Goal: Information Seeking & Learning: Learn about a topic

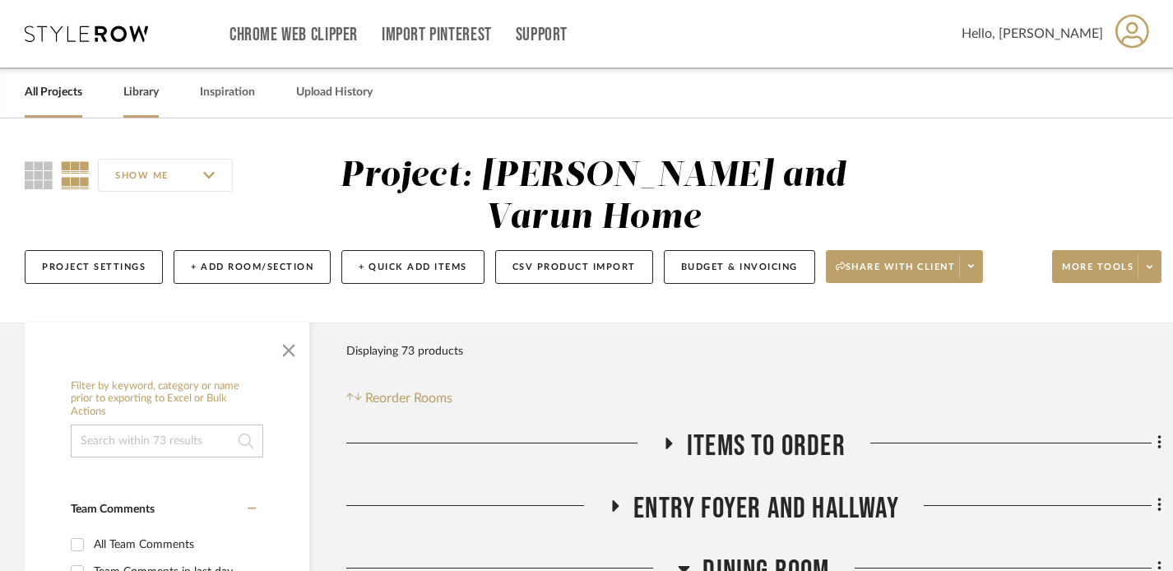
click at [147, 86] on link "Library" at bounding box center [140, 92] width 35 height 22
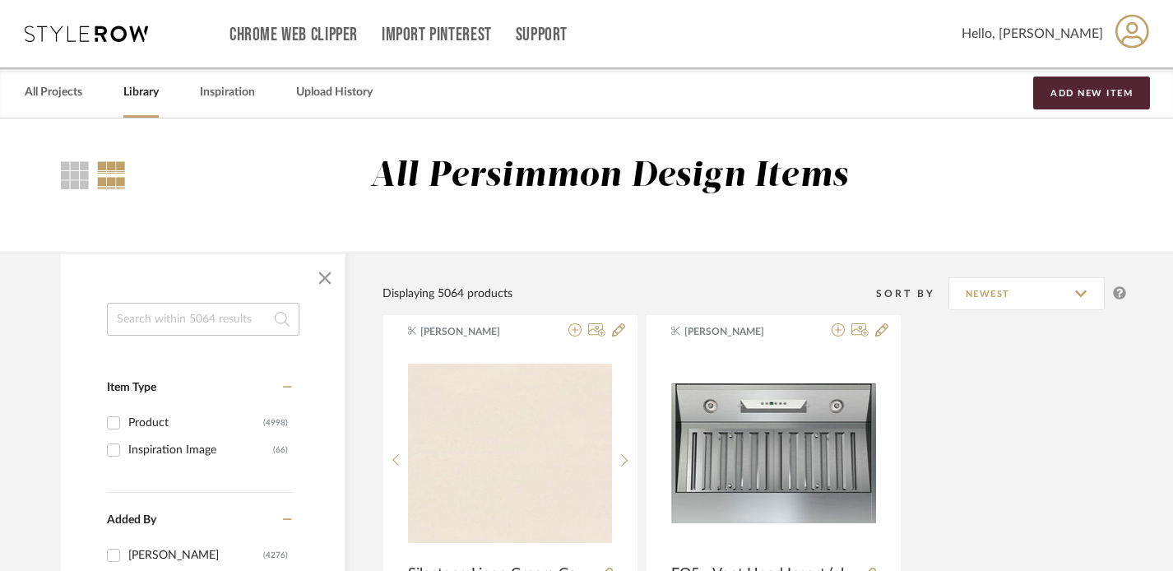
click at [21, 83] on div "All Projects Library Inspiration Upload History Add New Item" at bounding box center [586, 92] width 1173 height 50
click at [39, 94] on link "All Projects" at bounding box center [54, 92] width 58 height 22
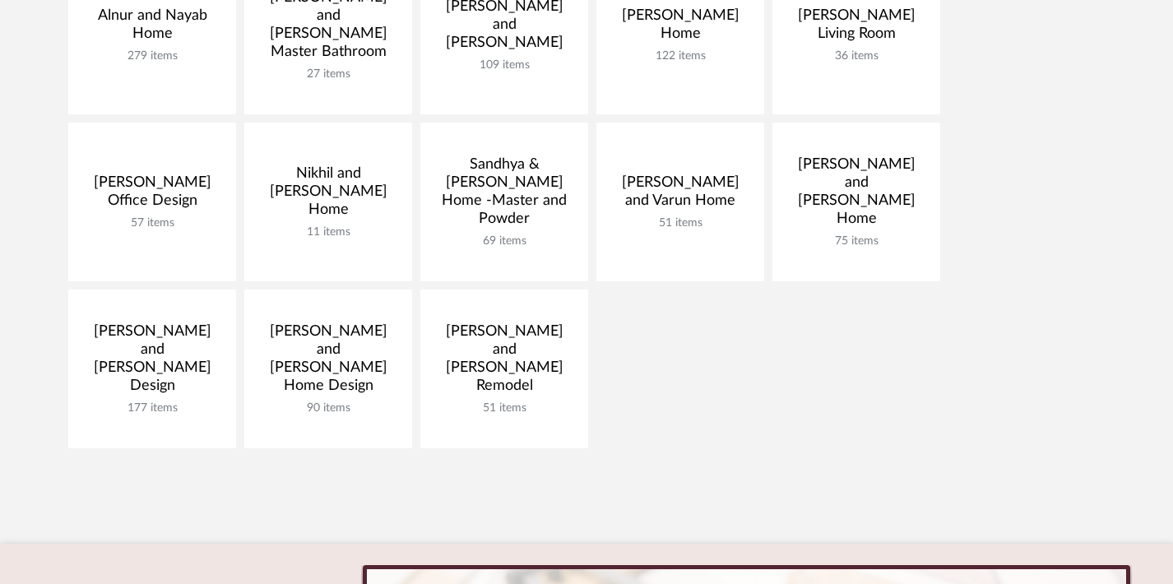
scroll to position [479, 0]
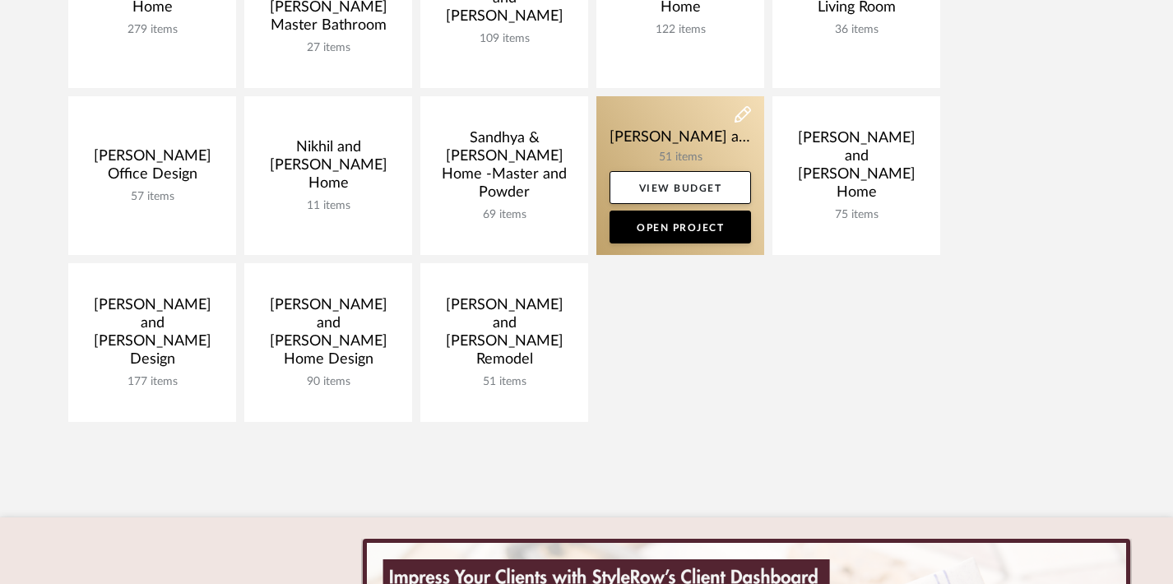
click at [675, 143] on link at bounding box center [680, 175] width 168 height 159
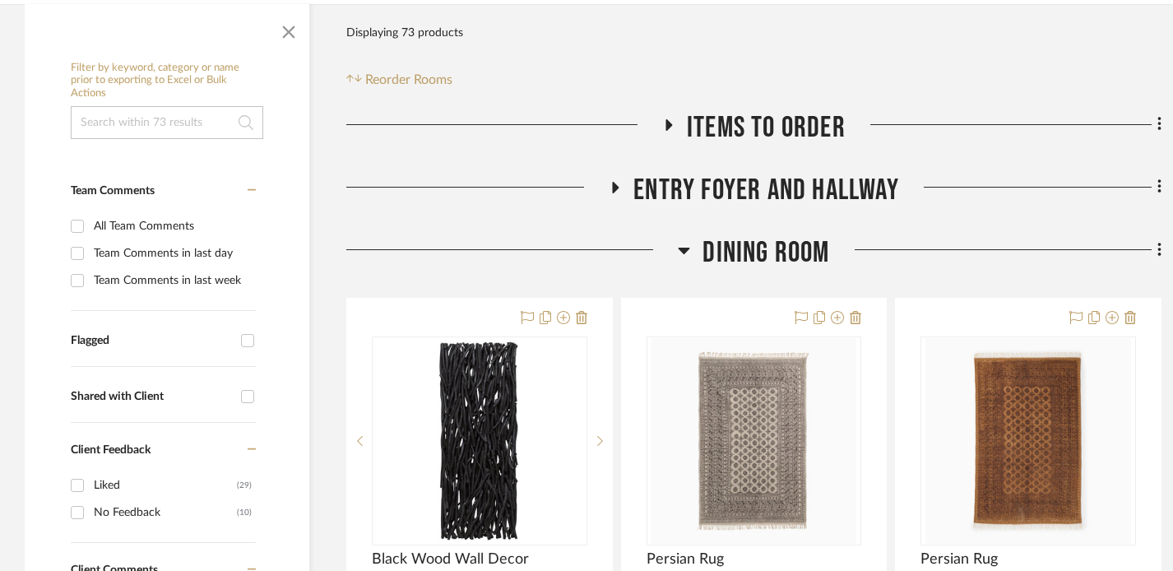
scroll to position [320, 0]
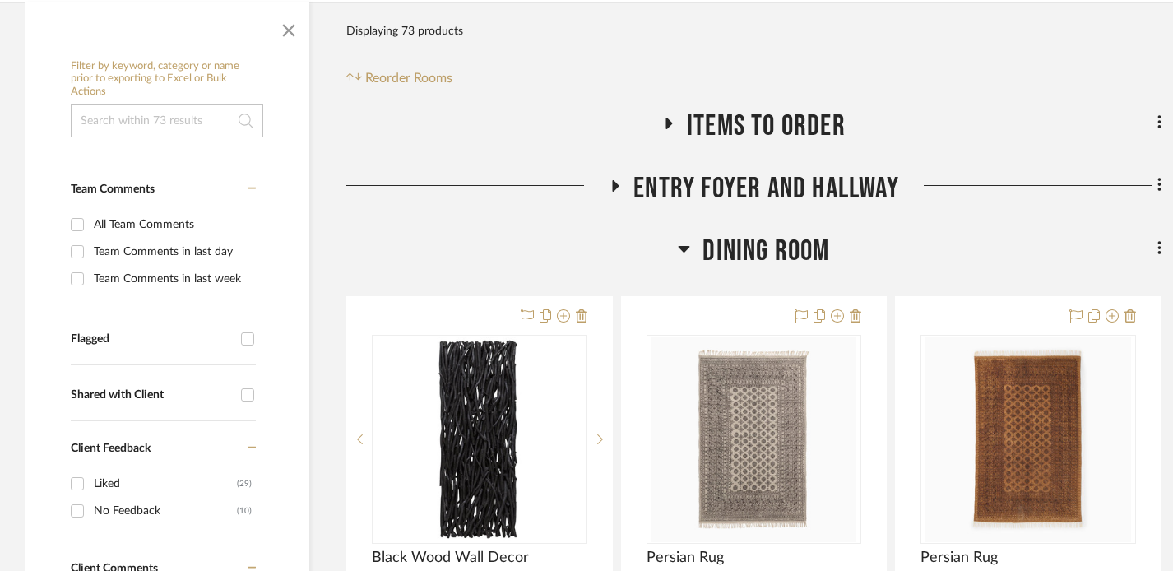
click at [687, 246] on icon at bounding box center [685, 249] width 12 height 7
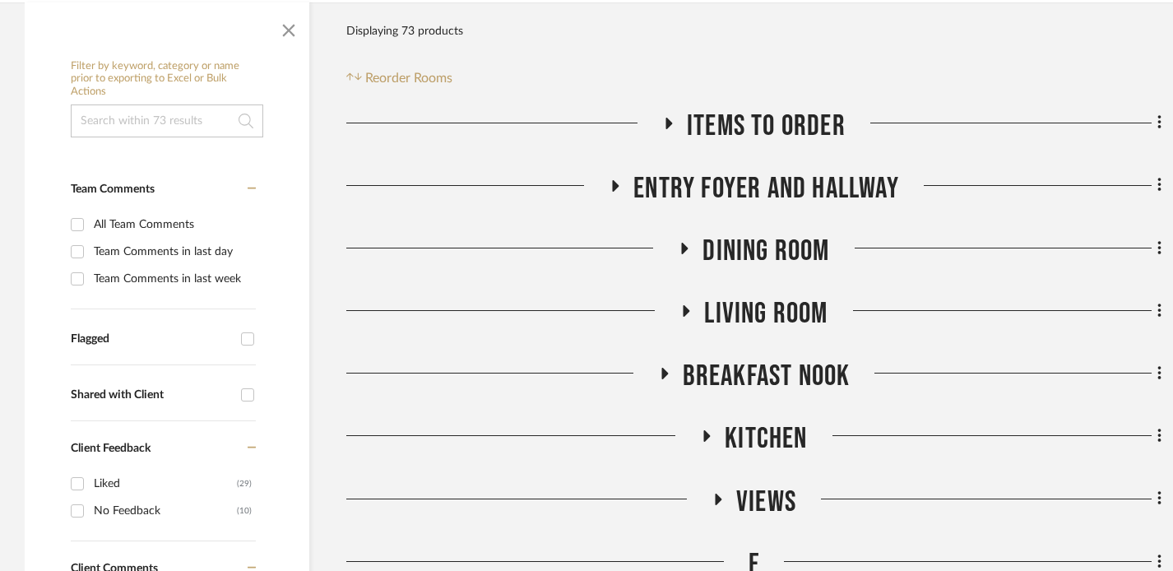
click at [614, 183] on icon at bounding box center [616, 186] width 7 height 12
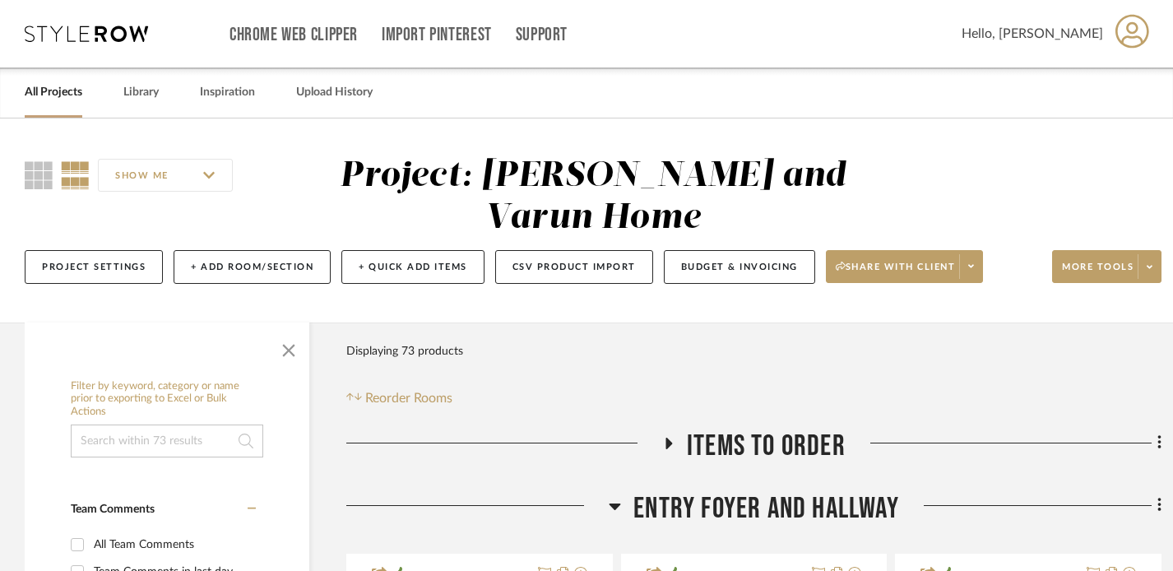
scroll to position [0, 0]
click at [615, 501] on icon at bounding box center [615, 506] width 12 height 20
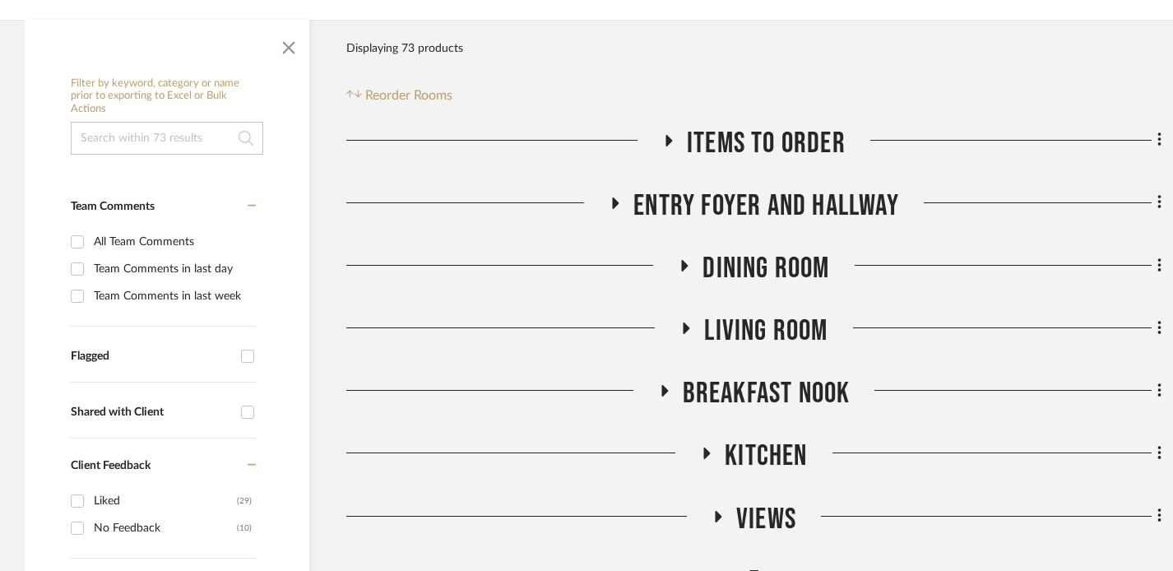
scroll to position [308, 0]
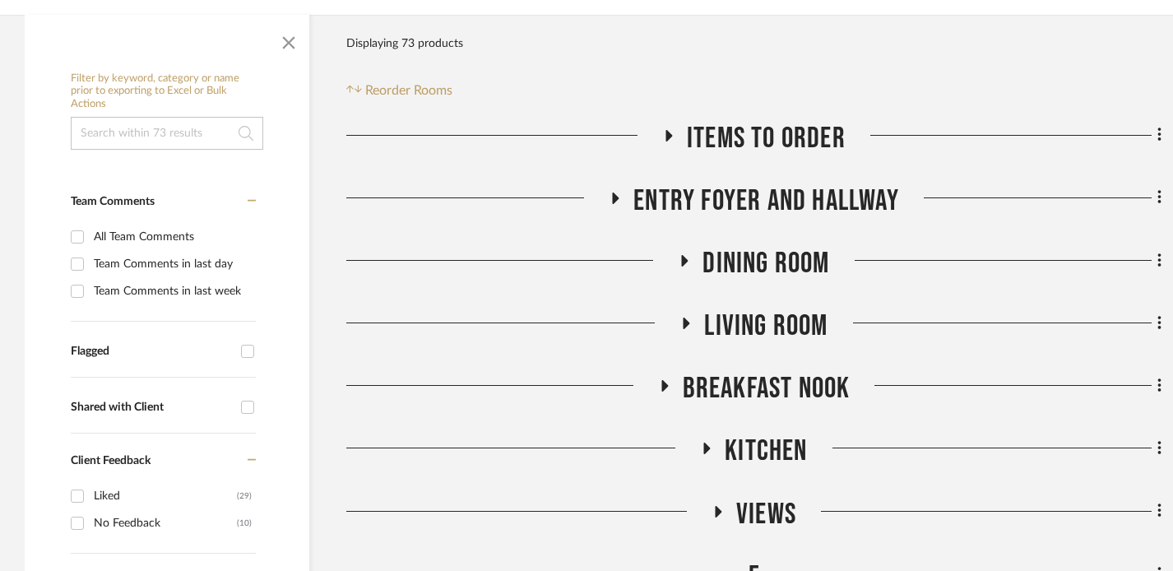
click at [687, 253] on h3 "Dining Room" at bounding box center [753, 263] width 151 height 35
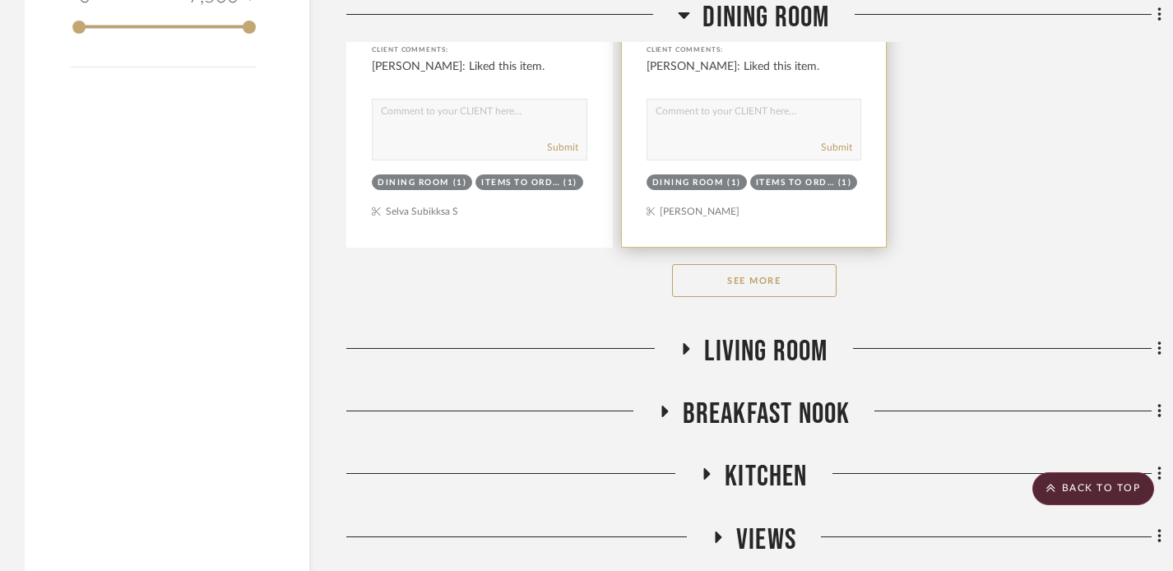
scroll to position [2554, 0]
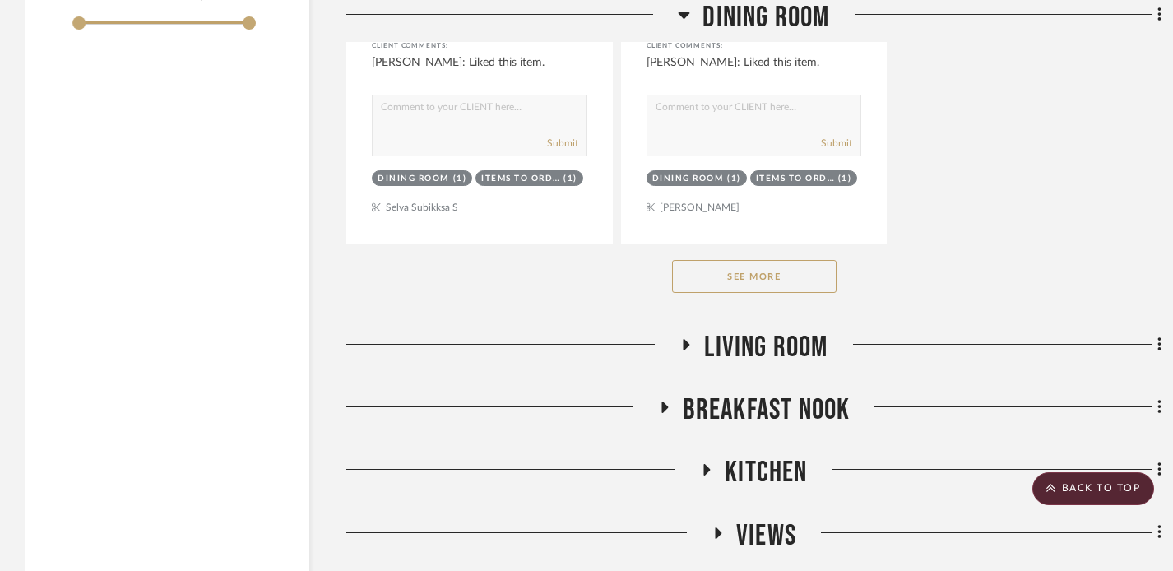
click at [761, 276] on button "See More" at bounding box center [754, 276] width 165 height 33
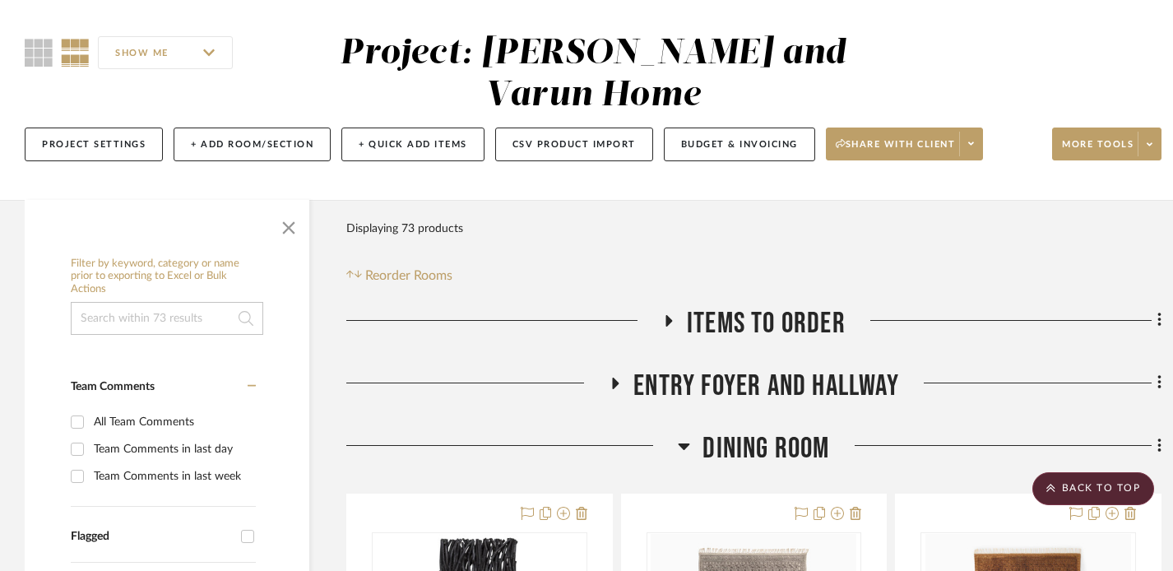
scroll to position [116, 2]
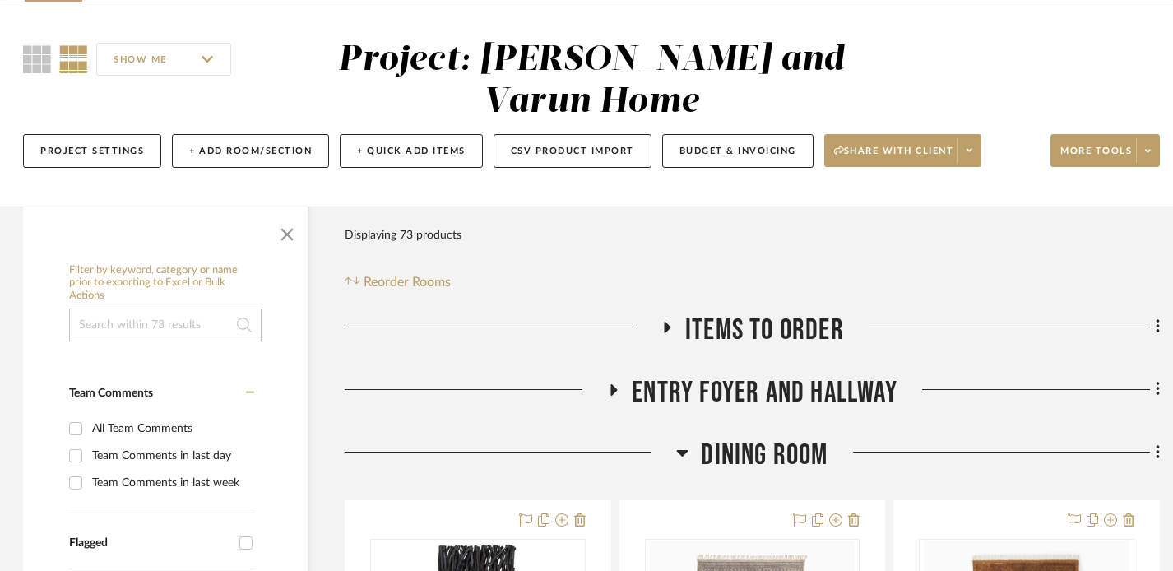
click at [685, 448] on icon at bounding box center [682, 453] width 12 height 20
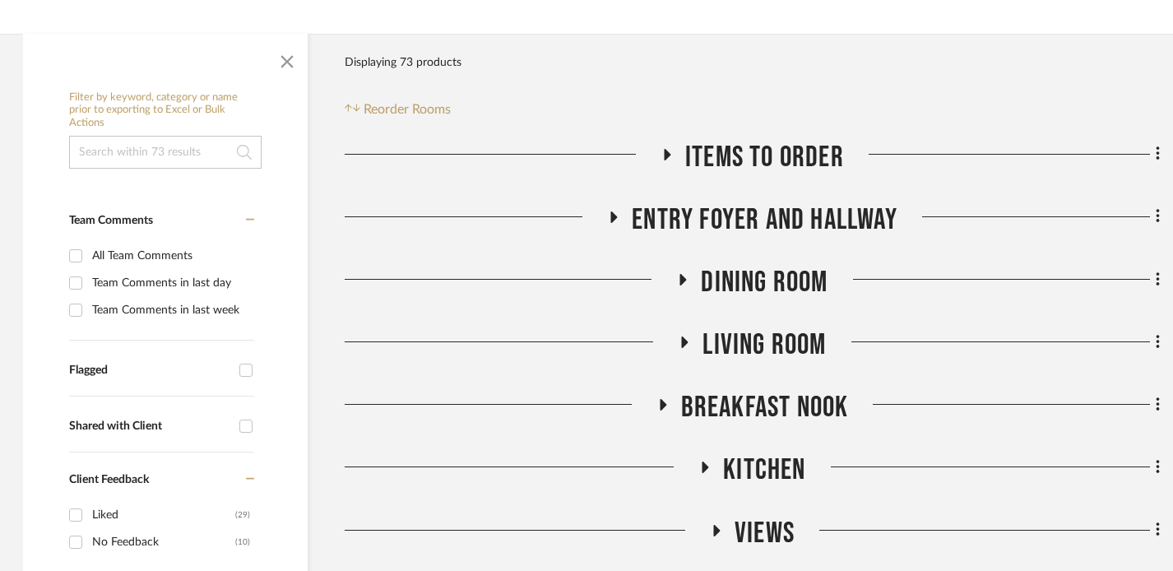
scroll to position [314, 2]
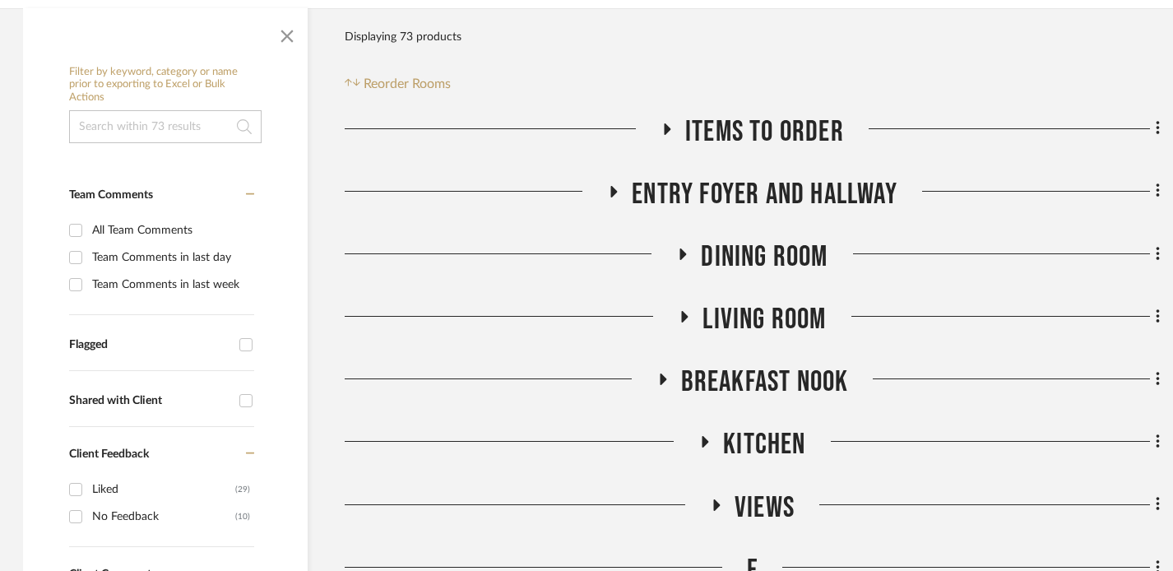
click at [687, 318] on icon at bounding box center [685, 317] width 20 height 12
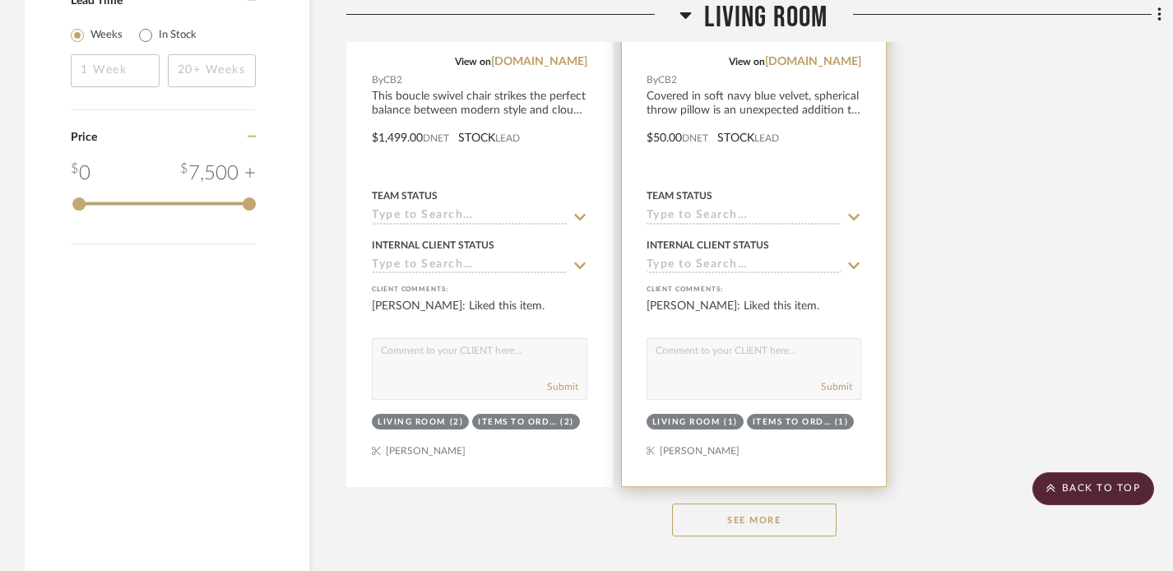
scroll to position [2374, 0]
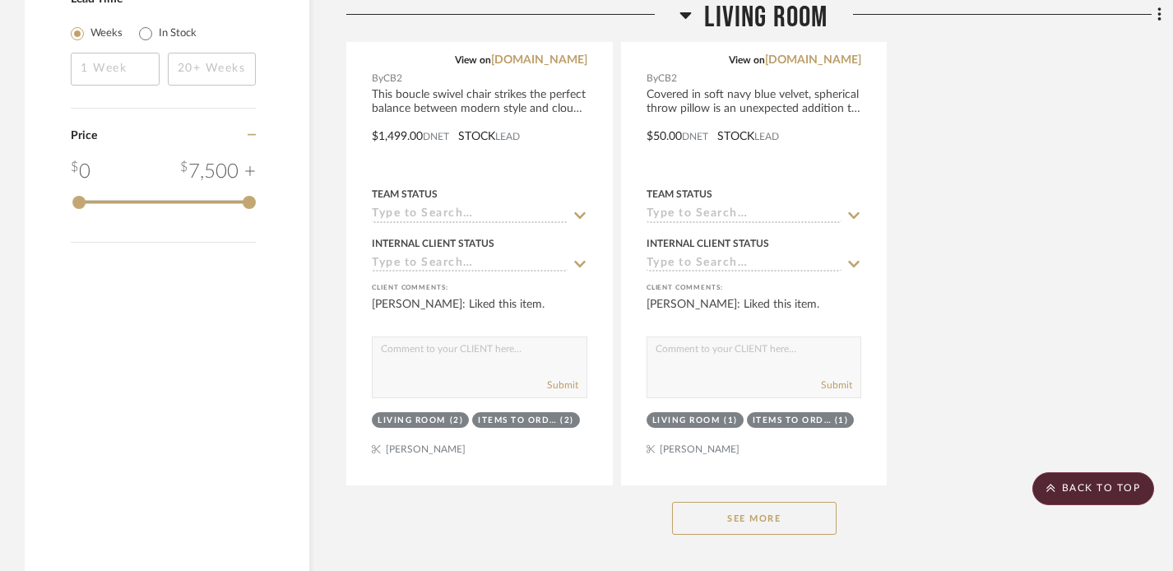
click at [726, 528] on button "See More" at bounding box center [754, 518] width 165 height 33
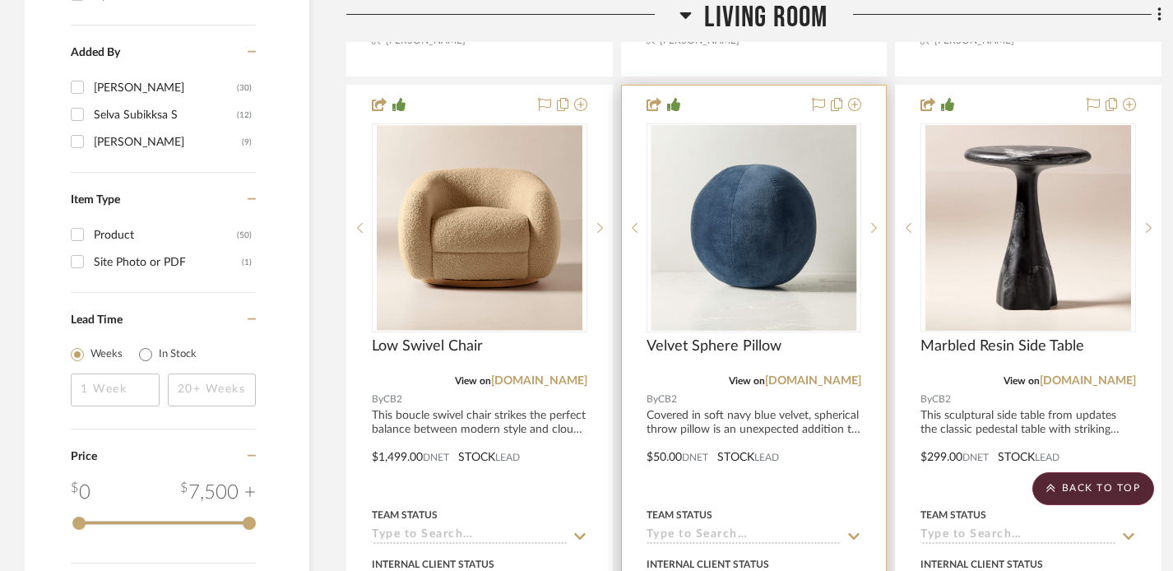
scroll to position [2051, 0]
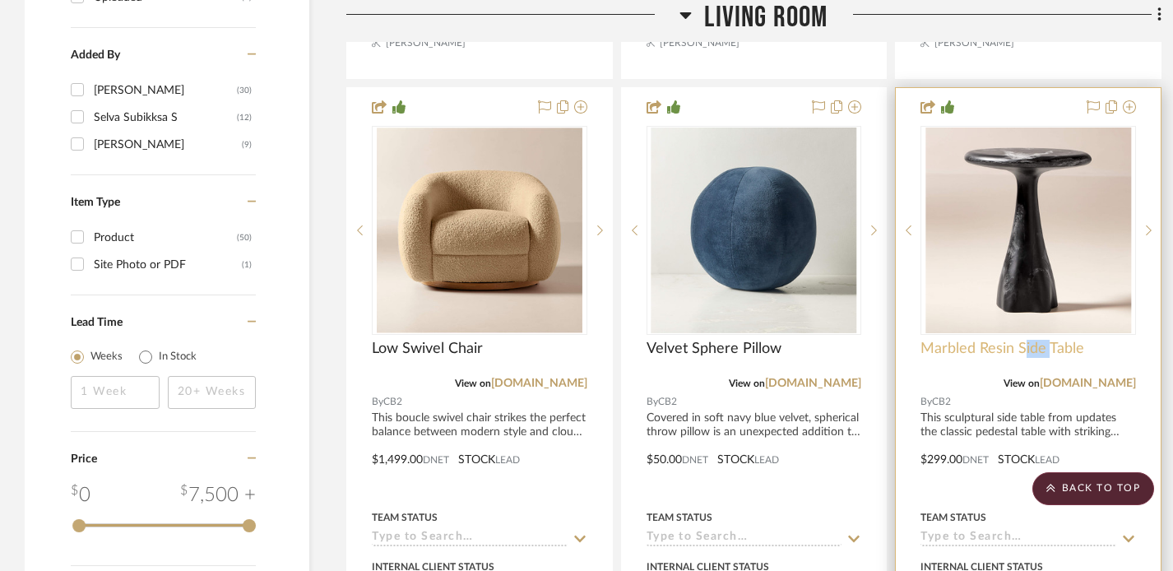
click at [953, 349] on span "Marbled Resin Side Table" at bounding box center [1003, 349] width 164 height 18
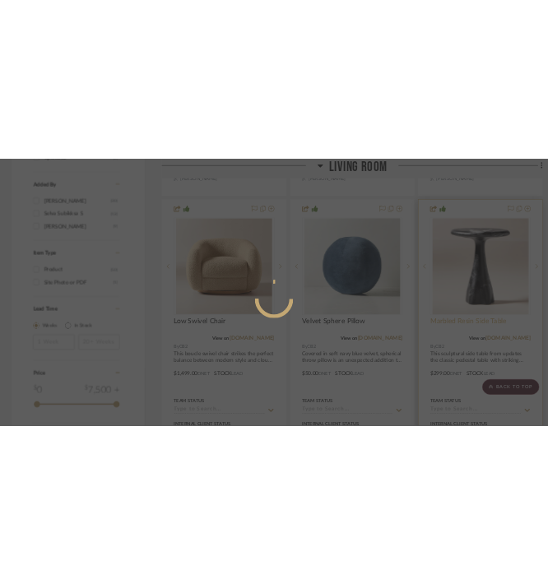
scroll to position [0, 0]
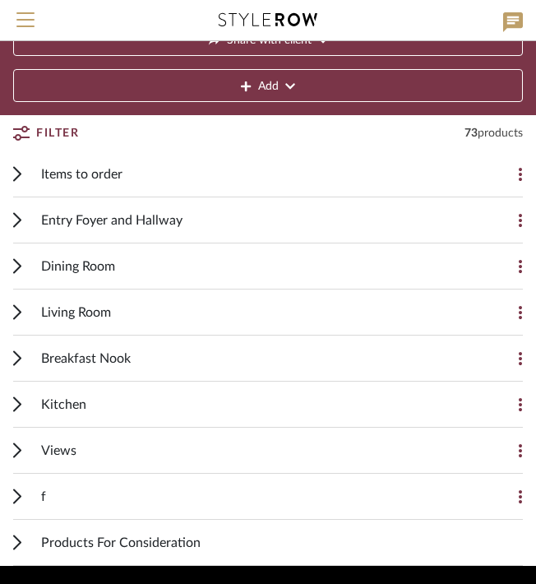
scroll to position [174, 0]
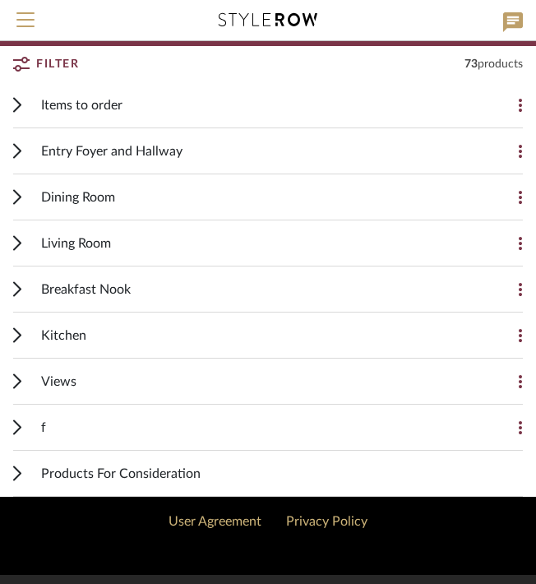
click at [18, 198] on icon at bounding box center [17, 197] width 8 height 16
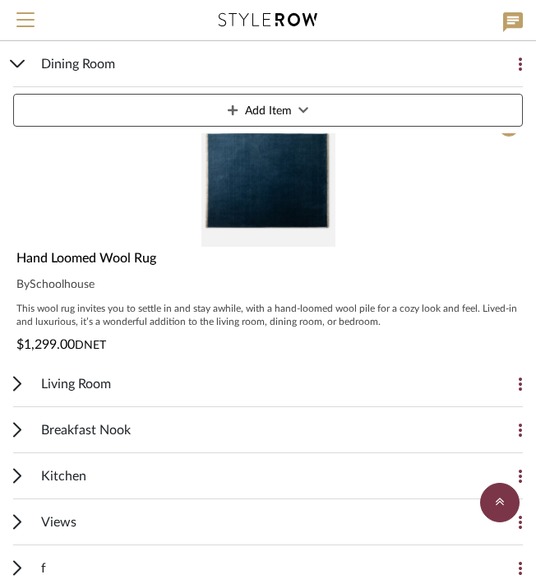
scroll to position [3074, 0]
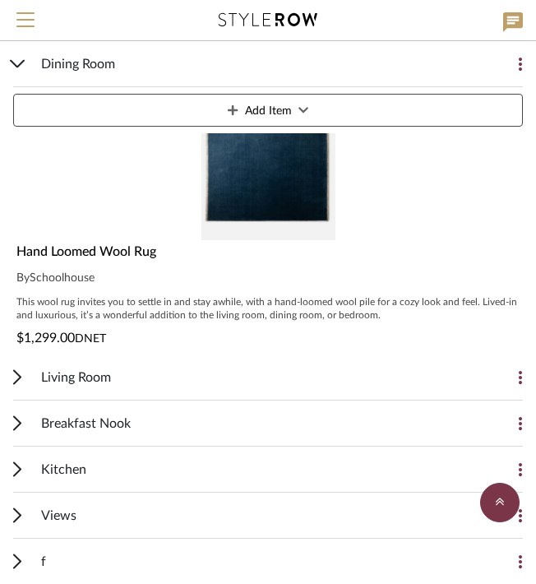
click at [17, 372] on icon at bounding box center [17, 377] width 8 height 16
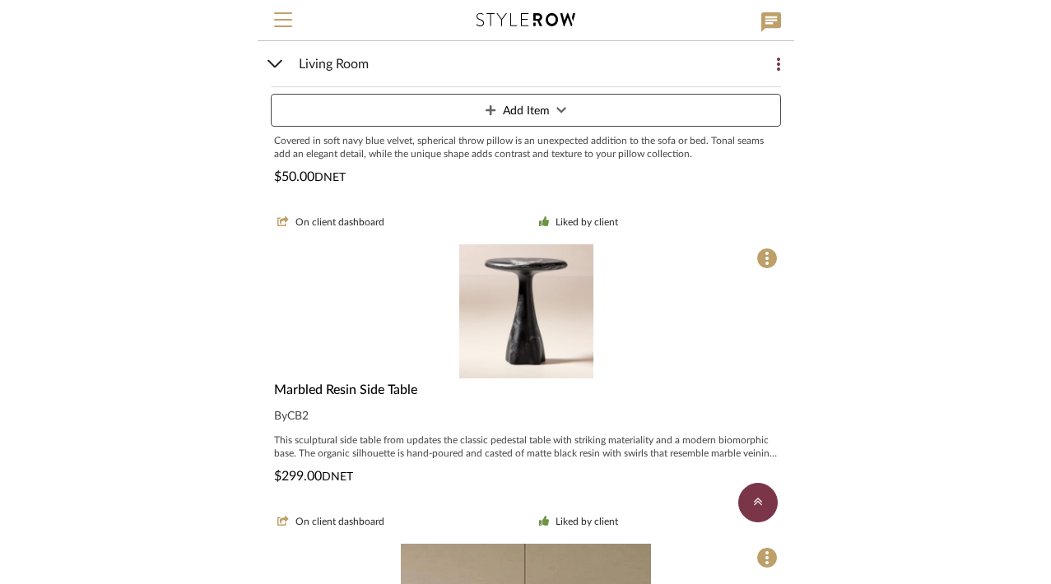
scroll to position [2936, 0]
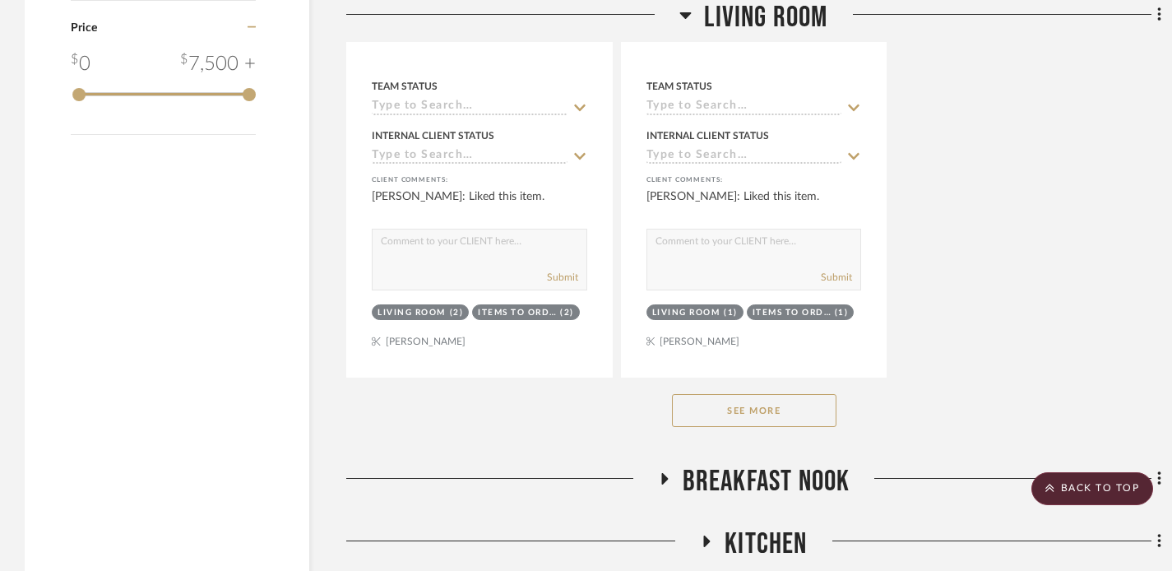
scroll to position [2484, 0]
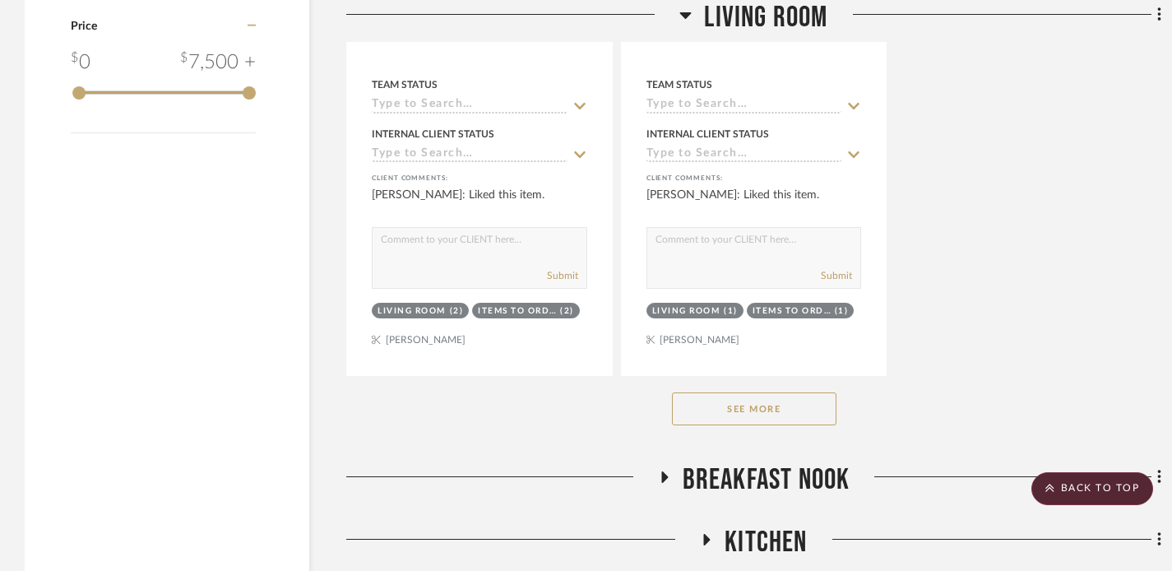
click at [739, 402] on button "See More" at bounding box center [754, 408] width 165 height 33
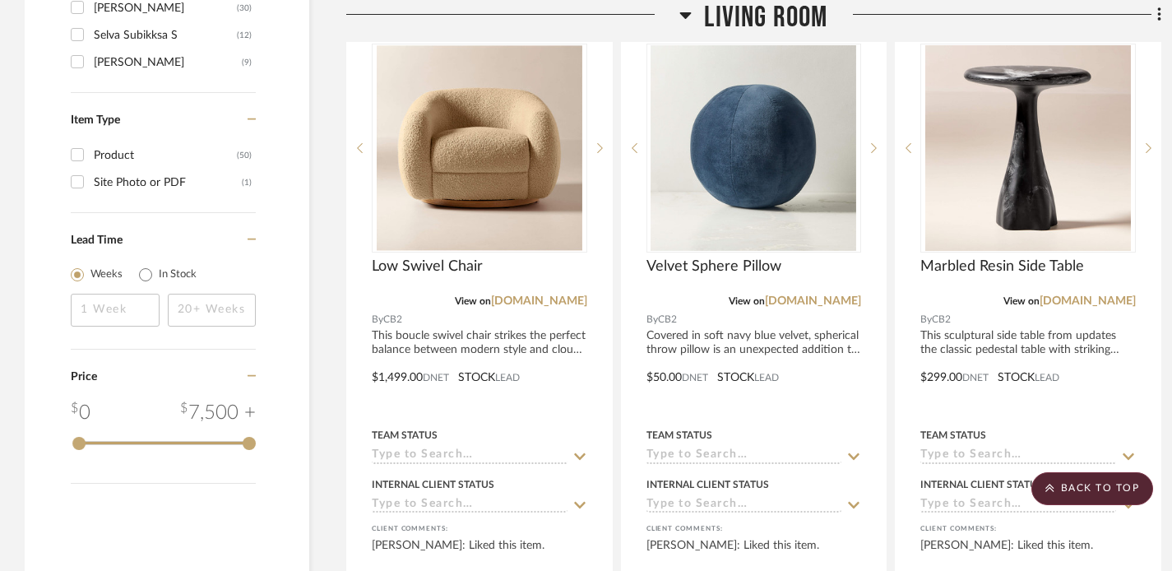
scroll to position [2137, 0]
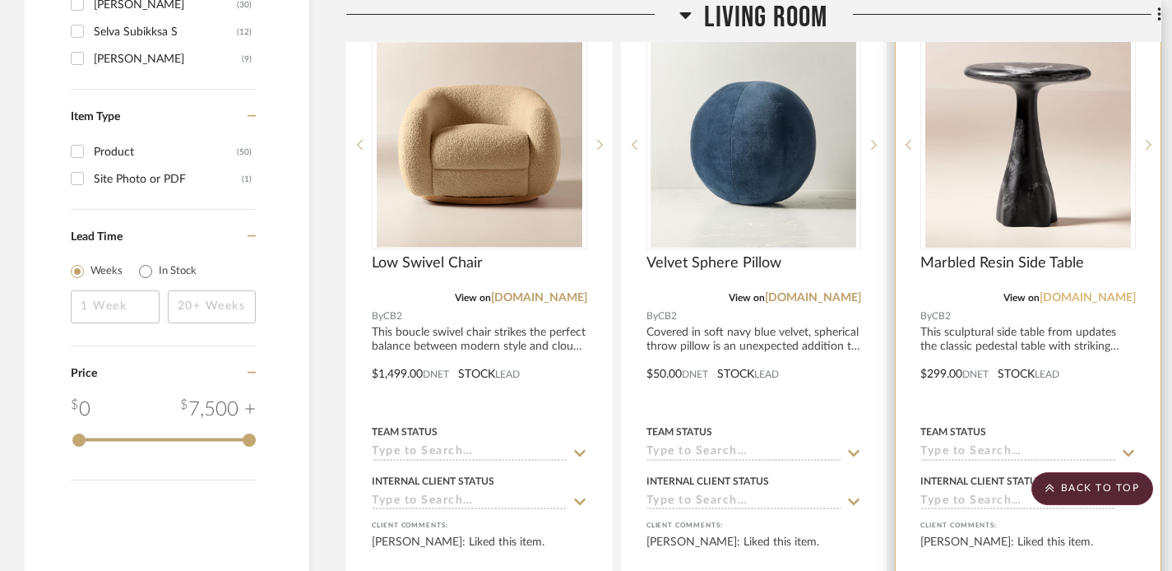
click at [1121, 293] on link "[DOMAIN_NAME]" at bounding box center [1088, 298] width 96 height 12
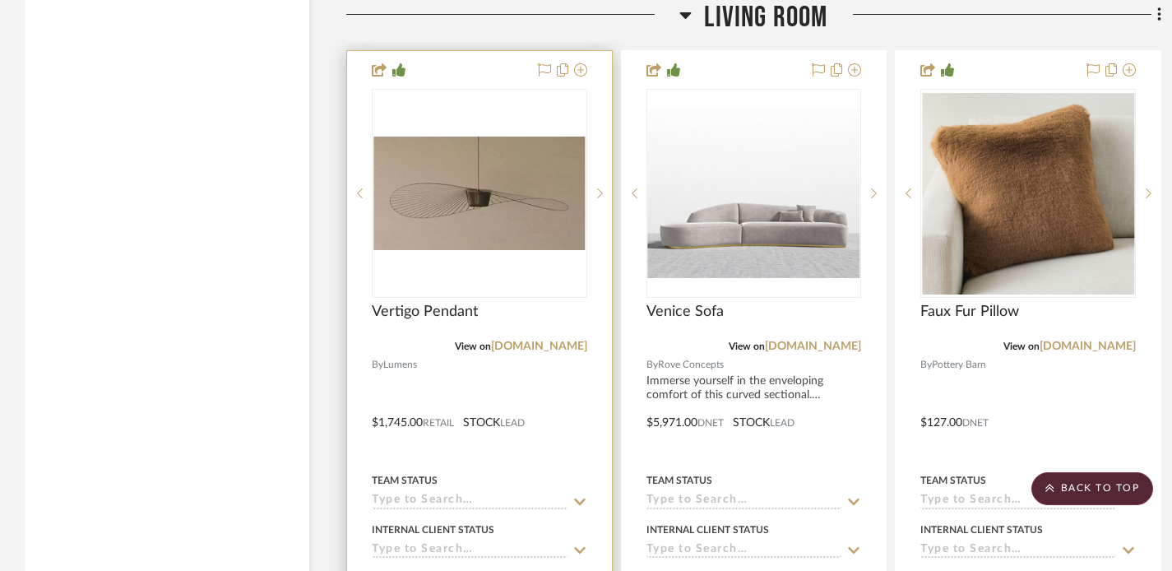
scroll to position [2834, 0]
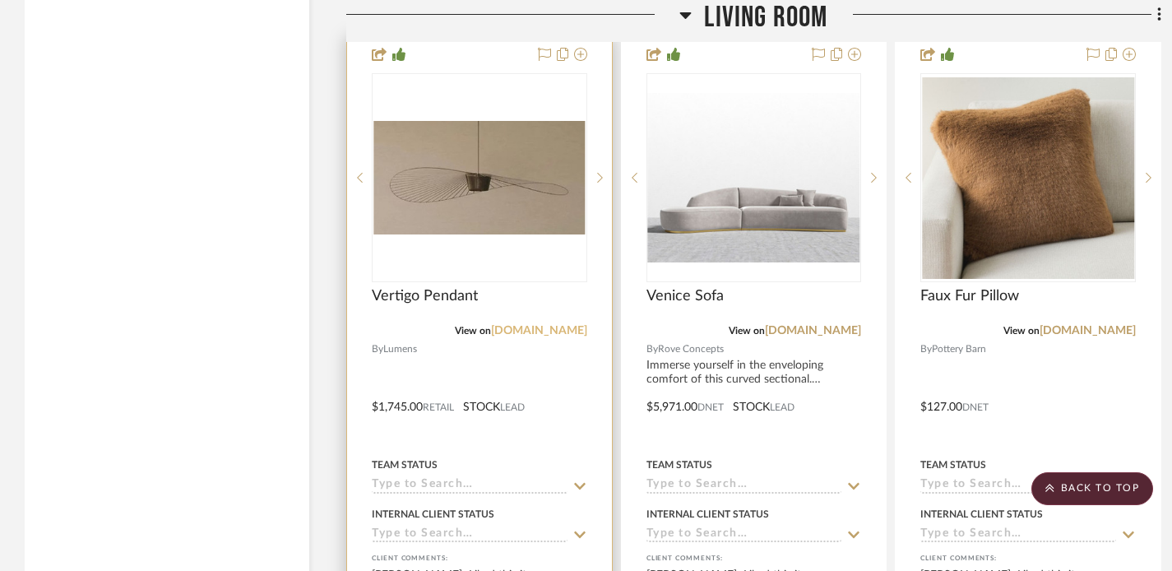
click at [550, 333] on link "lumens.com" at bounding box center [539, 331] width 96 height 12
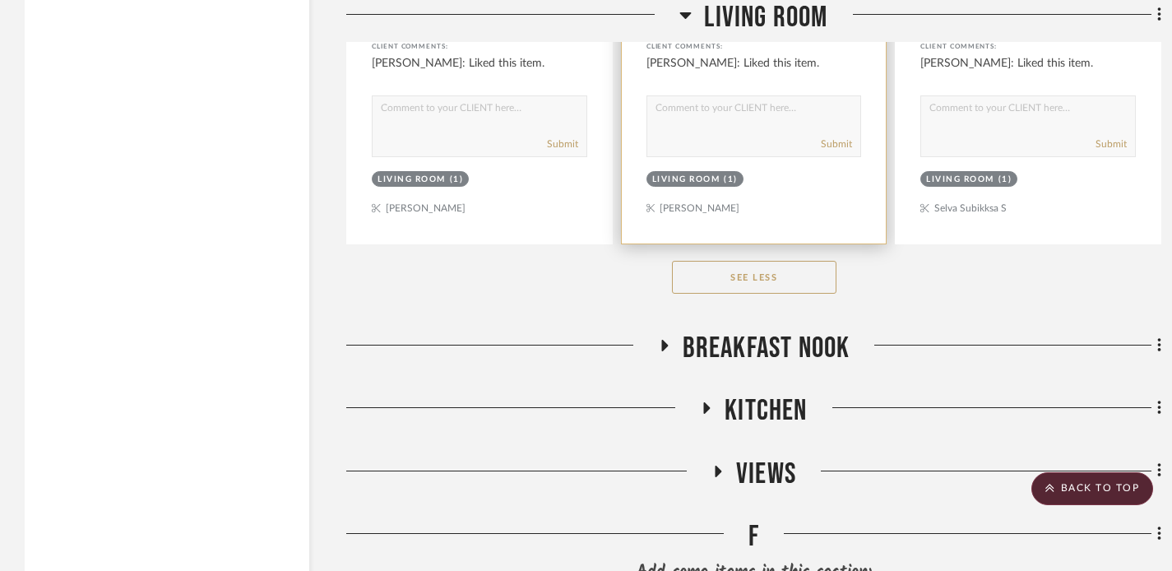
scroll to position [4081, 0]
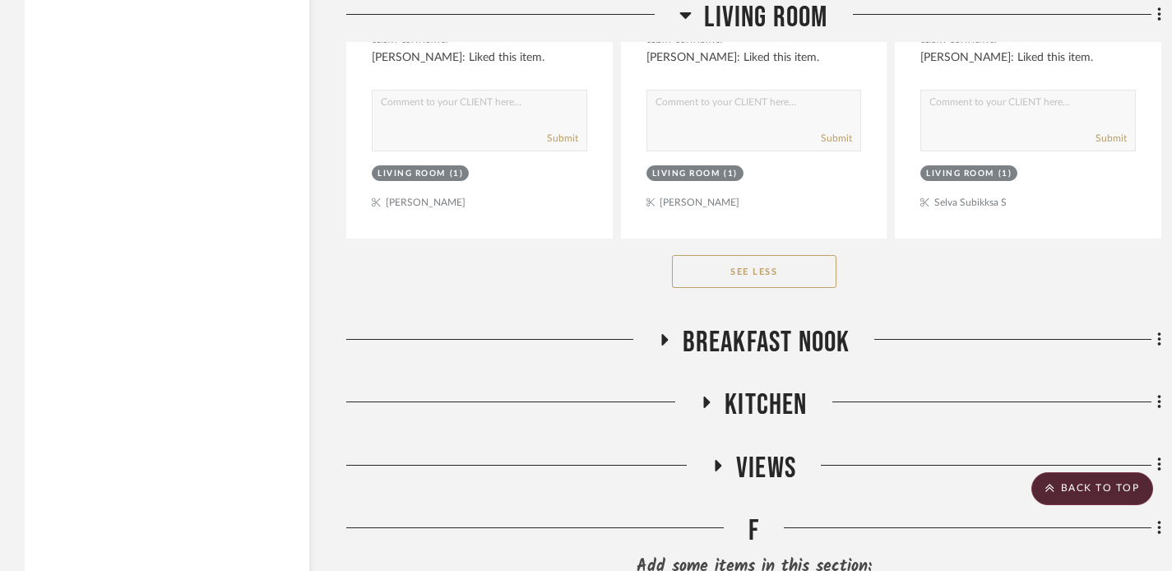
click at [663, 337] on icon at bounding box center [664, 340] width 7 height 12
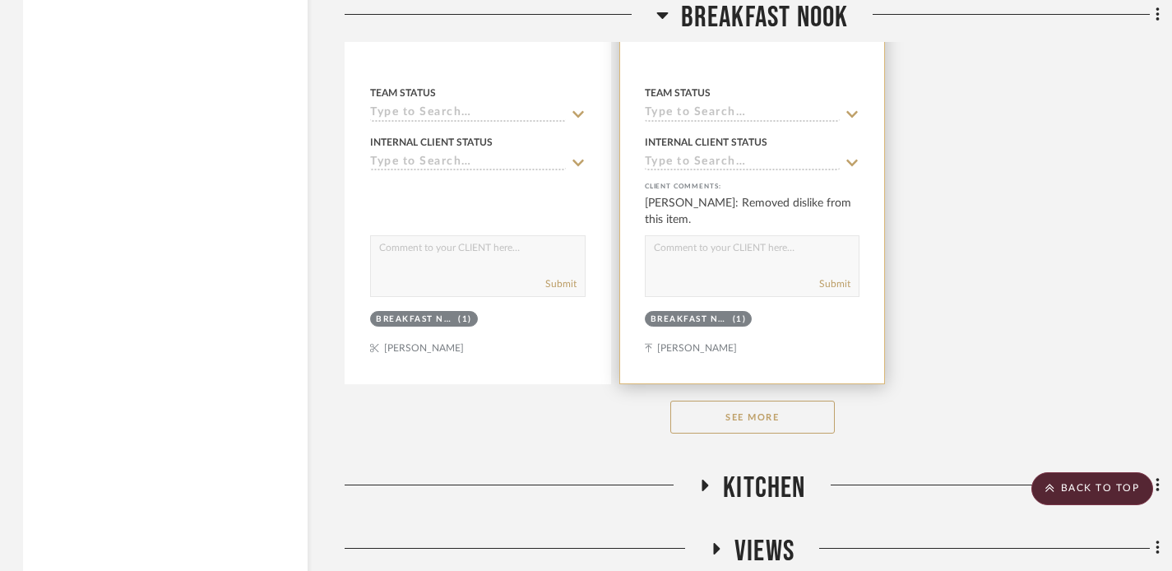
scroll to position [6294, 0]
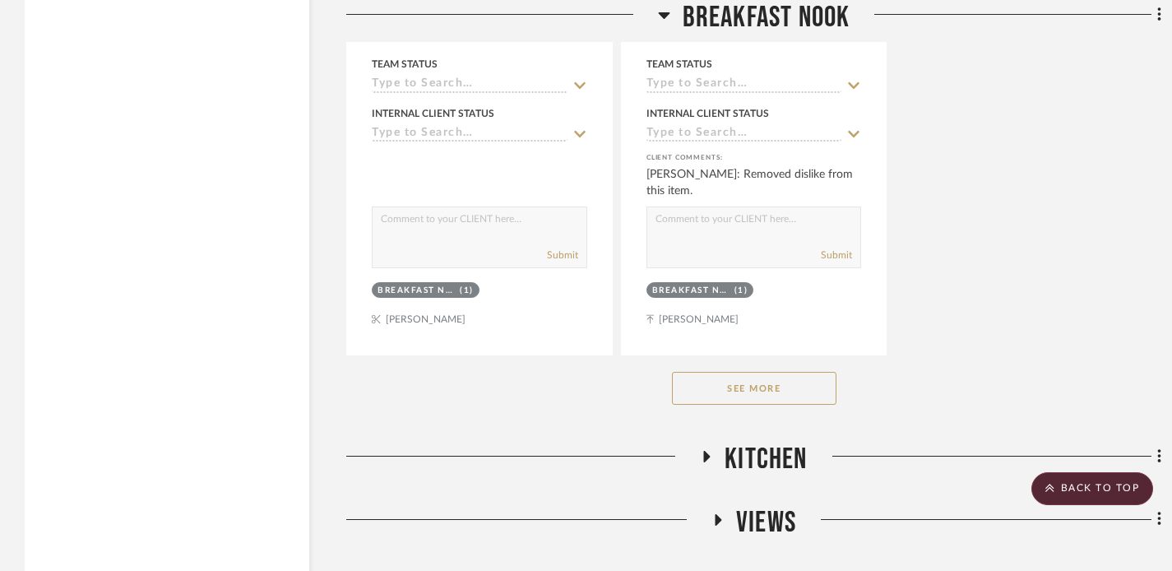
click at [729, 392] on button "See More" at bounding box center [754, 388] width 165 height 33
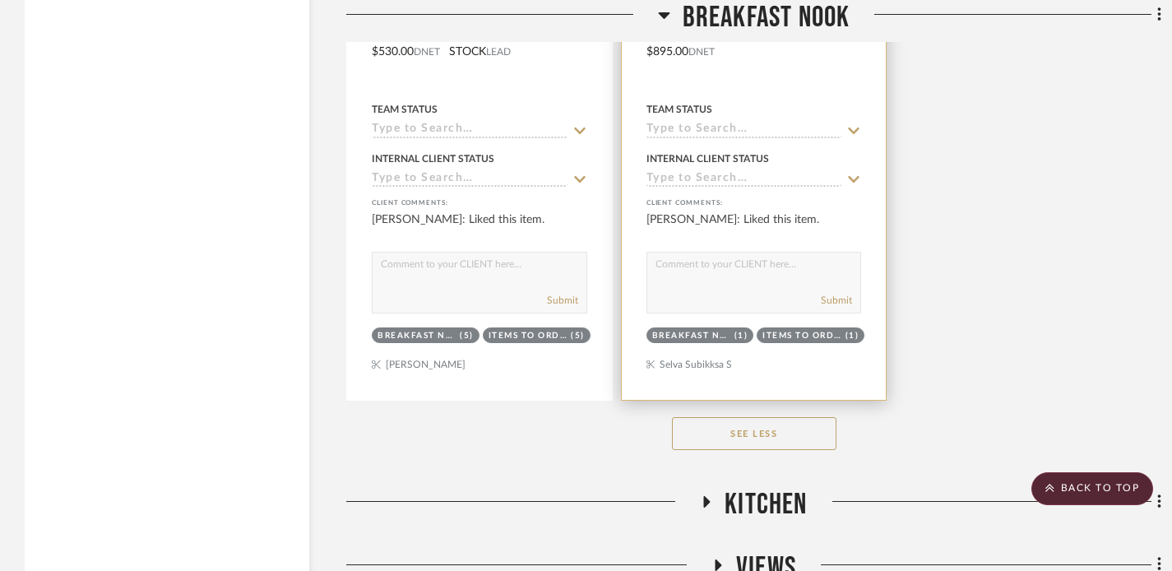
scroll to position [6997, 0]
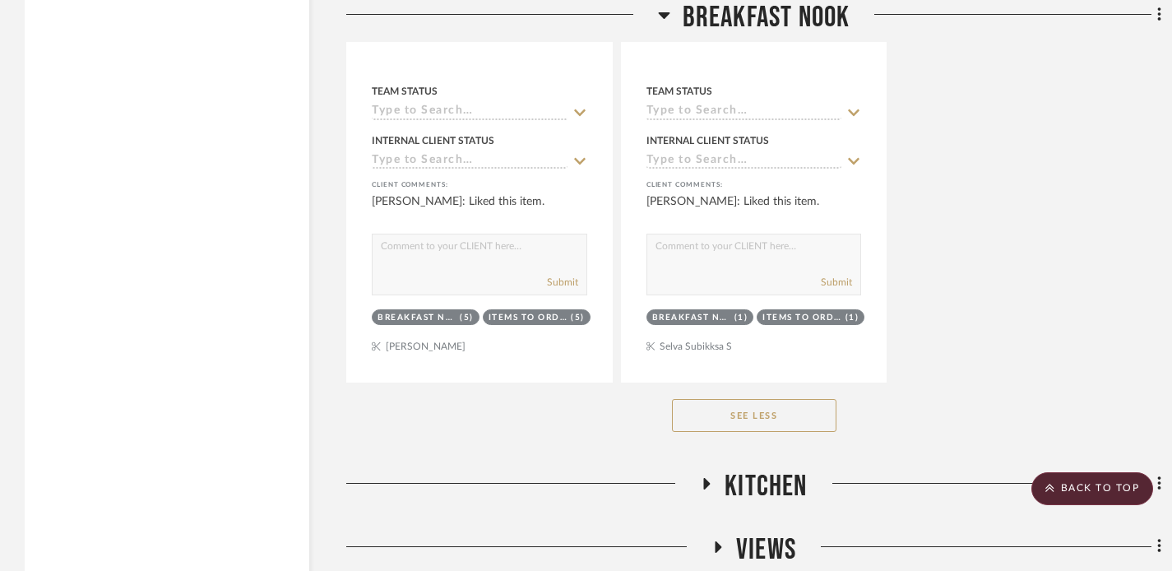
click at [738, 411] on button "See Less" at bounding box center [754, 415] width 165 height 33
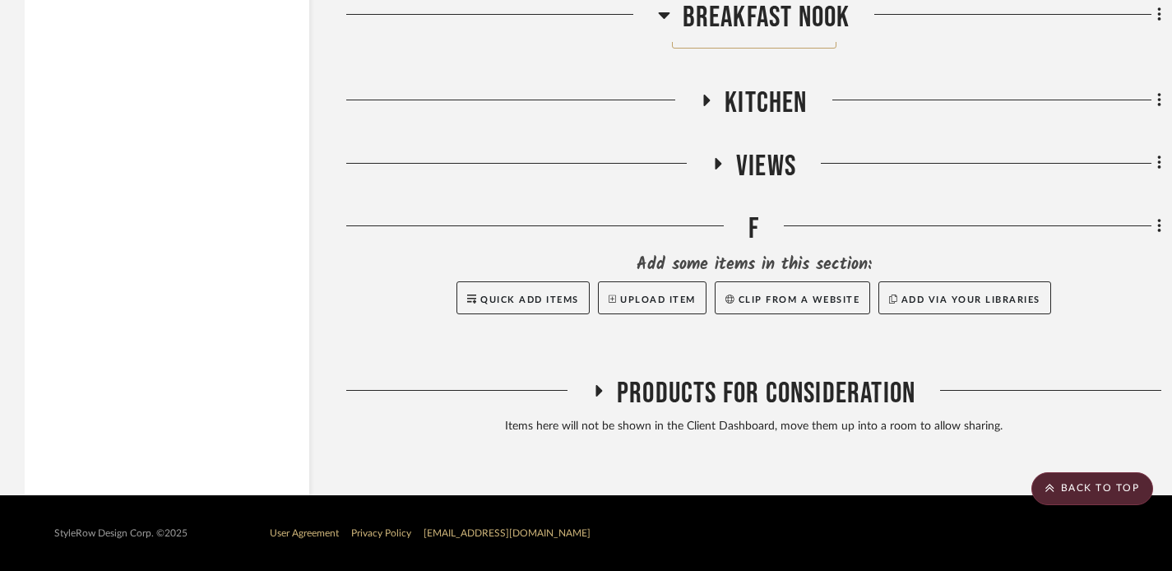
scroll to position [6647, 0]
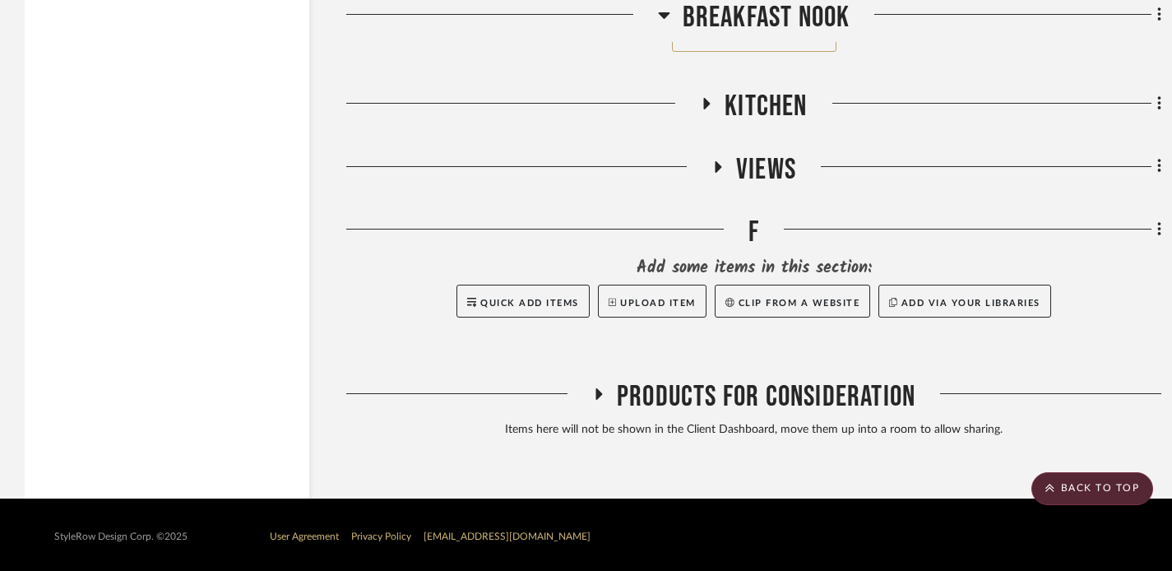
click at [705, 99] on icon at bounding box center [707, 104] width 7 height 12
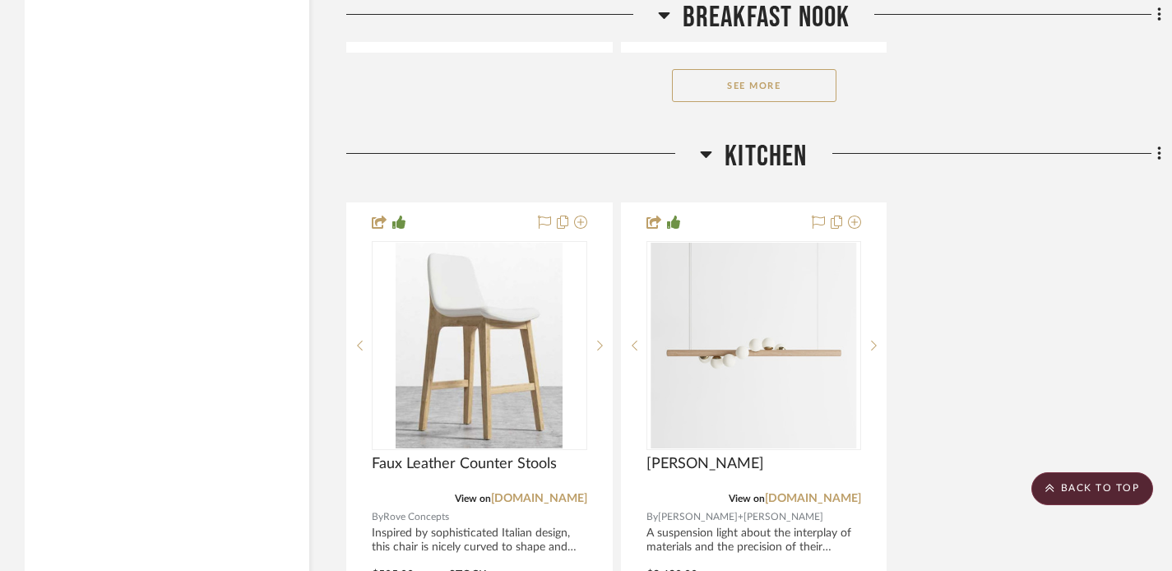
scroll to position [6588, 0]
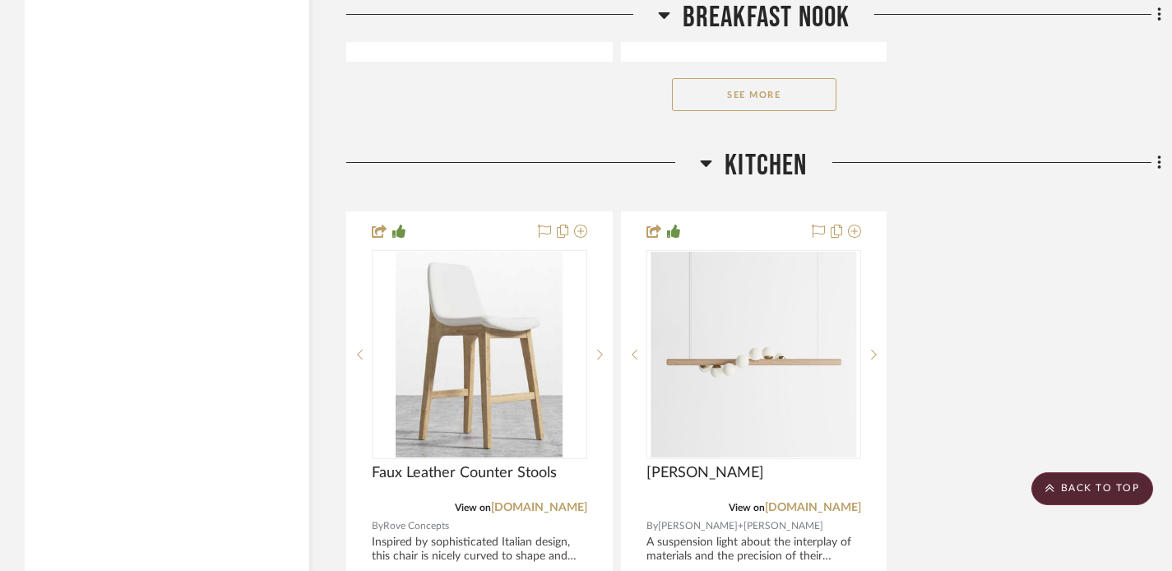
click at [700, 155] on h3 "Kitchen" at bounding box center [753, 165] width 107 height 35
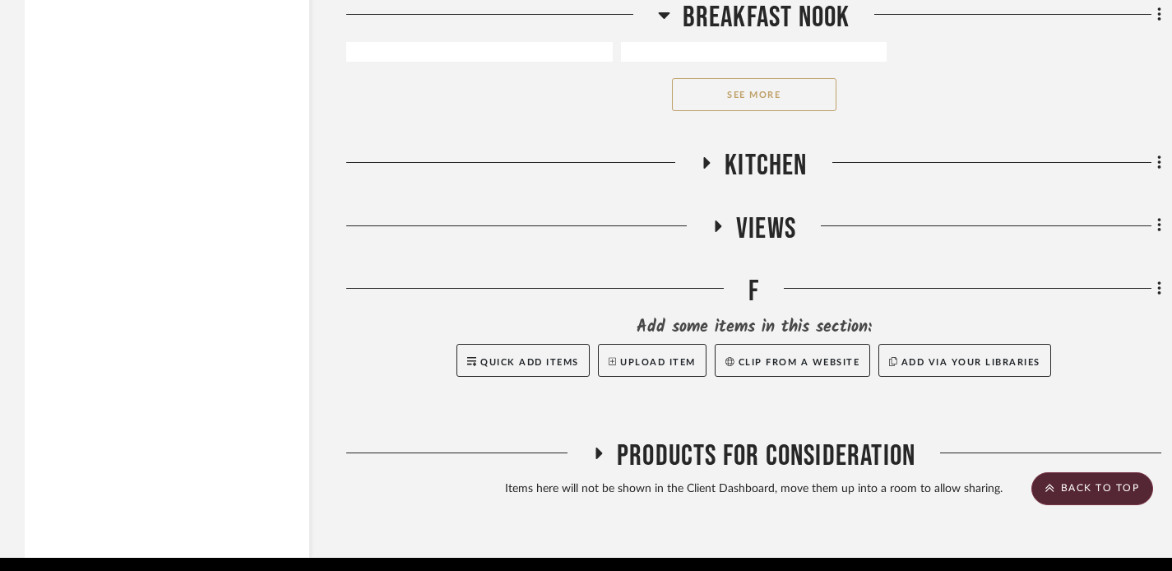
click at [710, 224] on icon at bounding box center [718, 226] width 20 height 12
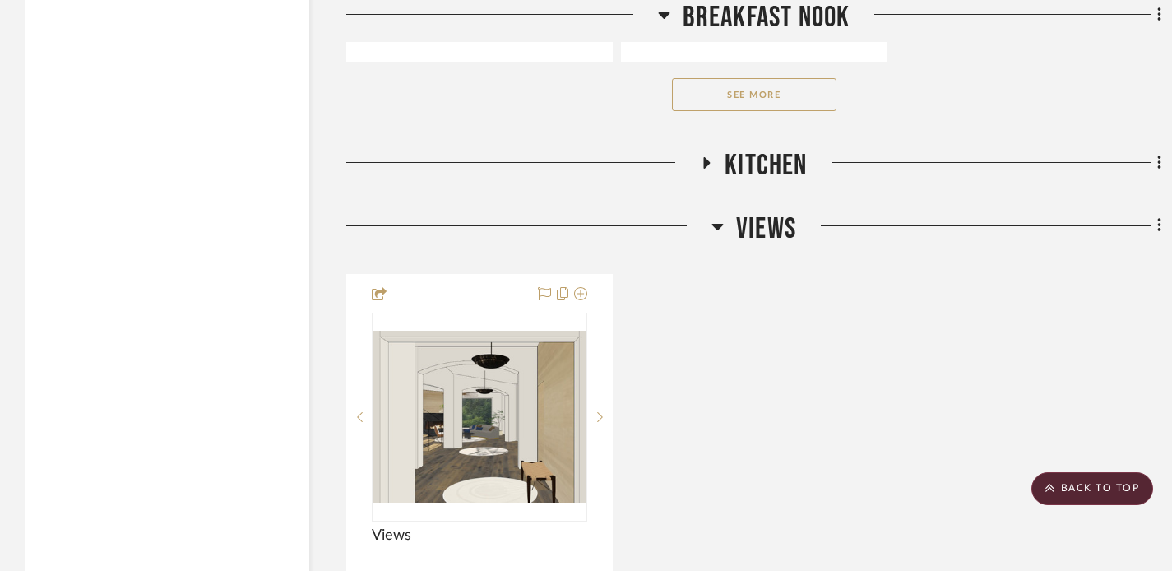
click at [714, 224] on icon at bounding box center [718, 227] width 12 height 7
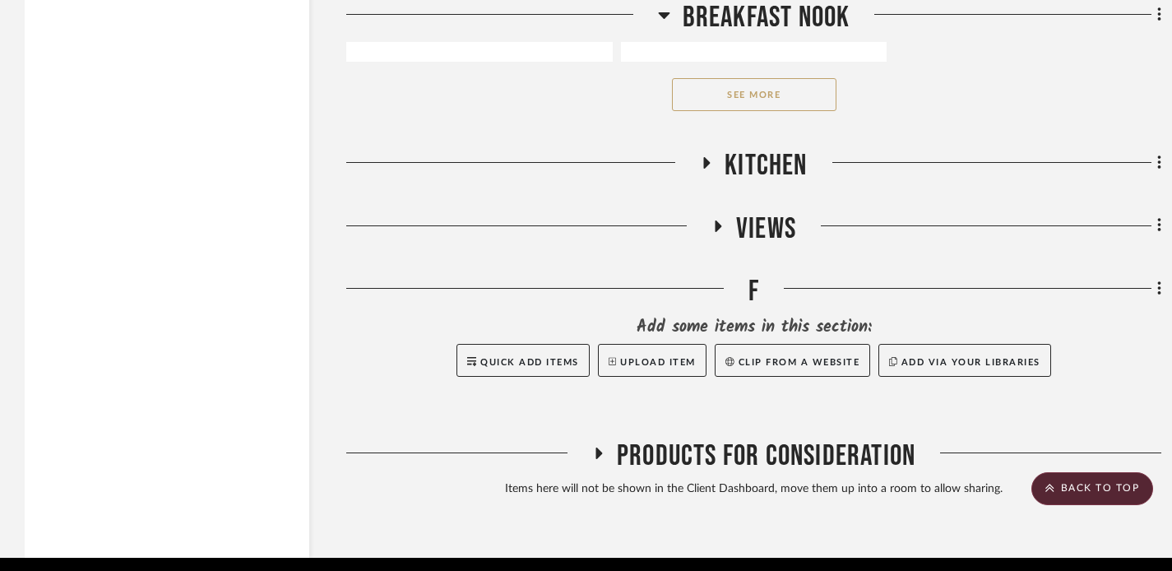
click at [748, 286] on div at bounding box center [547, 295] width 402 height 42
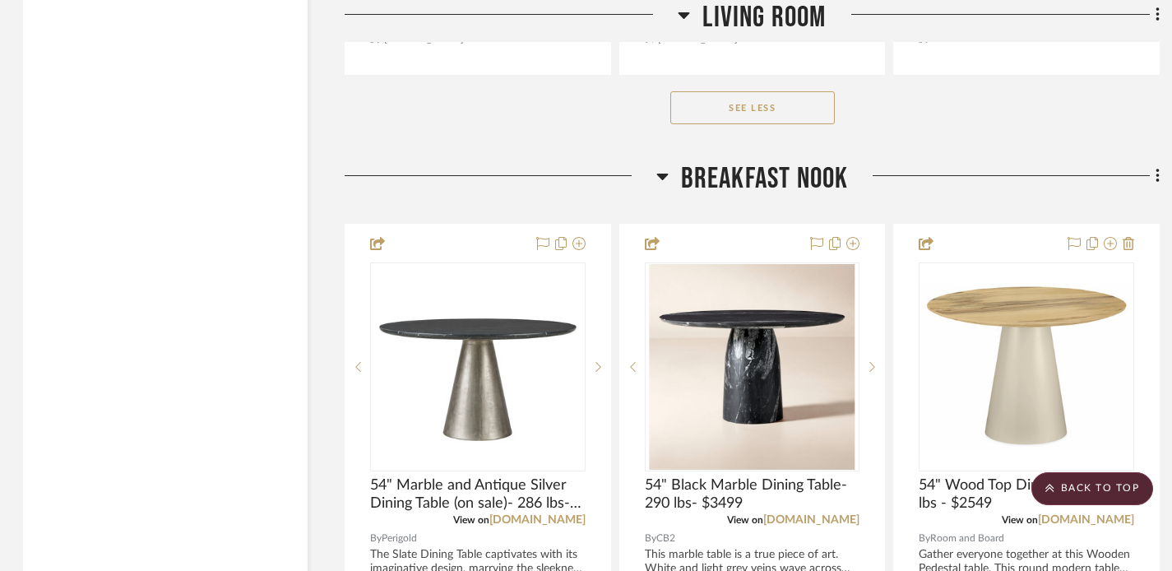
scroll to position [4249, 2]
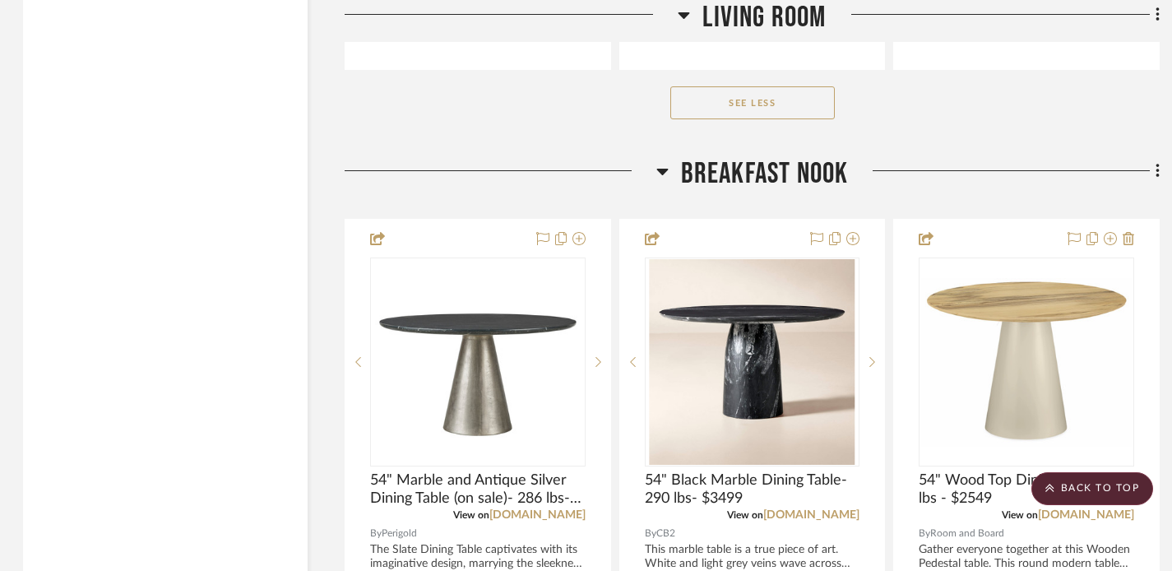
click at [659, 169] on icon at bounding box center [663, 172] width 12 height 7
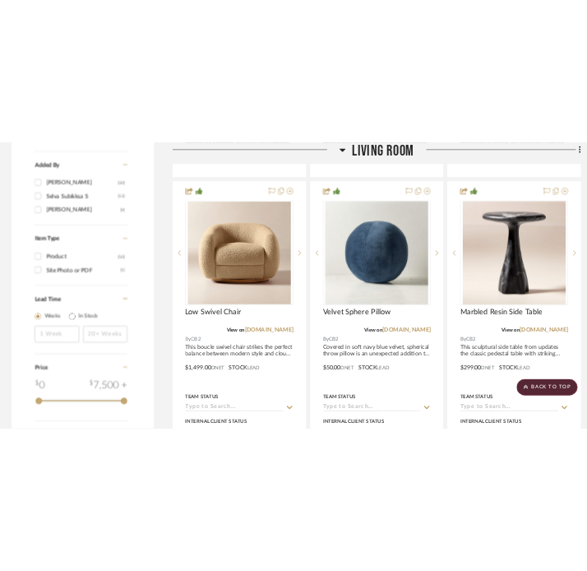
scroll to position [2114, 1]
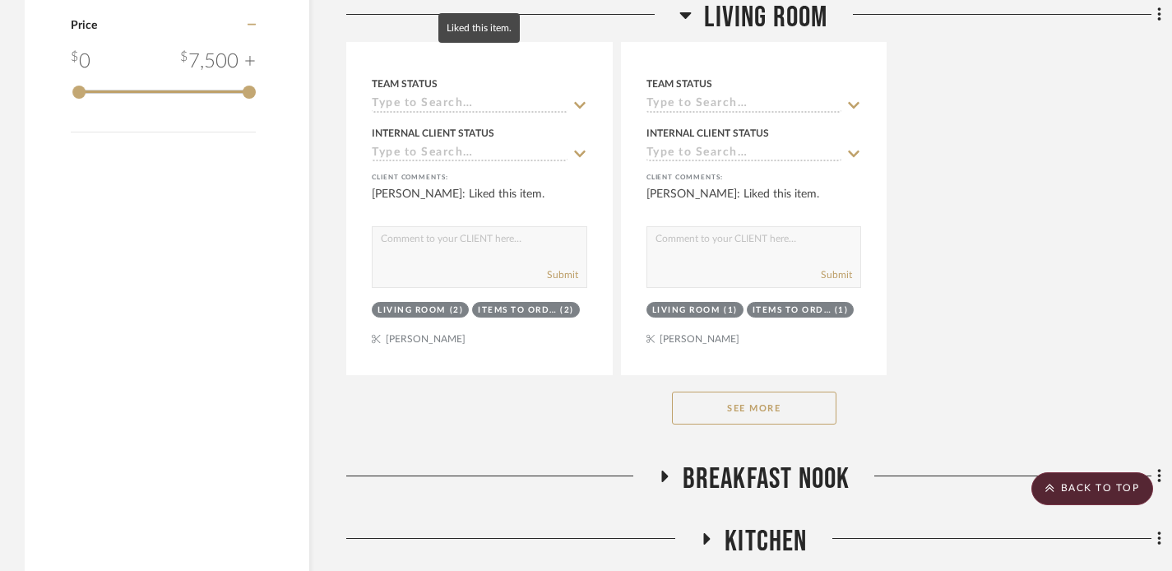
scroll to position [2556, 0]
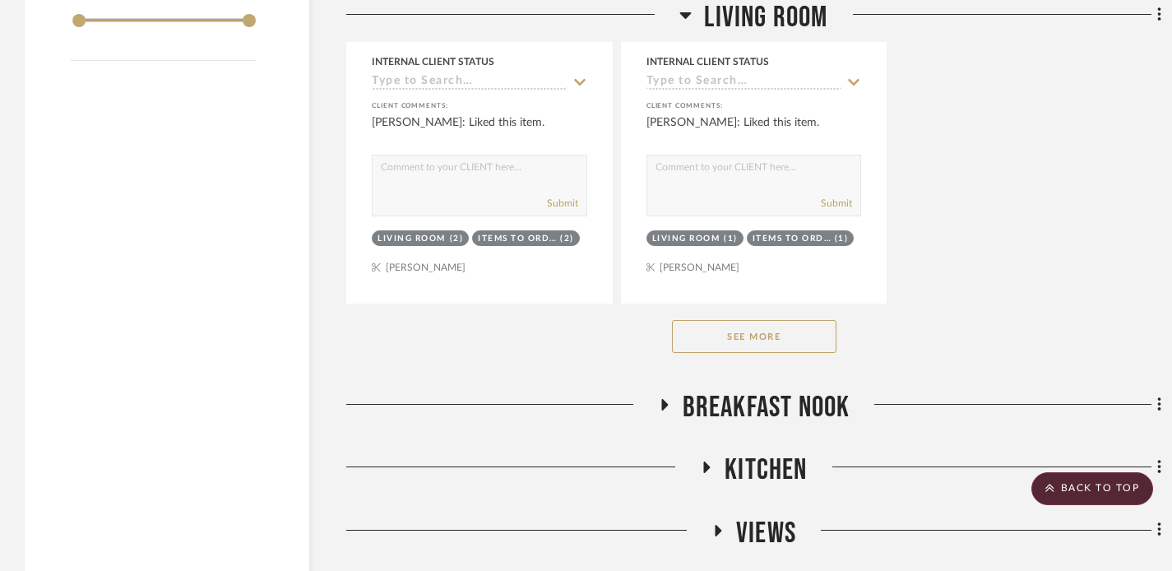
click at [759, 332] on button "See More" at bounding box center [754, 336] width 165 height 33
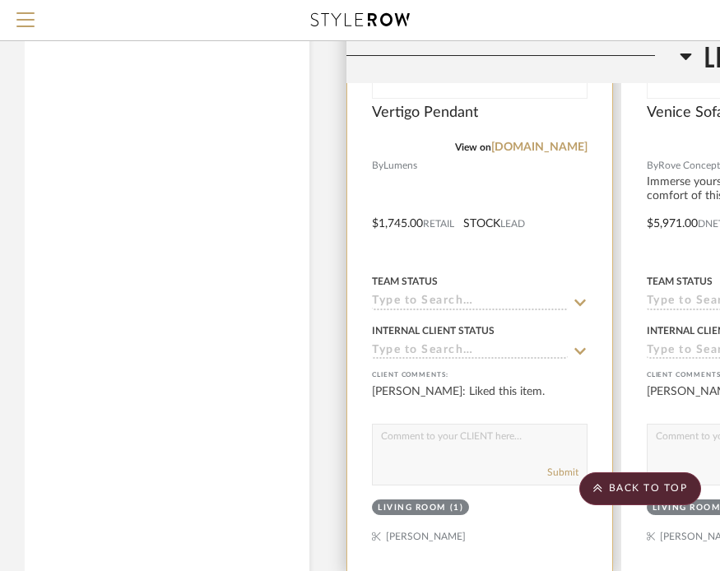
scroll to position [2908, 0]
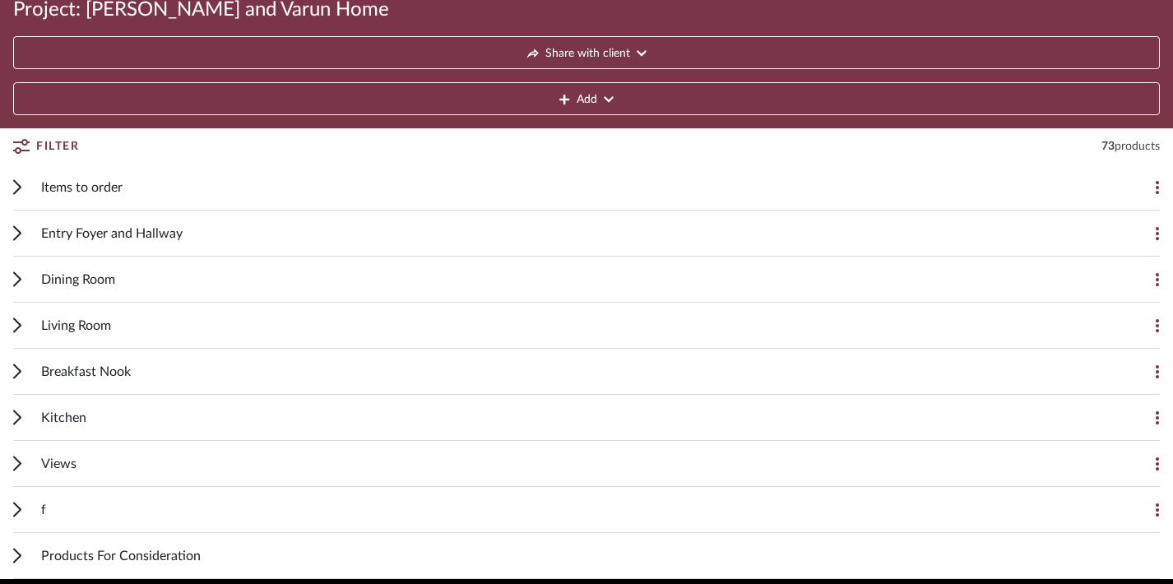
scroll to position [168, 0]
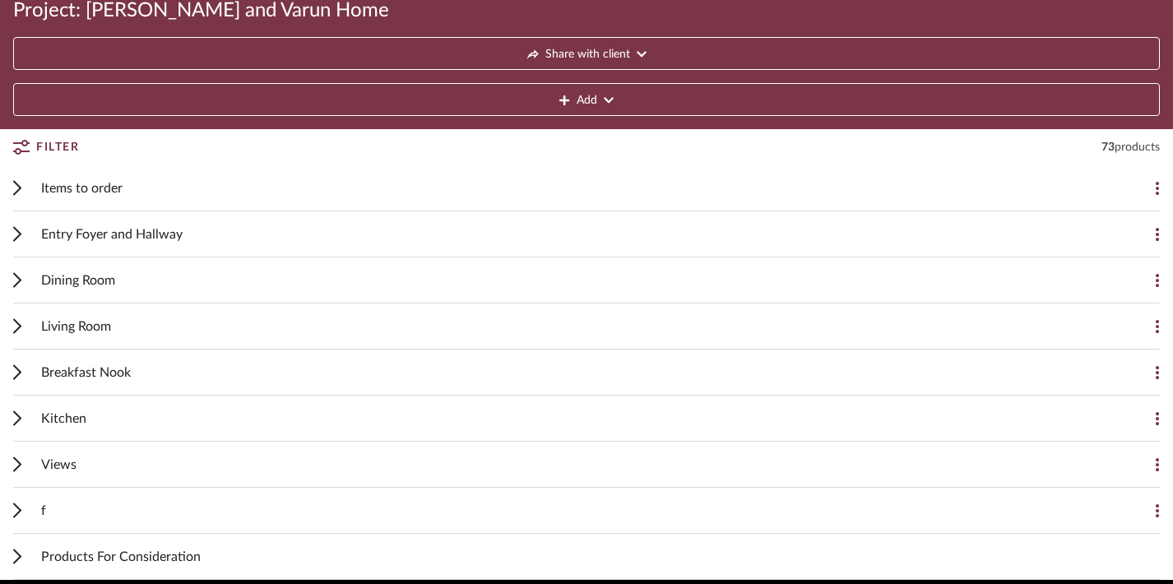
click at [16, 331] on icon at bounding box center [17, 326] width 7 height 13
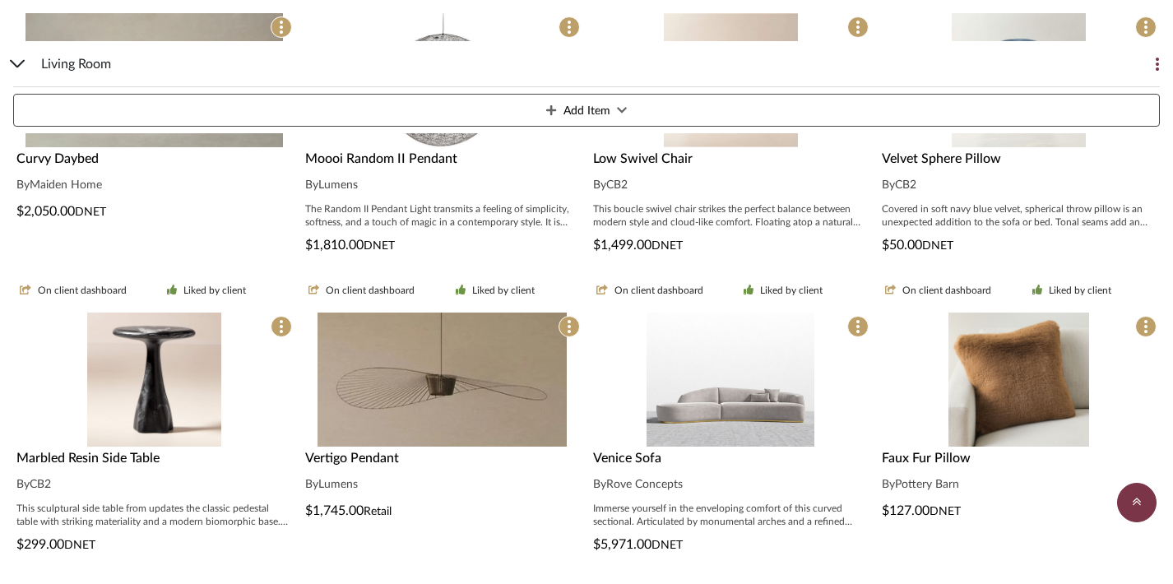
scroll to position [1024, 0]
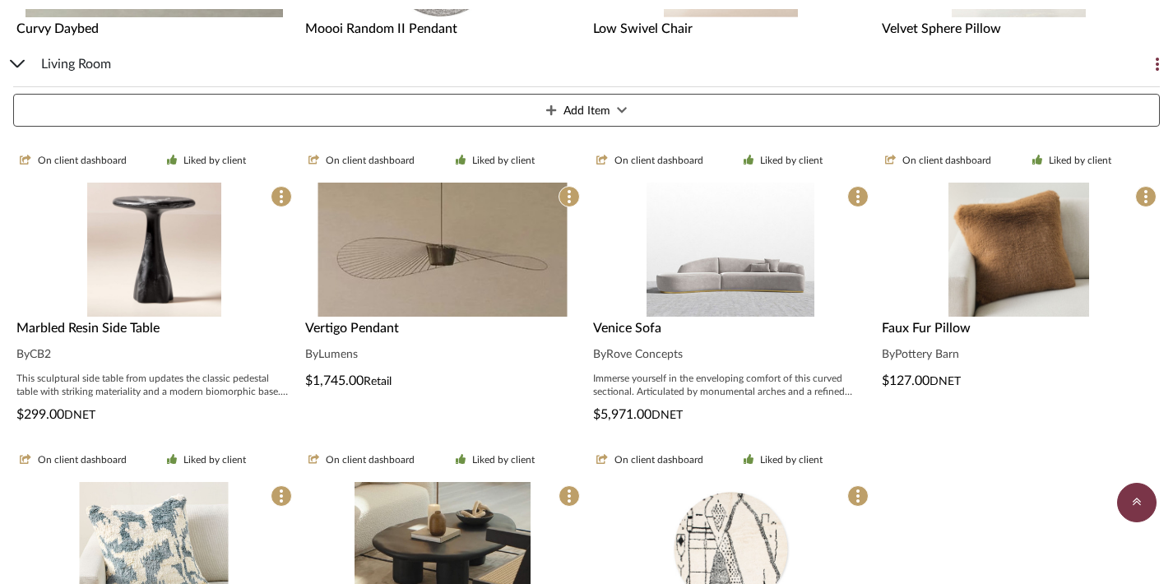
click at [368, 329] on span "Vertigo Pendant" at bounding box center [352, 328] width 94 height 13
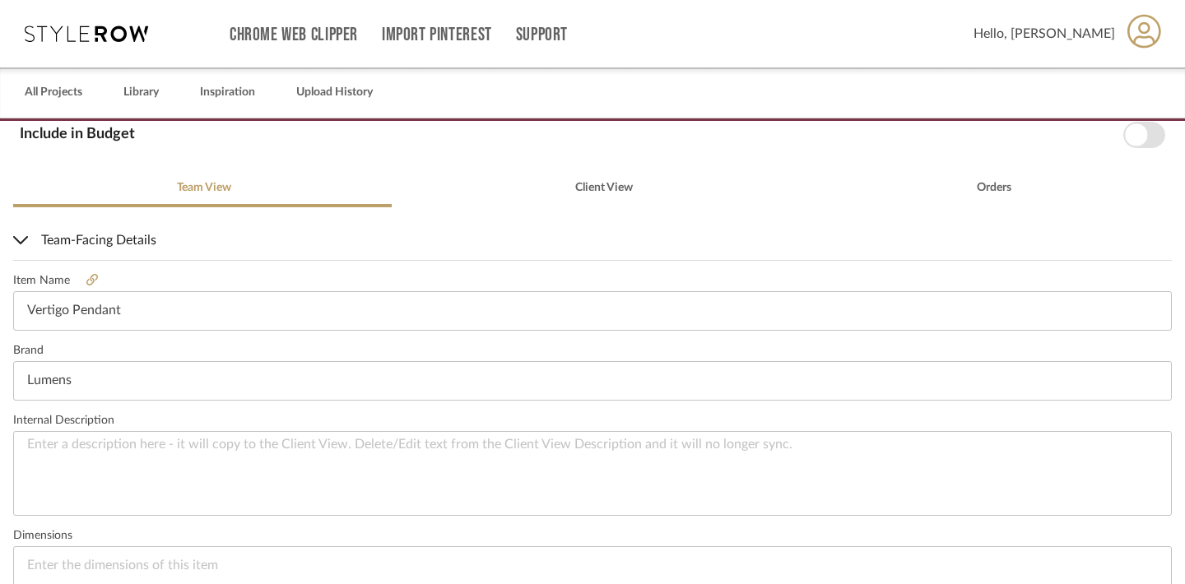
scroll to position [326, 0]
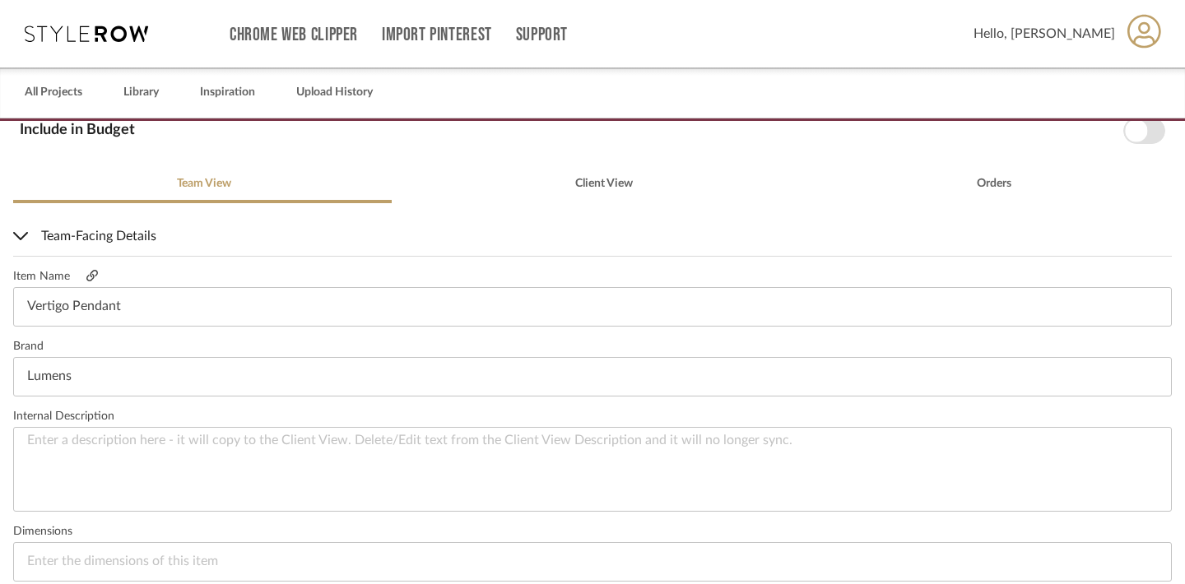
click at [95, 272] on icon at bounding box center [92, 276] width 12 height 12
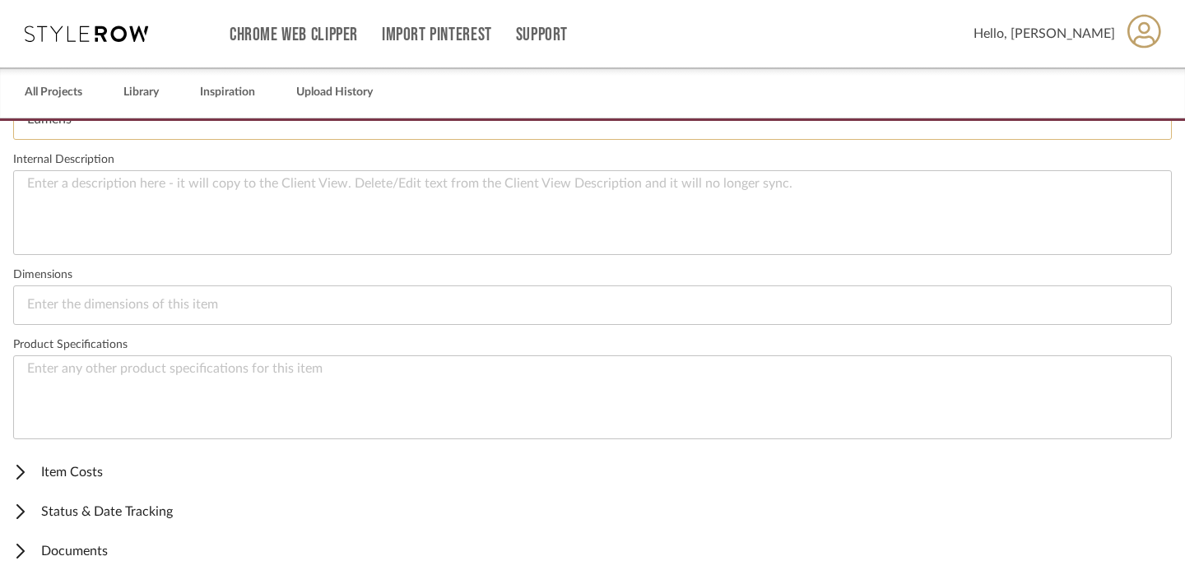
scroll to position [0, 0]
click at [22, 469] on icon at bounding box center [20, 472] width 8 height 15
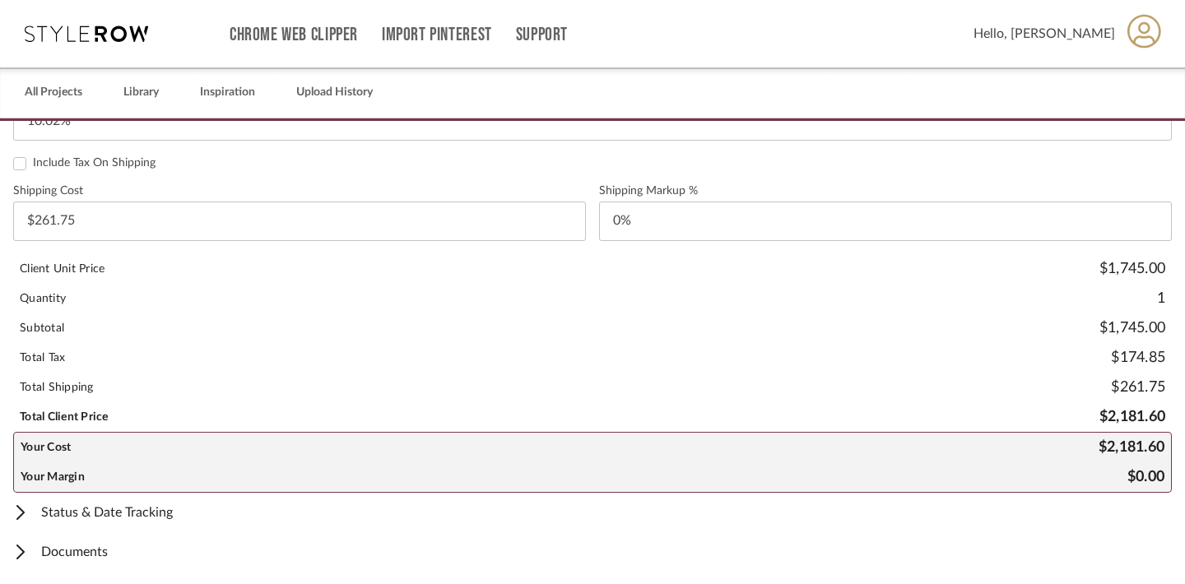
click at [24, 560] on span "Documents" at bounding box center [589, 552] width 1152 height 20
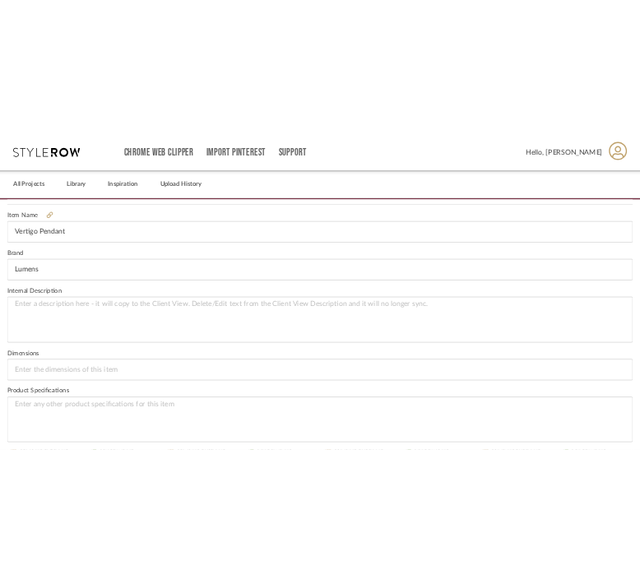
scroll to position [39, 0]
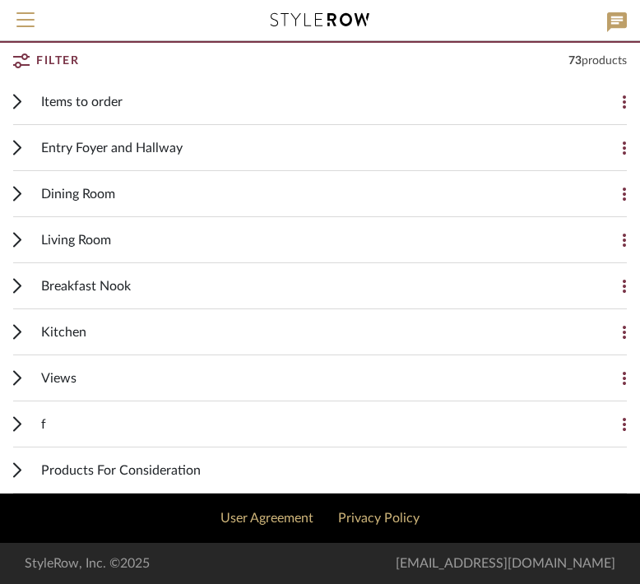
scroll to position [177, 0]
click at [17, 235] on icon at bounding box center [17, 240] width 8 height 16
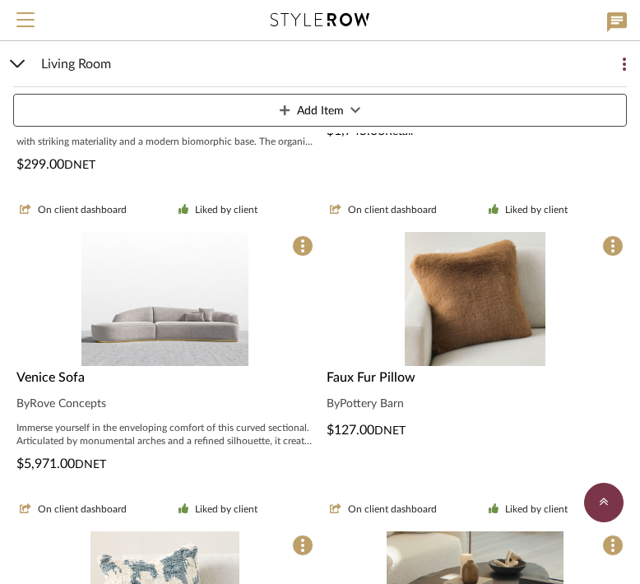
scroll to position [1804, 0]
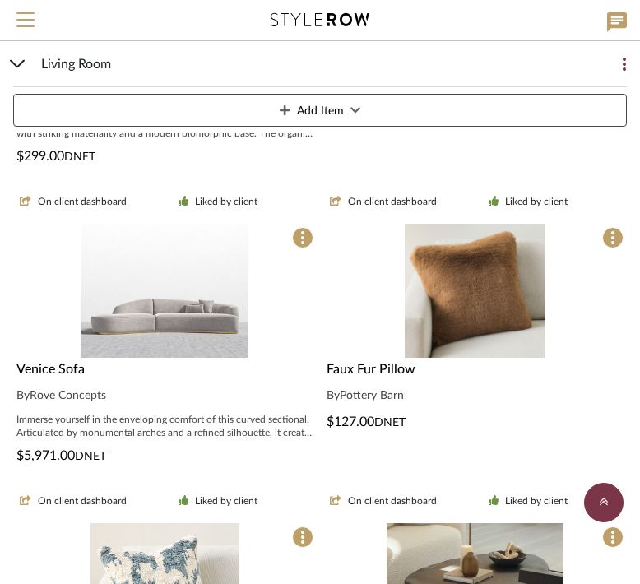
click at [169, 331] on img "0" at bounding box center [165, 291] width 168 height 134
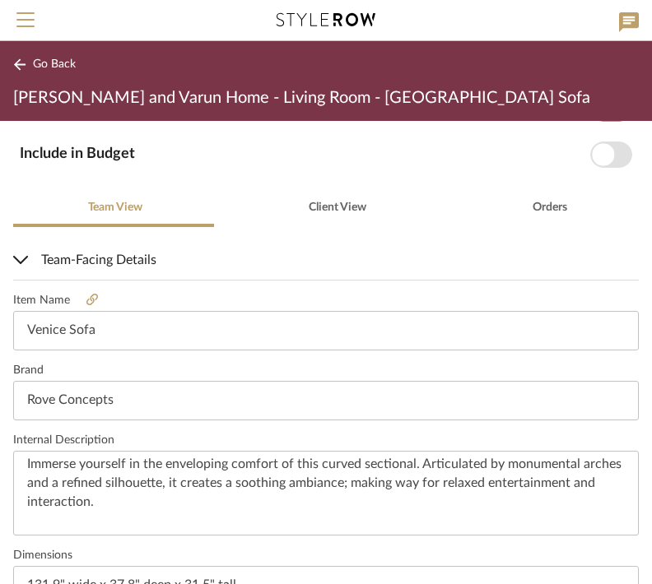
scroll to position [317, 0]
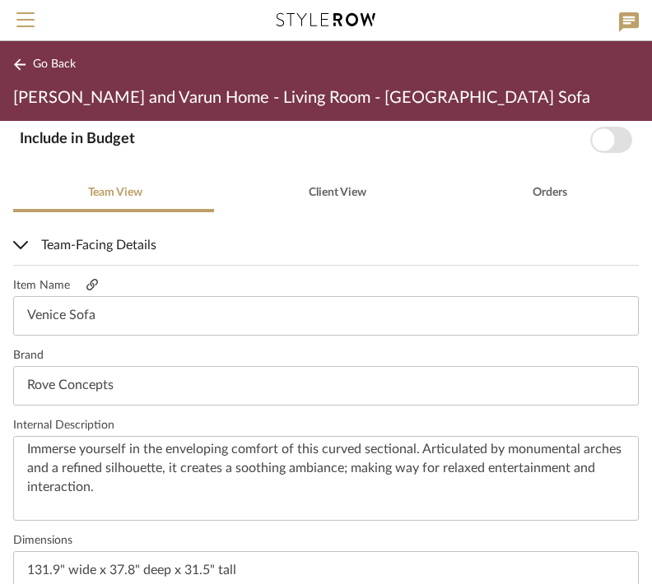
click at [95, 285] on icon at bounding box center [92, 285] width 12 height 12
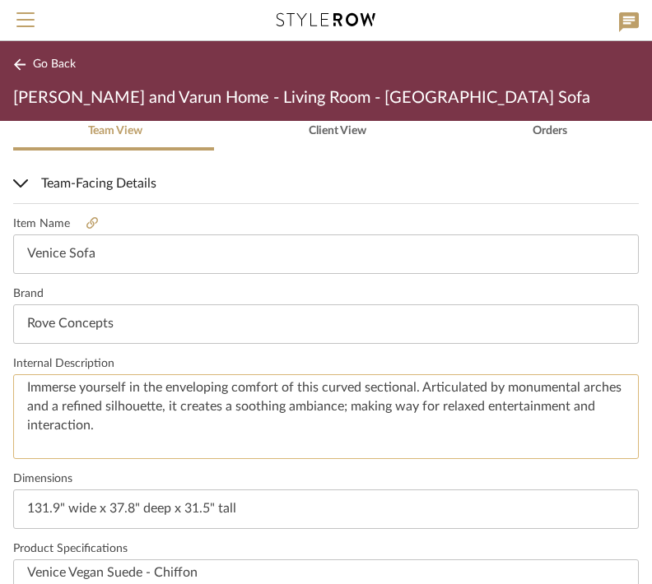
click at [190, 405] on textarea "Immerse yourself in the enveloping comfort of this curved sectional. Articulate…" at bounding box center [325, 416] width 625 height 85
drag, startPoint x: 143, startPoint y: 427, endPoint x: -4, endPoint y: 388, distance: 152.5
click at [0, 388] on html "Search by brands, products, categories, colors, or styles Hello, Divya All Proj…" at bounding box center [326, 292] width 652 height 584
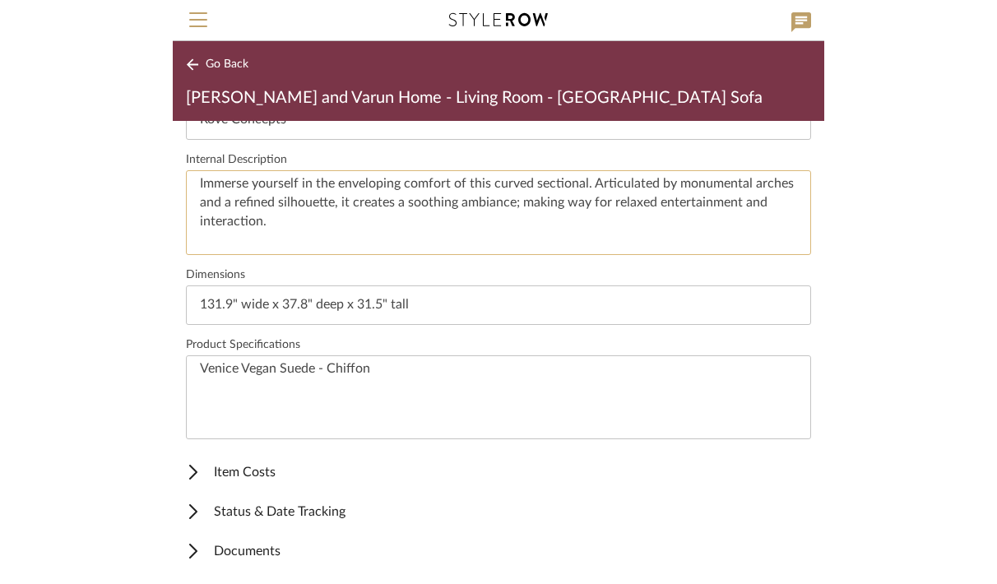
scroll to position [583, 0]
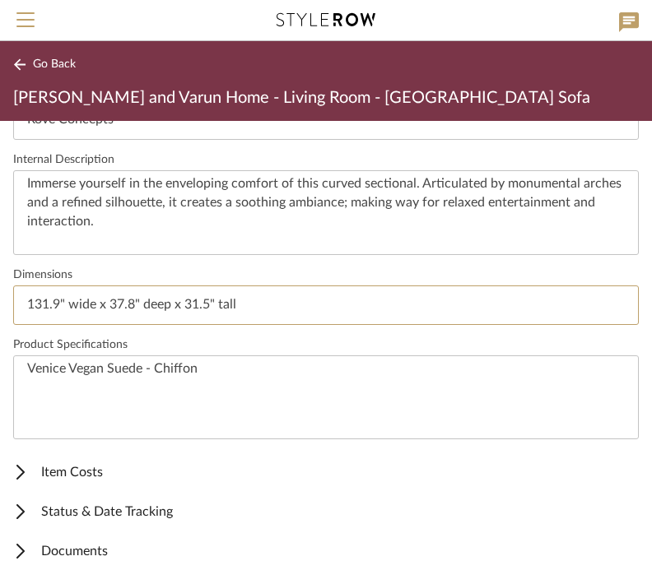
drag, startPoint x: 255, startPoint y: 306, endPoint x: -45, endPoint y: 309, distance: 300.3
click at [0, 309] on html "Search by brands, products, categories, colors, or styles Hello, Divya All Proj…" at bounding box center [326, 292] width 652 height 584
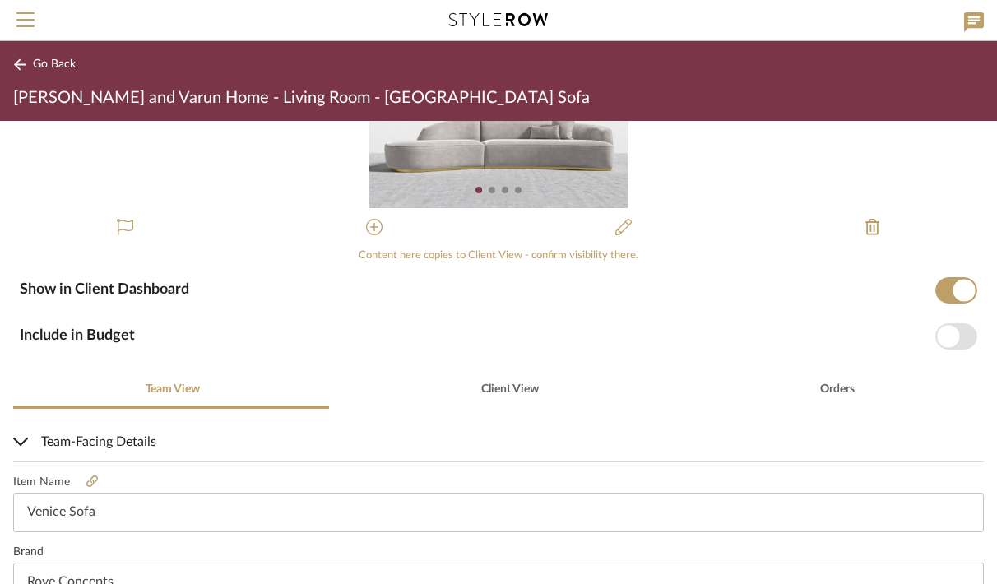
scroll to position [110, 0]
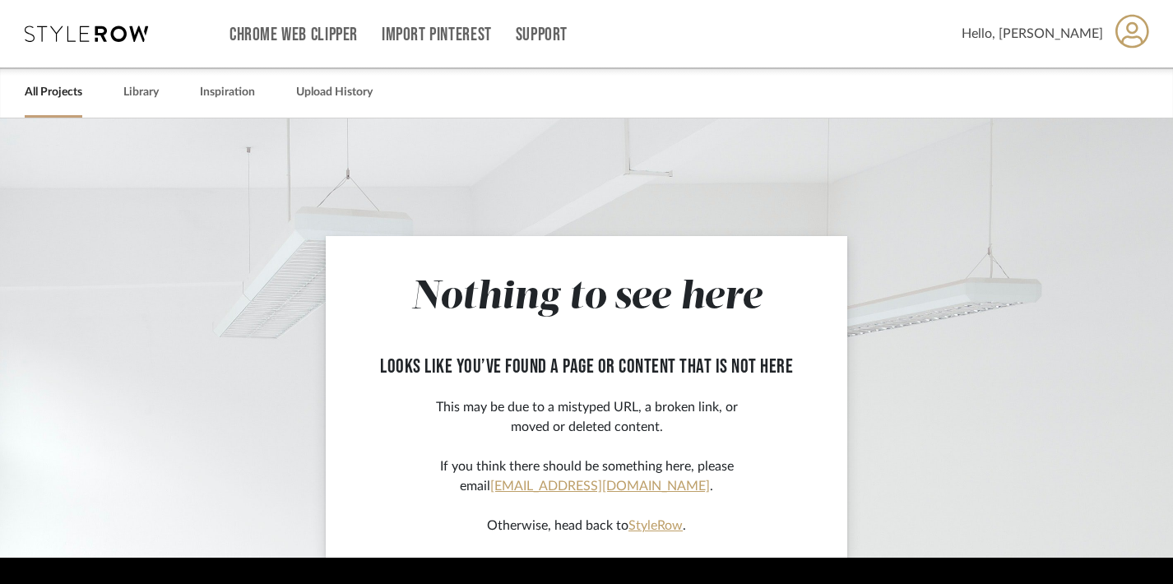
click at [53, 100] on link "All Projects" at bounding box center [54, 92] width 58 height 22
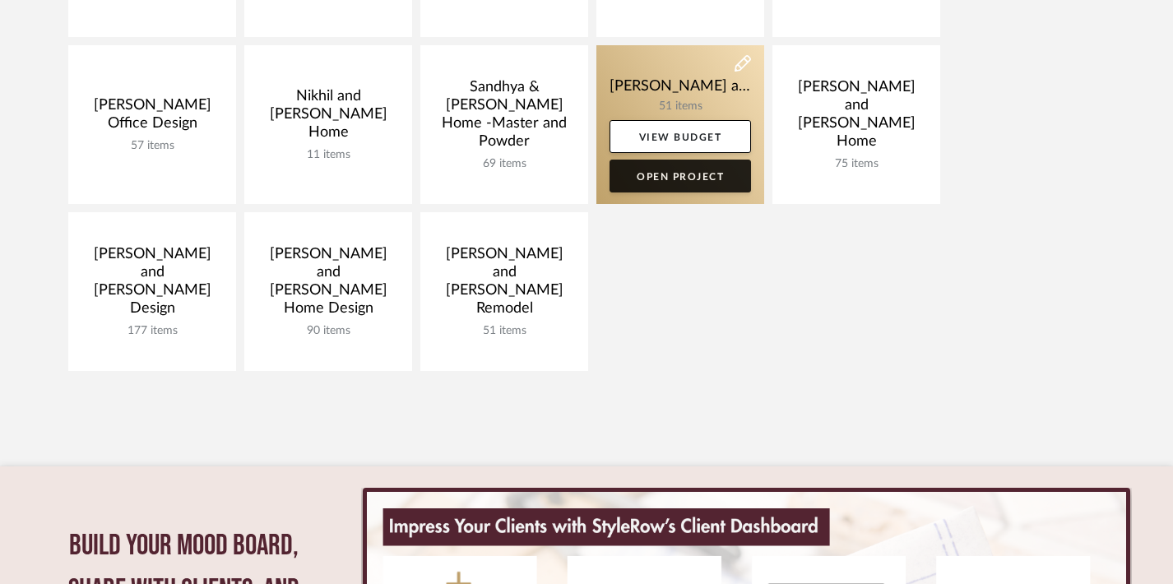
scroll to position [531, 0]
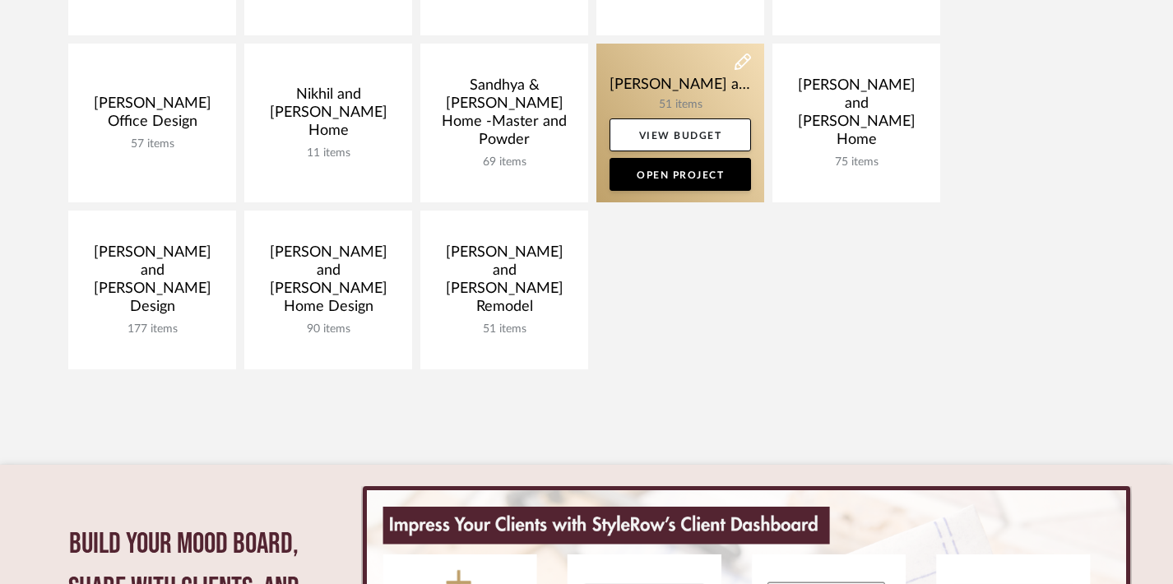
click at [711, 103] on link at bounding box center [680, 123] width 168 height 159
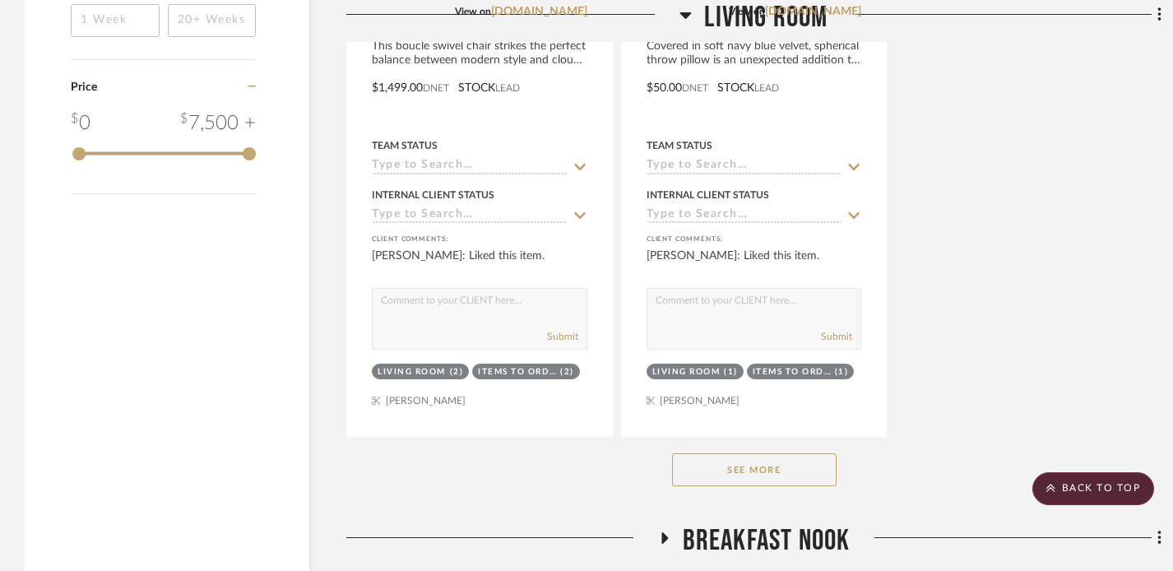
scroll to position [2425, 0]
click at [747, 456] on button "See More" at bounding box center [754, 468] width 165 height 33
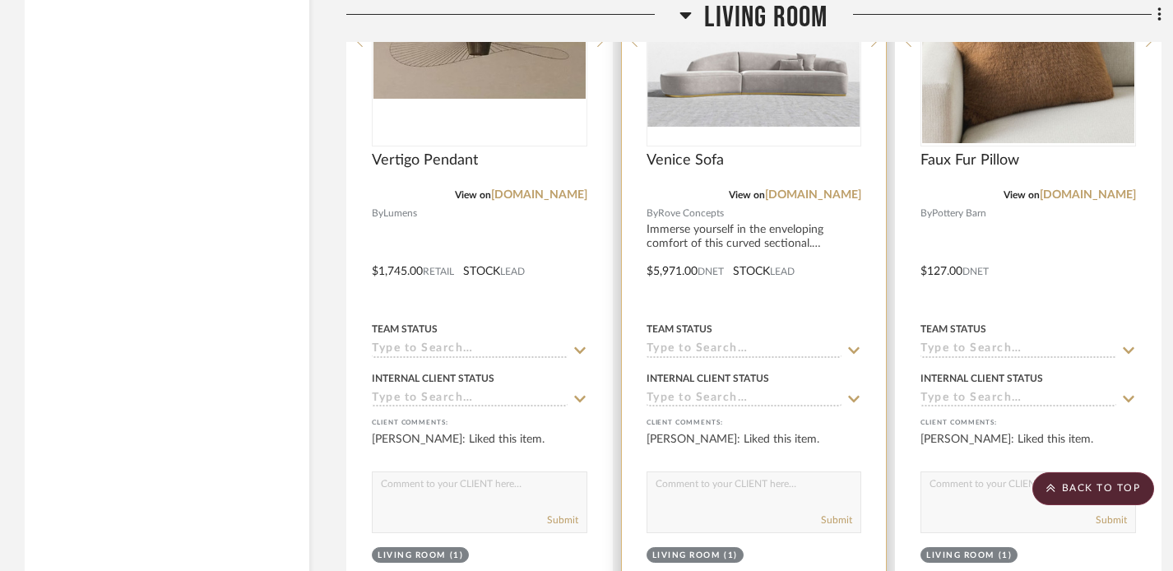
scroll to position [2972, 0]
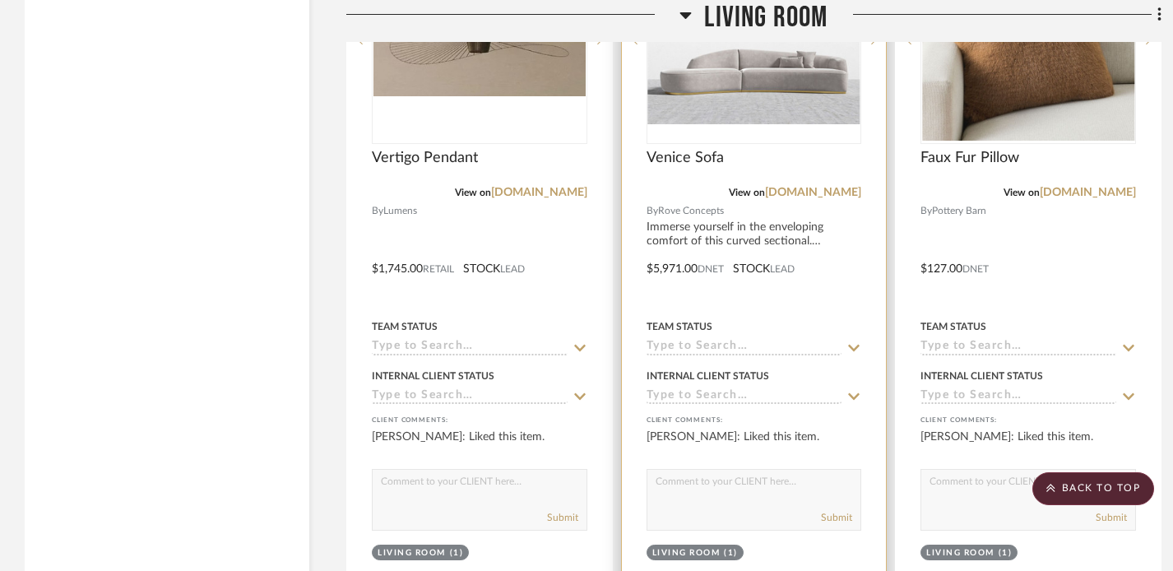
click at [777, 124] on div "0" at bounding box center [754, 39] width 214 height 207
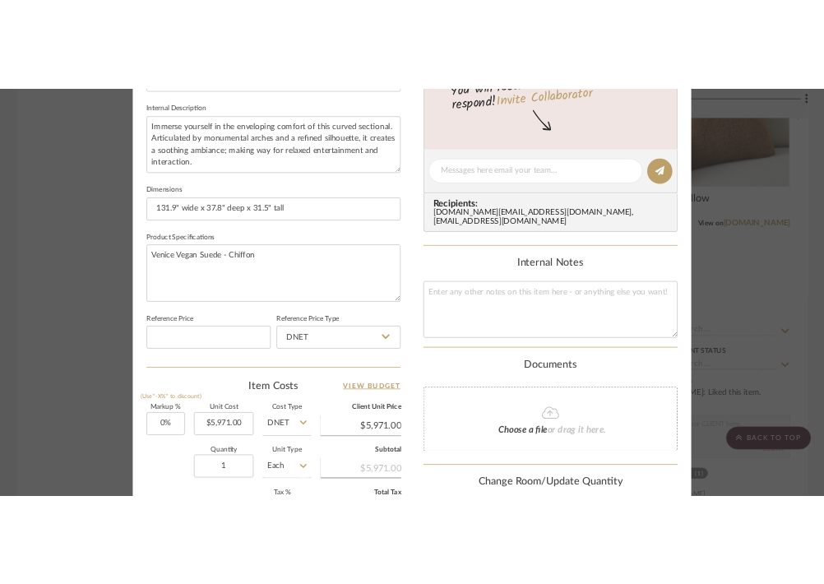
scroll to position [664, 0]
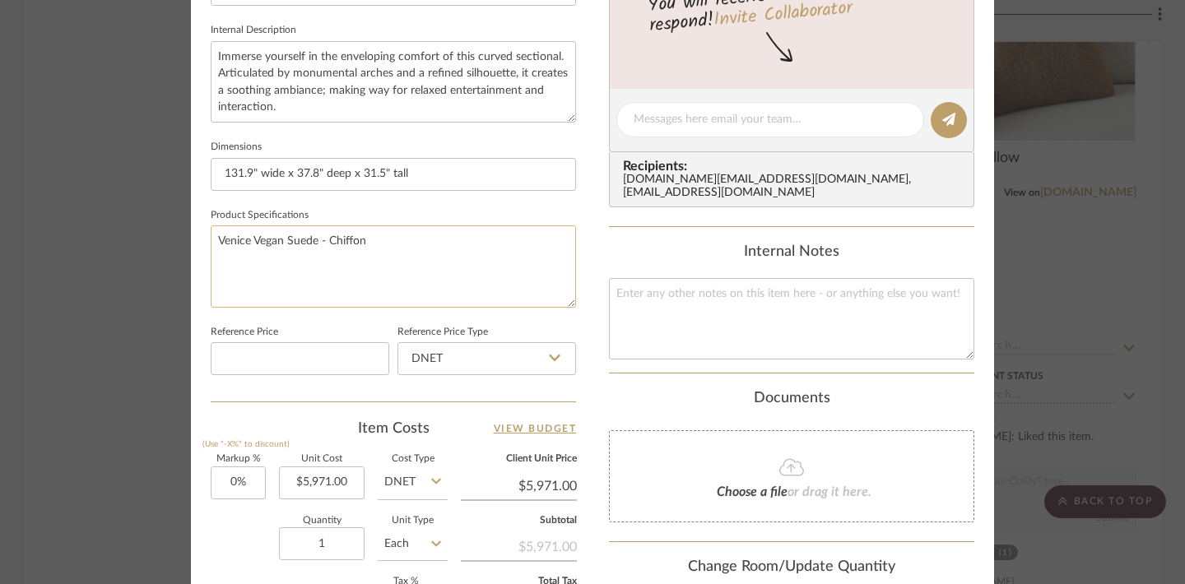
click at [373, 236] on textarea "Venice Vegan Suede - Chiffon" at bounding box center [393, 265] width 365 height 81
drag, startPoint x: 389, startPoint y: 244, endPoint x: 203, endPoint y: 239, distance: 186.0
click at [203, 239] on div "Shalini and Varun Home Living Room Venice Sofa Team View Client View Orders 1 /…" at bounding box center [592, 108] width 803 height 1520
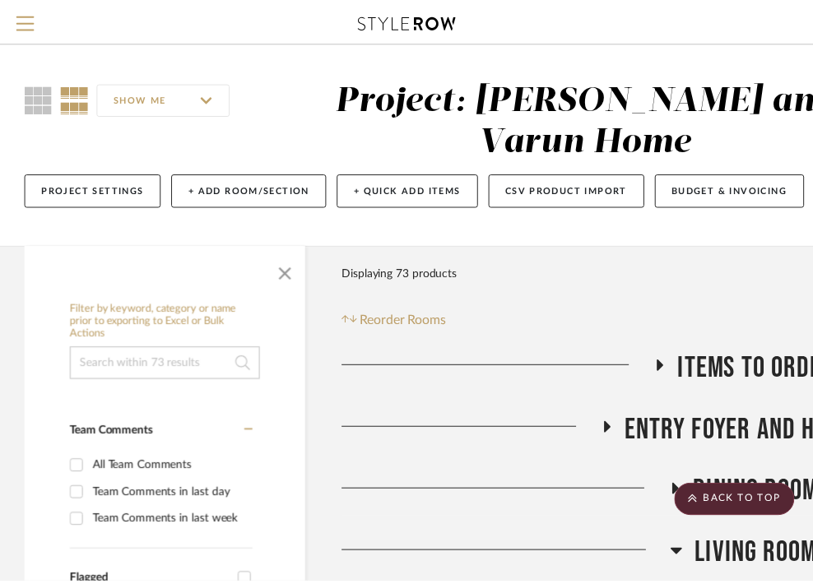
scroll to position [531, 0]
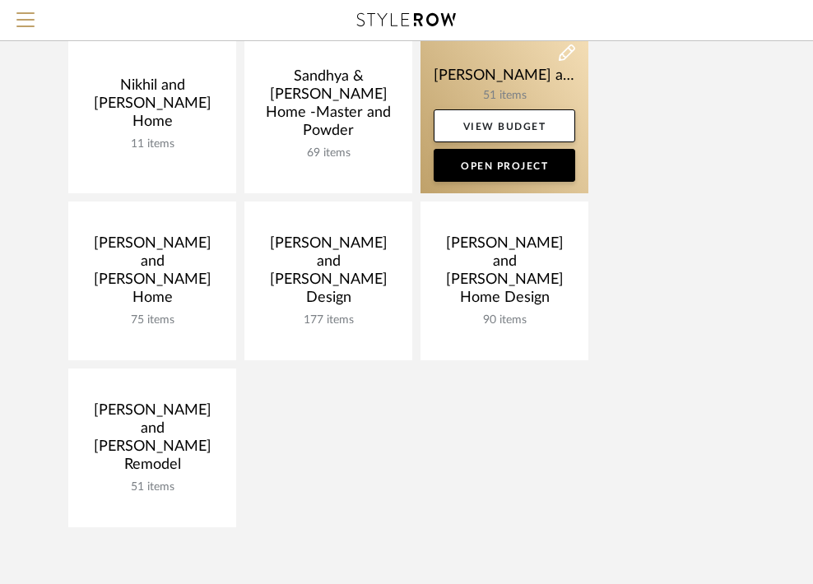
click at [490, 80] on link at bounding box center [504, 114] width 168 height 159
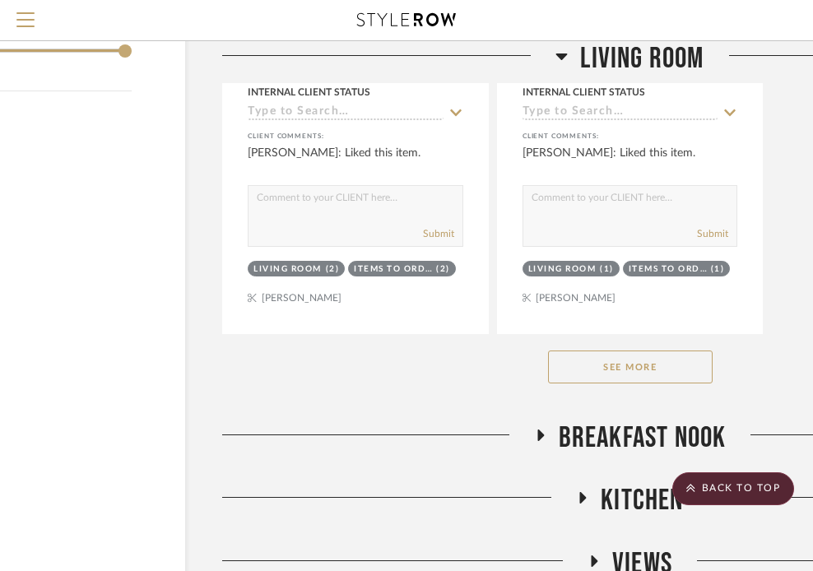
scroll to position [2450, 124]
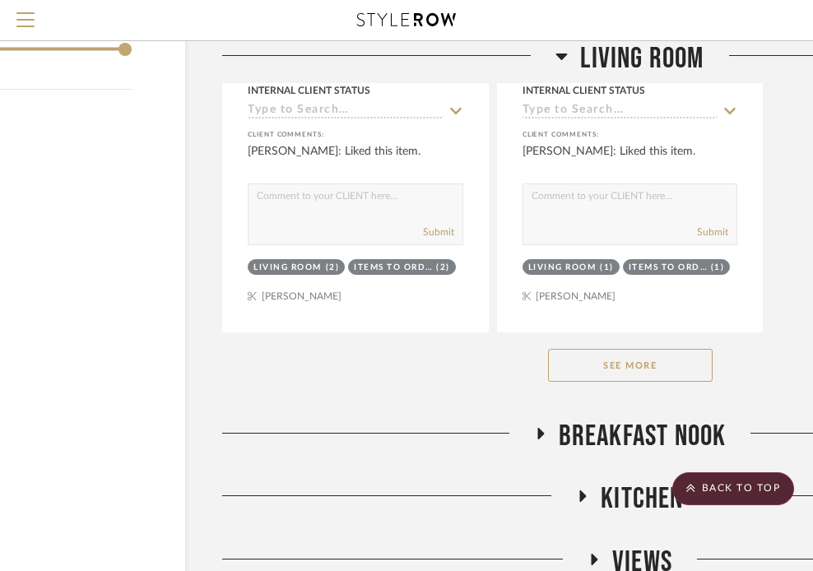
click at [655, 368] on button "See More" at bounding box center [630, 365] width 165 height 33
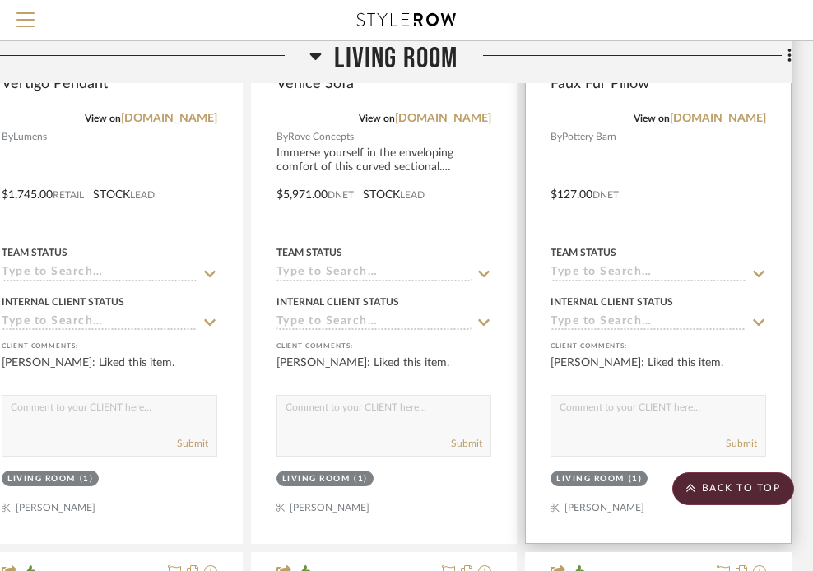
scroll to position [2967, 370]
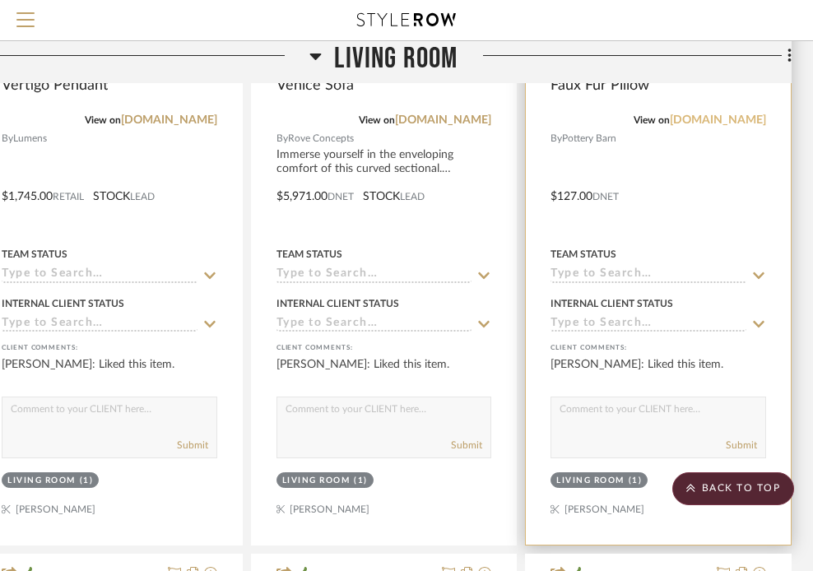
click at [732, 120] on link "potterybarn.com" at bounding box center [718, 120] width 96 height 12
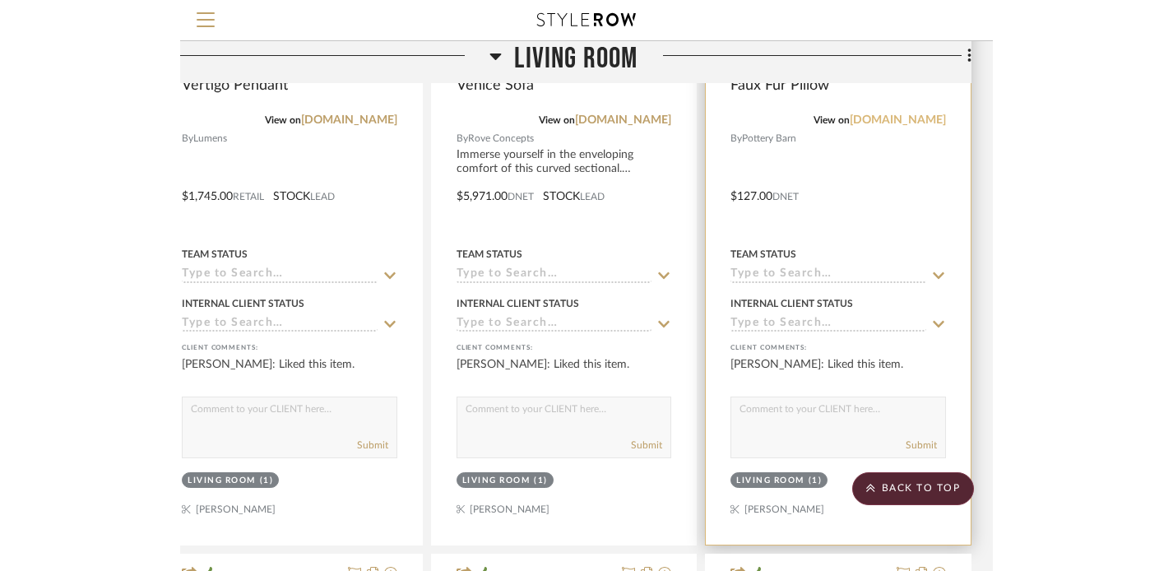
scroll to position [2967, 12]
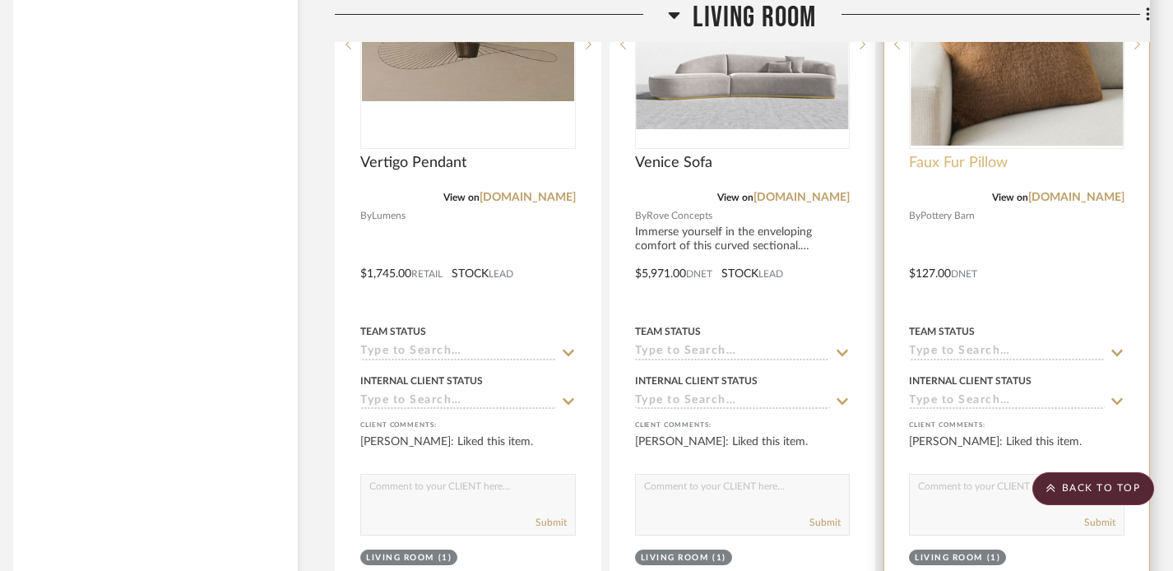
click at [968, 160] on span "Faux Fur Pillow" at bounding box center [958, 163] width 99 height 18
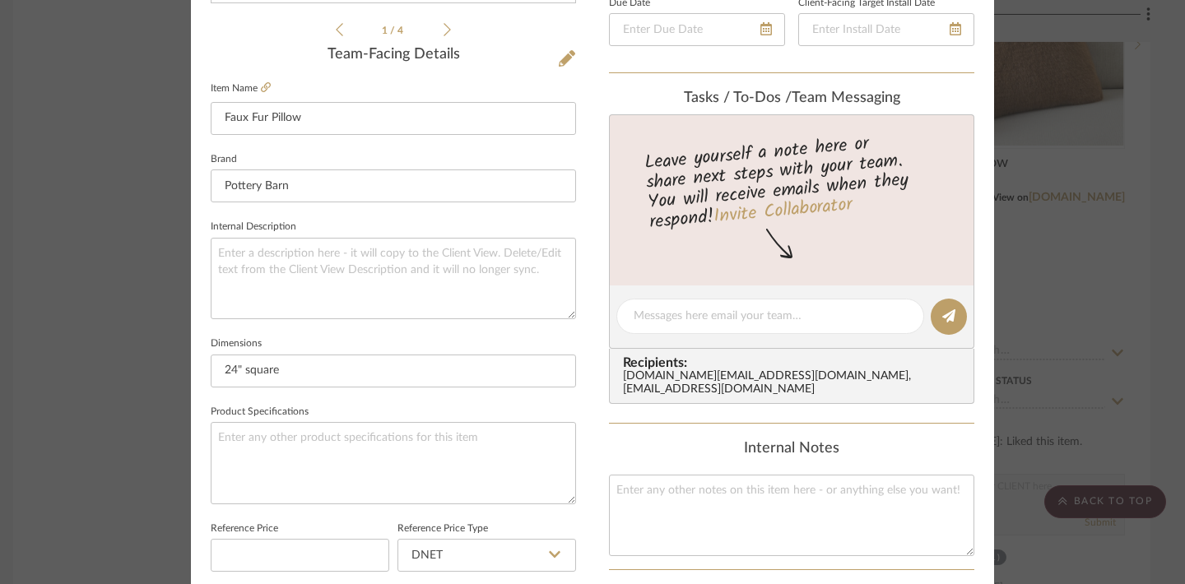
scroll to position [473, 0]
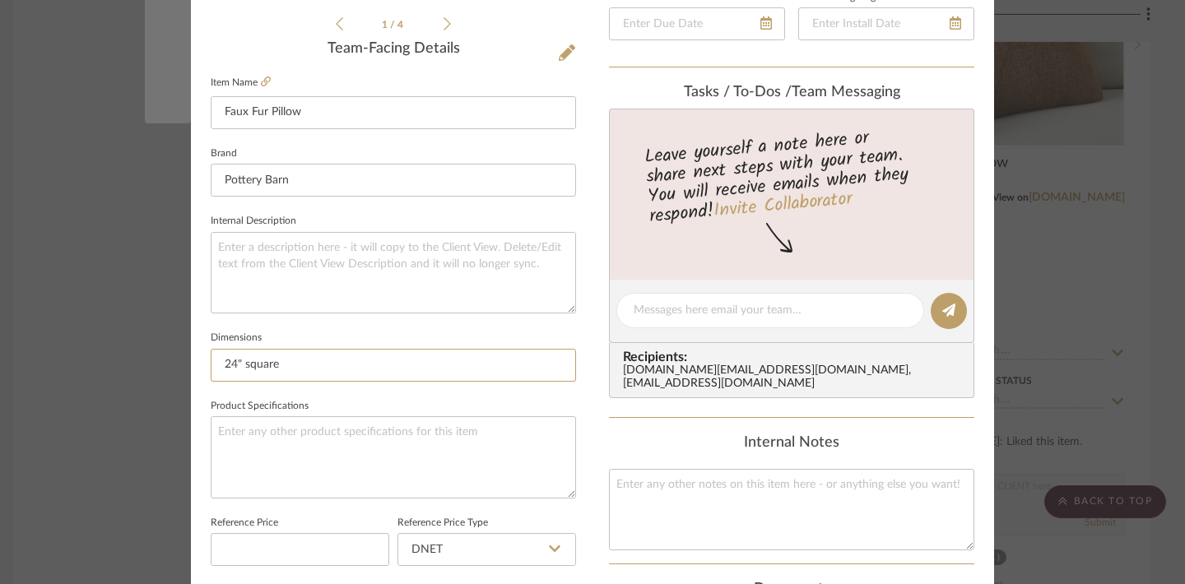
drag, startPoint x: 285, startPoint y: 361, endPoint x: 173, endPoint y: 362, distance: 111.9
click at [173, 362] on mat-dialog-content "Shalini and Varun Home Living Room Faux Fur Pillow Team View Client View Orders…" at bounding box center [592, 299] width 895 height 1520
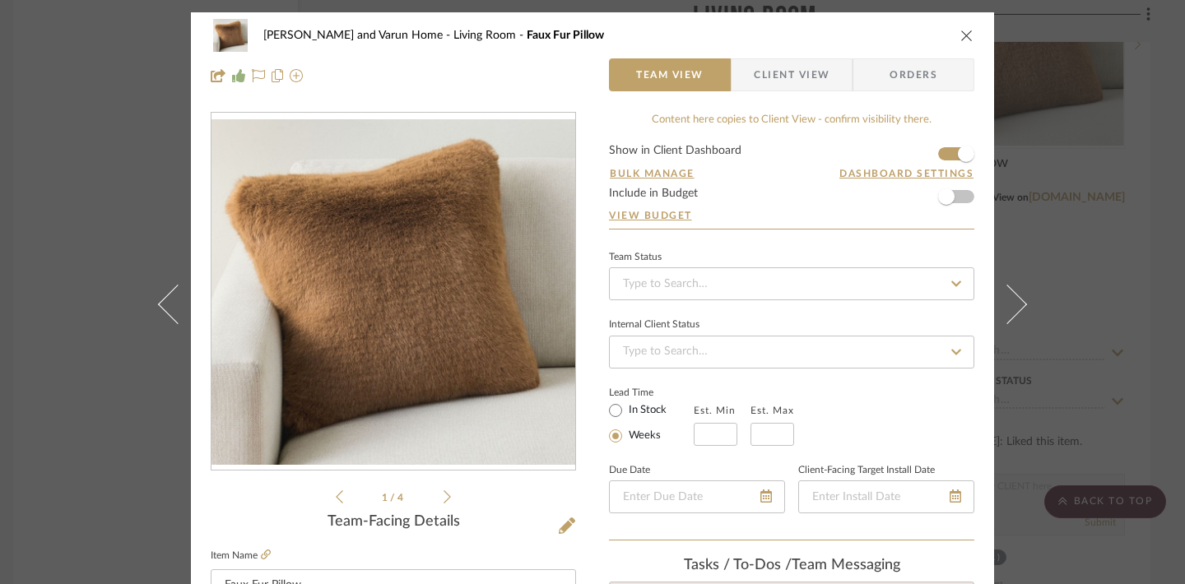
scroll to position [0, 0]
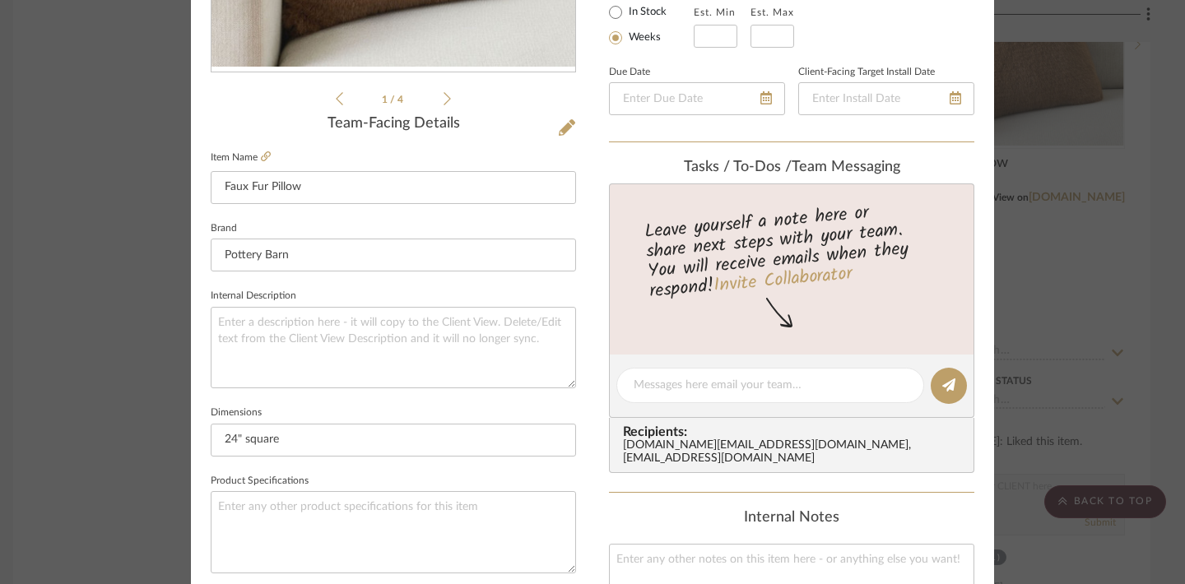
click at [501, 474] on fieldset "Product Specifications" at bounding box center [393, 522] width 365 height 104
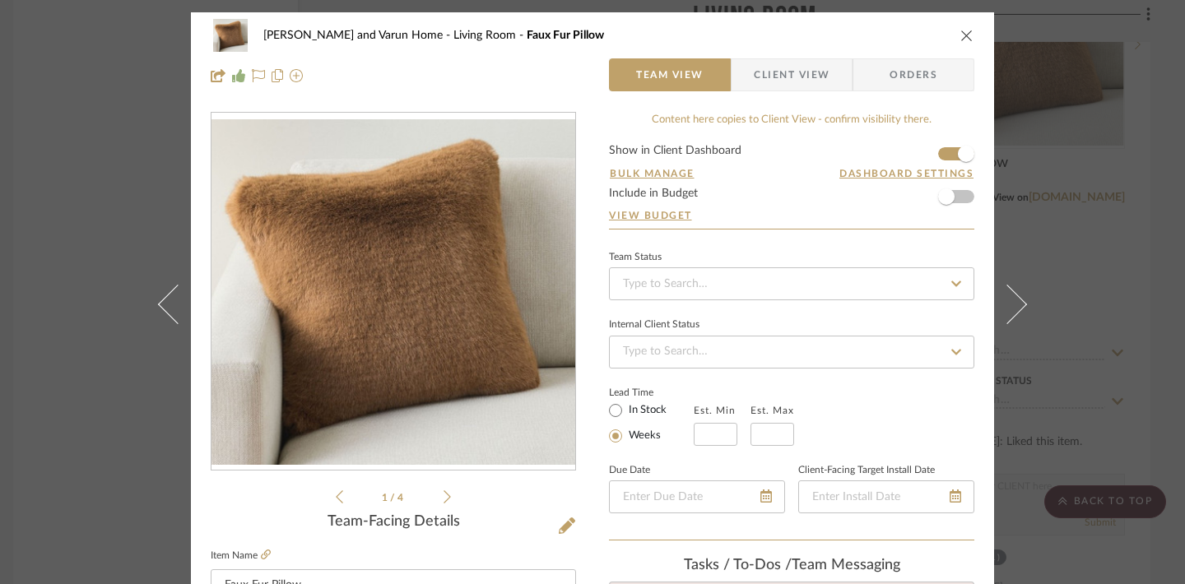
click at [959, 43] on div "Shalini and Varun Home Living Room Faux Fur Pillow" at bounding box center [593, 35] width 764 height 33
click at [961, 33] on icon "close" at bounding box center [966, 35] width 13 height 13
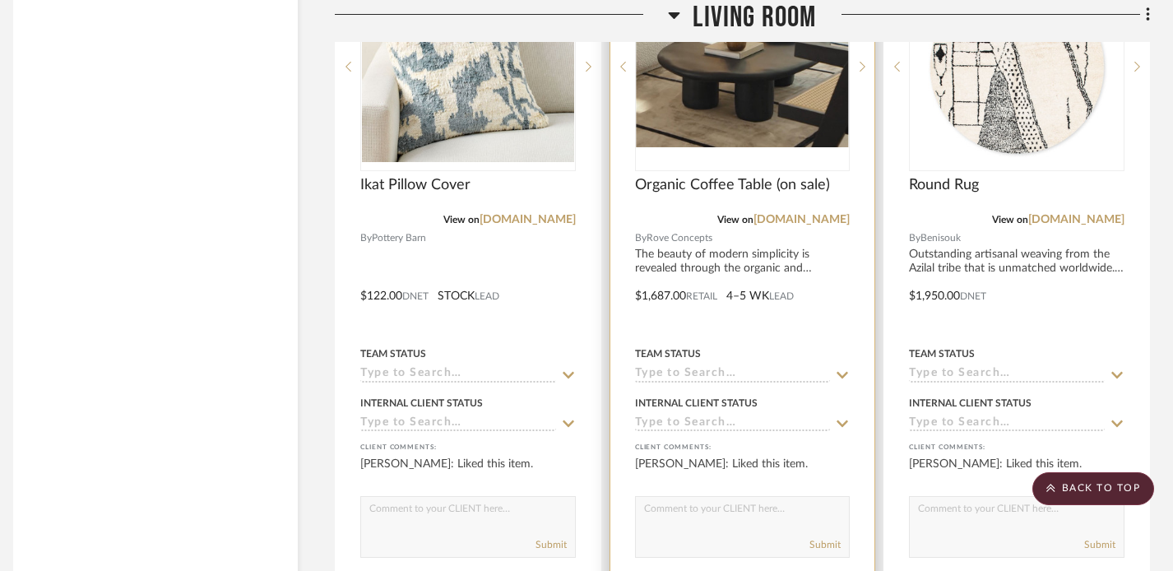
scroll to position [3607, 12]
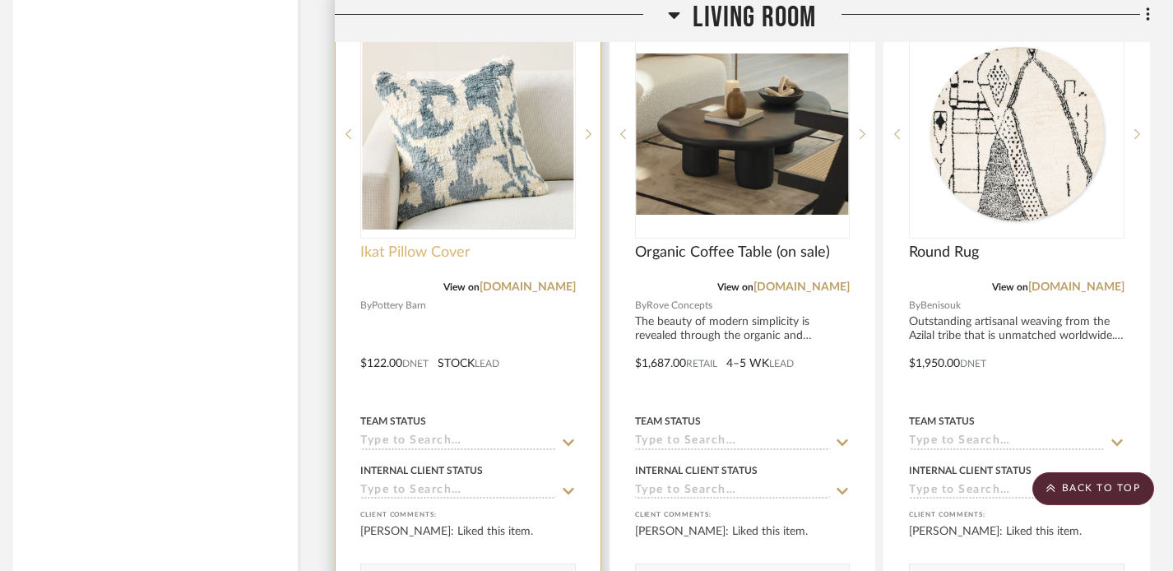
click at [433, 253] on span "Ikat Pillow Cover" at bounding box center [415, 253] width 110 height 18
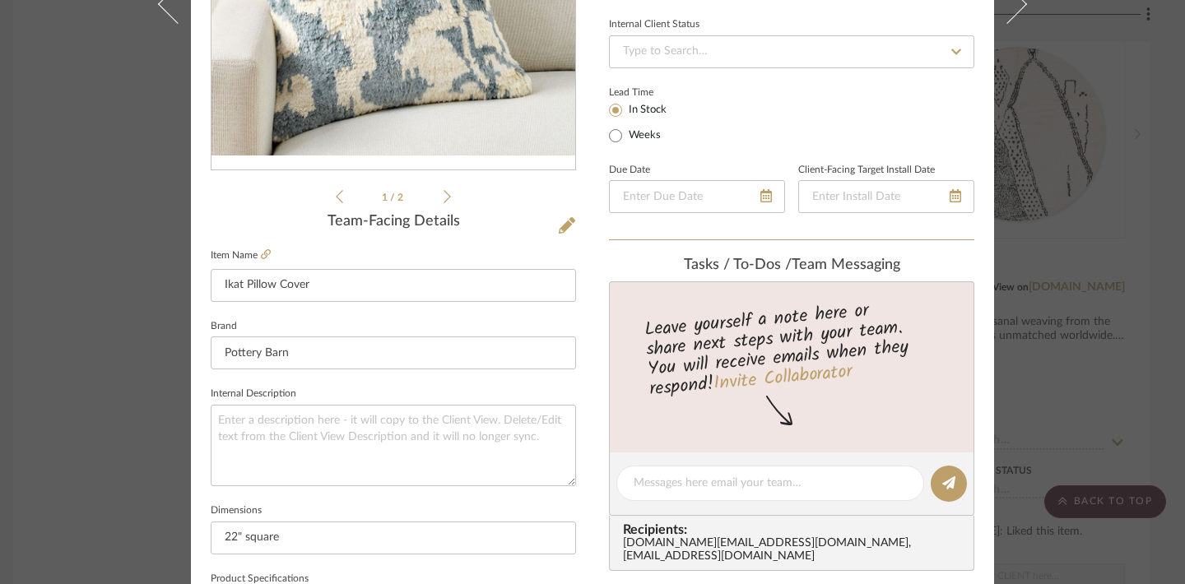
scroll to position [310, 0]
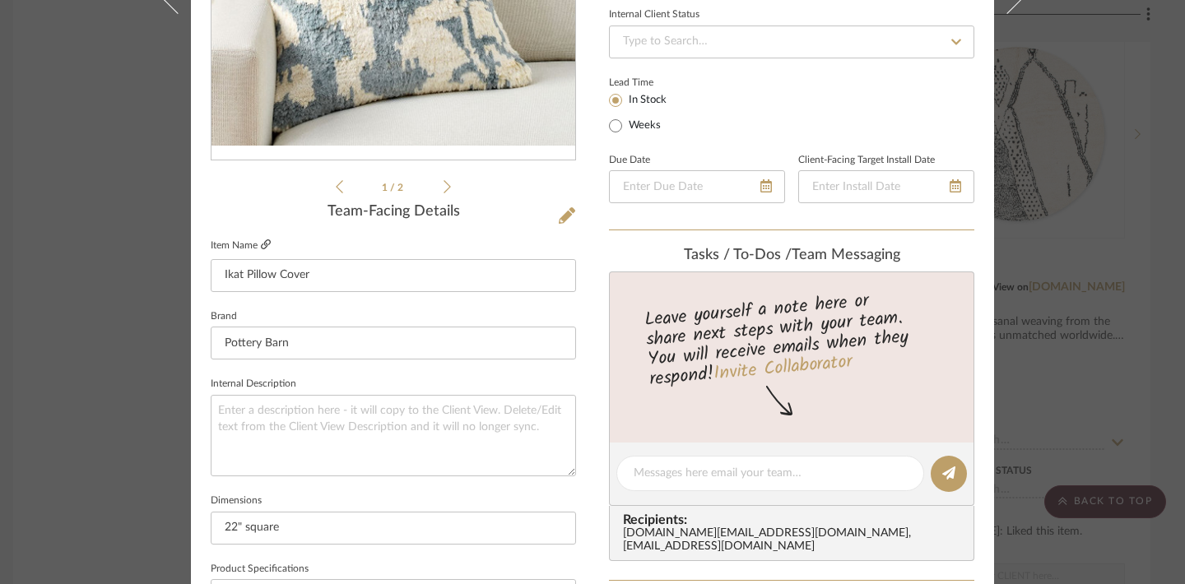
click at [261, 245] on icon at bounding box center [266, 244] width 10 height 10
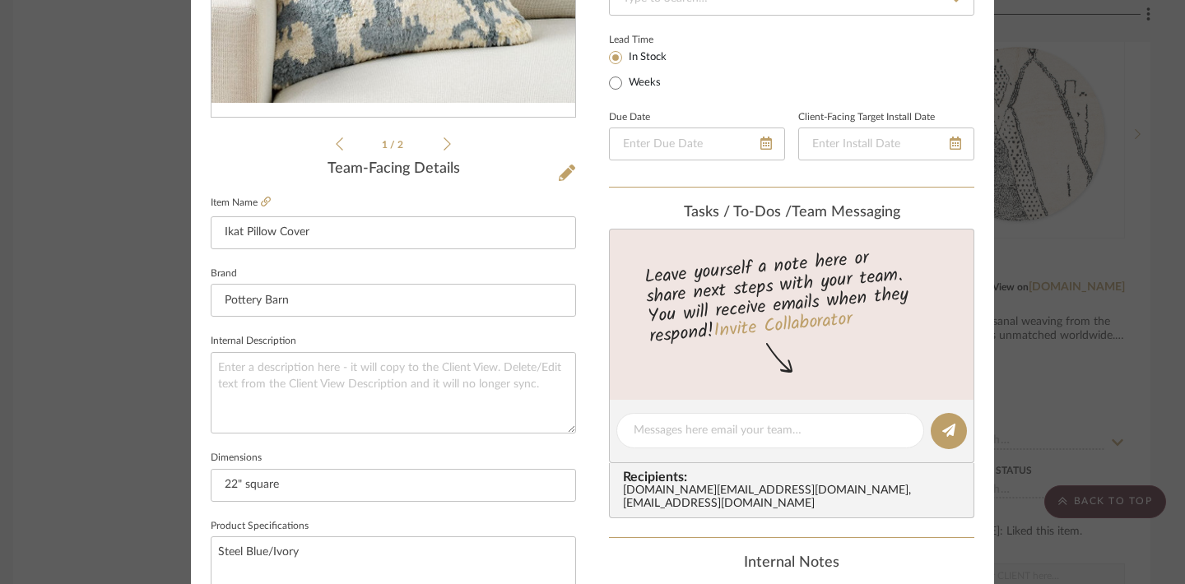
scroll to position [267, 0]
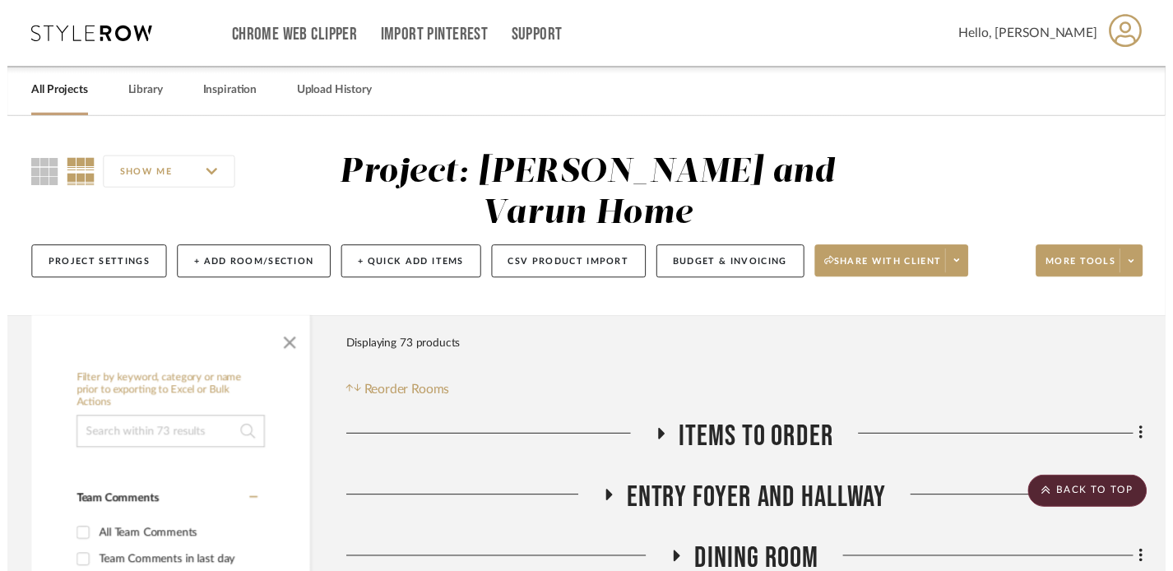
scroll to position [3607, 12]
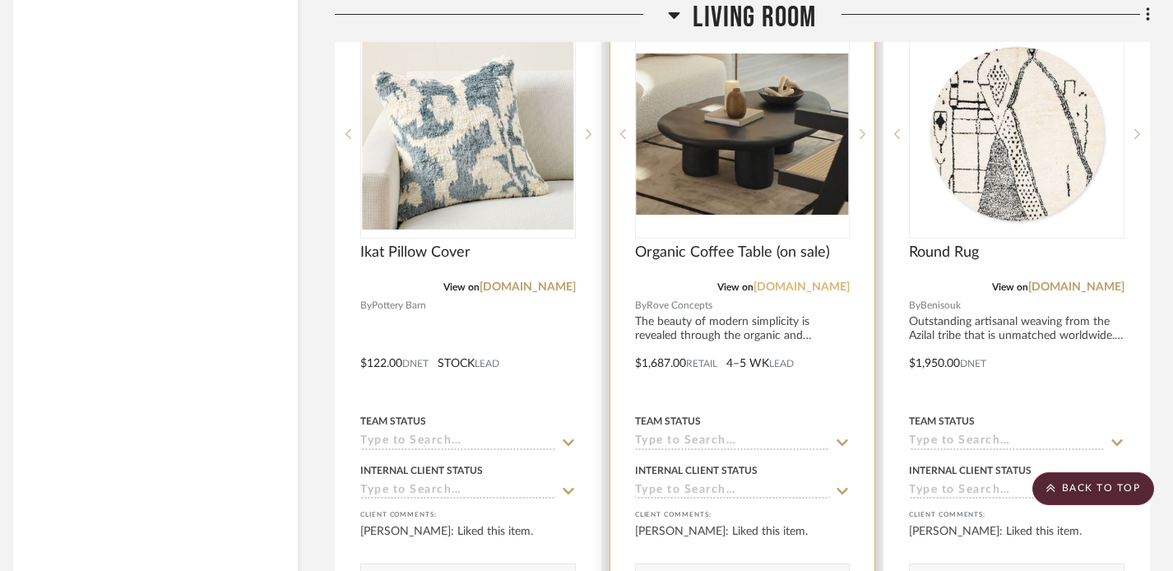
click at [802, 283] on link "roveconcepts.com" at bounding box center [802, 287] width 96 height 12
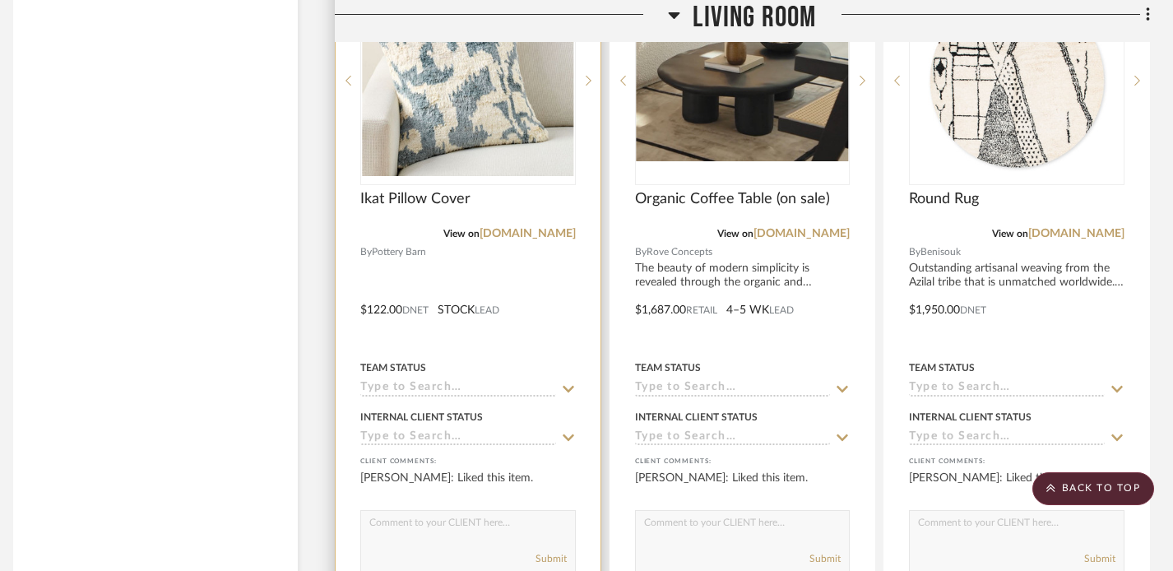
scroll to position [3666, 11]
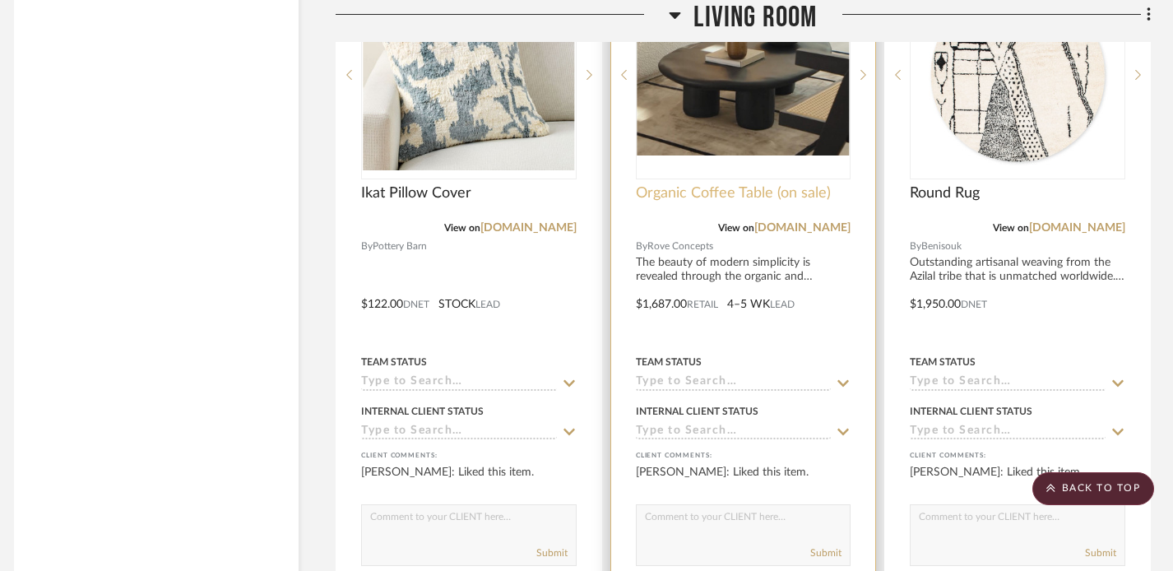
click at [771, 194] on span "Organic Coffee Table (on sale)" at bounding box center [733, 193] width 195 height 18
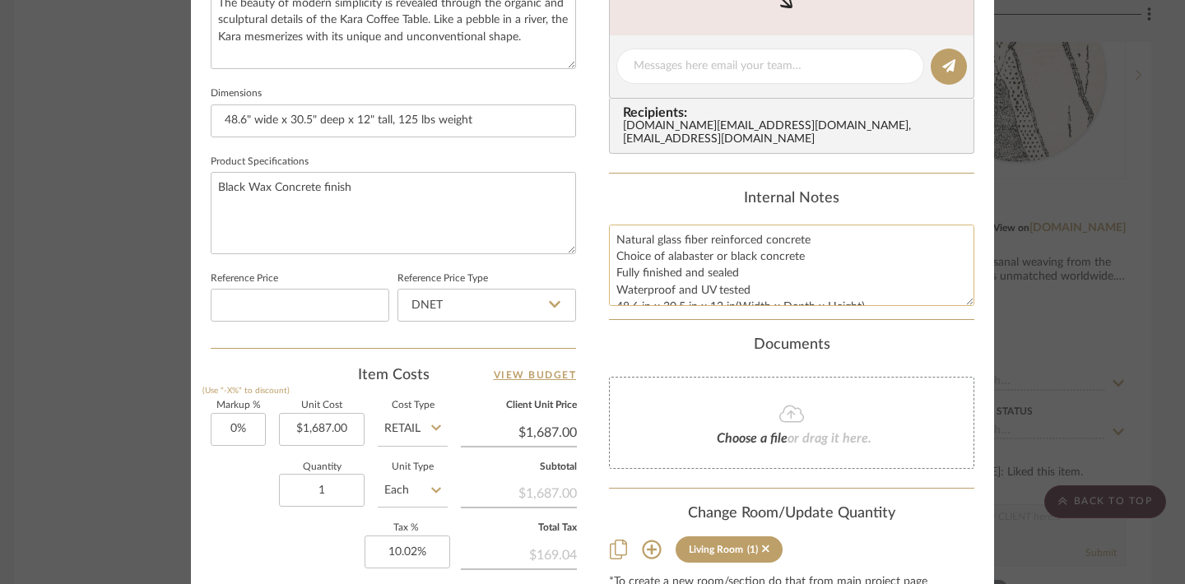
scroll to position [0, 0]
click at [612, 225] on textarea "Natural glass fiber reinforced concrete Choice of alabaster or black concrete F…" at bounding box center [791, 265] width 365 height 81
drag, startPoint x: 611, startPoint y: 224, endPoint x: 953, endPoint y: 277, distance: 345.6
click at [953, 277] on textarea "Natural glass fiber reinforced concrete Choice of alabaster or black concrete F…" at bounding box center [791, 265] width 365 height 81
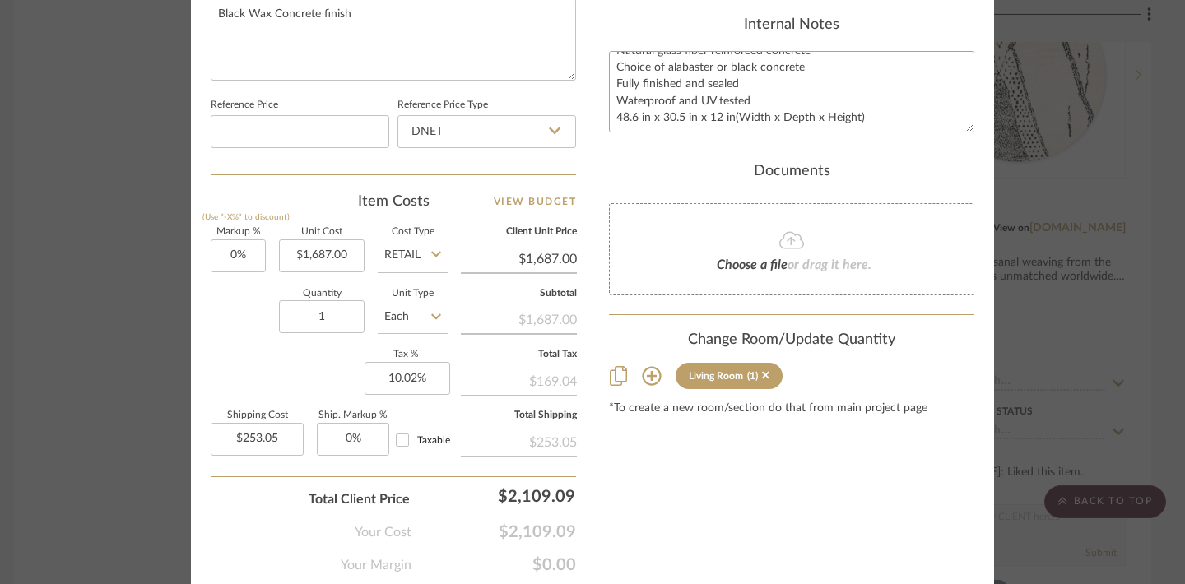
scroll to position [911, 0]
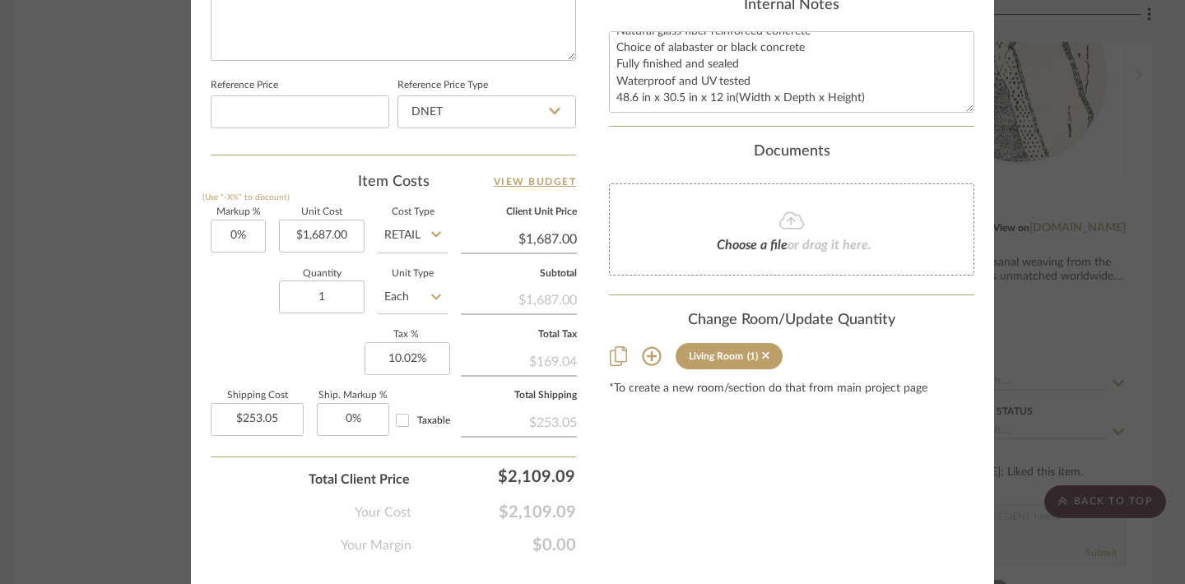
click at [996, 184] on div "Shalini and Varun Home Living Room Organic Coffee Table (on sale) Team View Cli…" at bounding box center [592, 292] width 1185 height 584
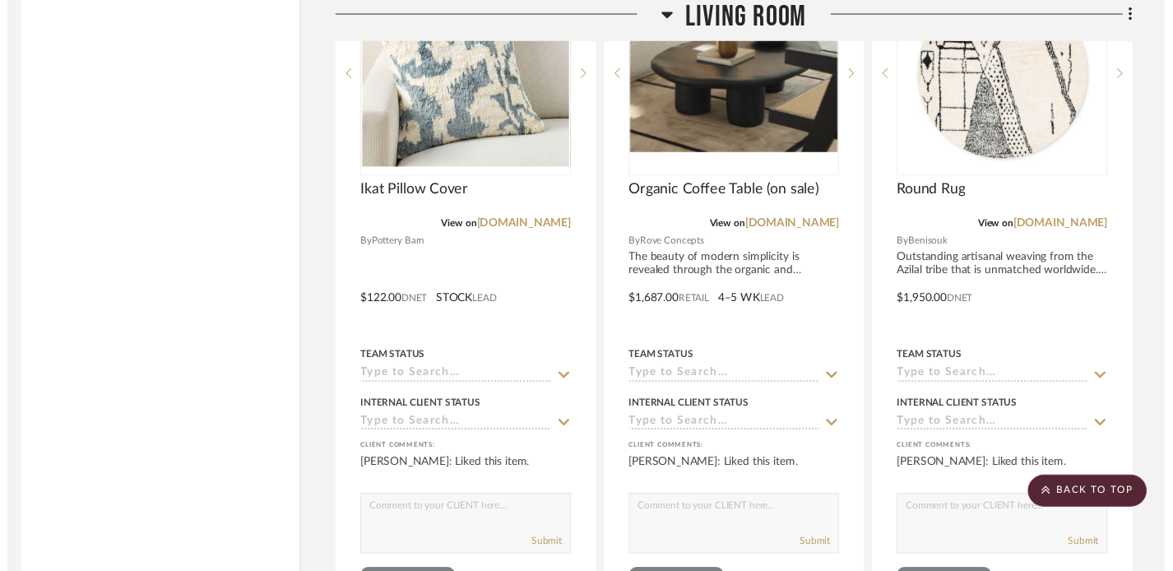
scroll to position [3666, 11]
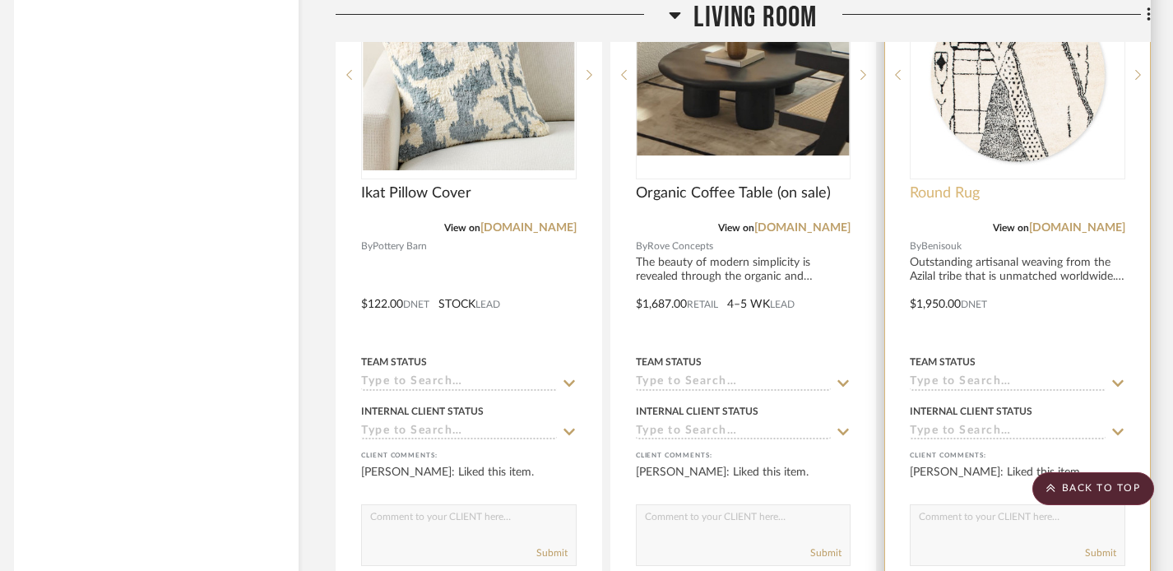
click at [957, 190] on span "Round Rug" at bounding box center [945, 193] width 70 height 18
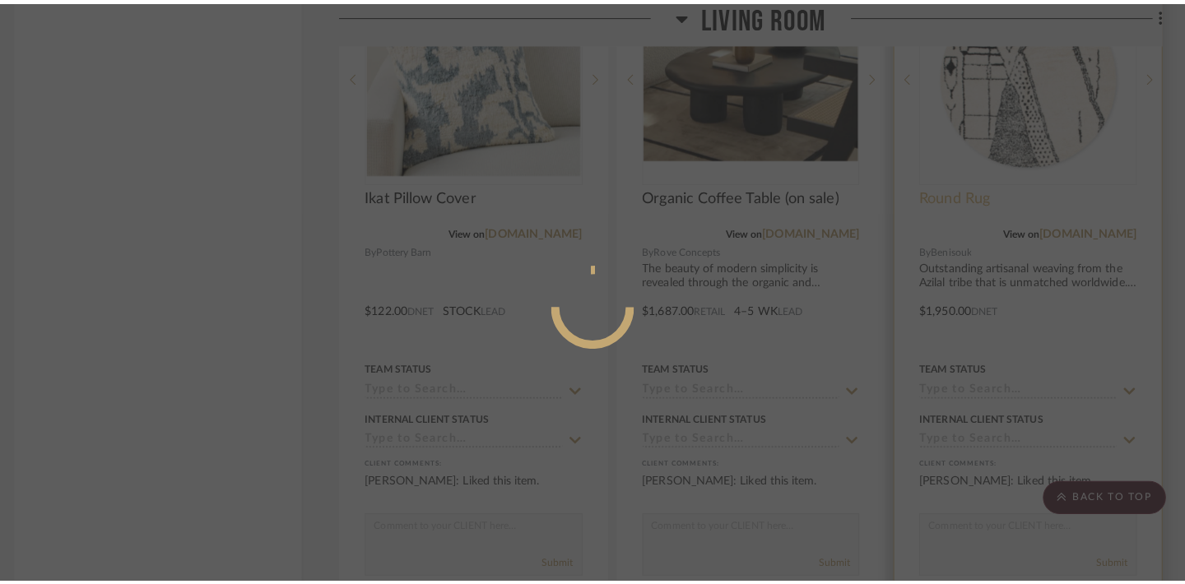
scroll to position [0, 0]
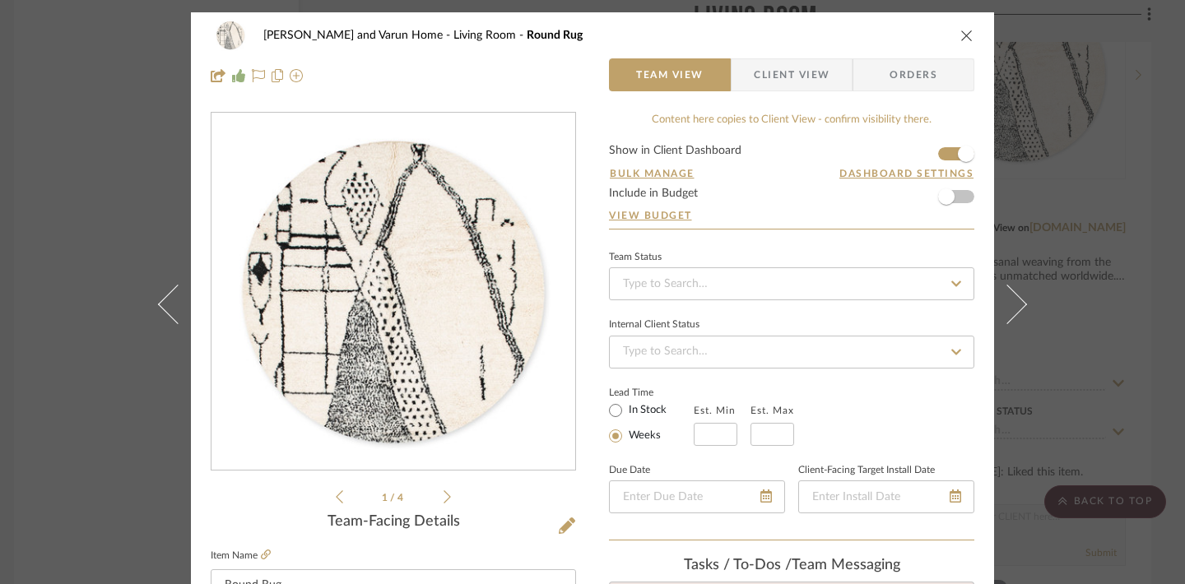
click at [996, 27] on div "Shalini and Varun Home Living Room Round Rug Team View Client View Orders 1 / 4…" at bounding box center [592, 292] width 1185 height 584
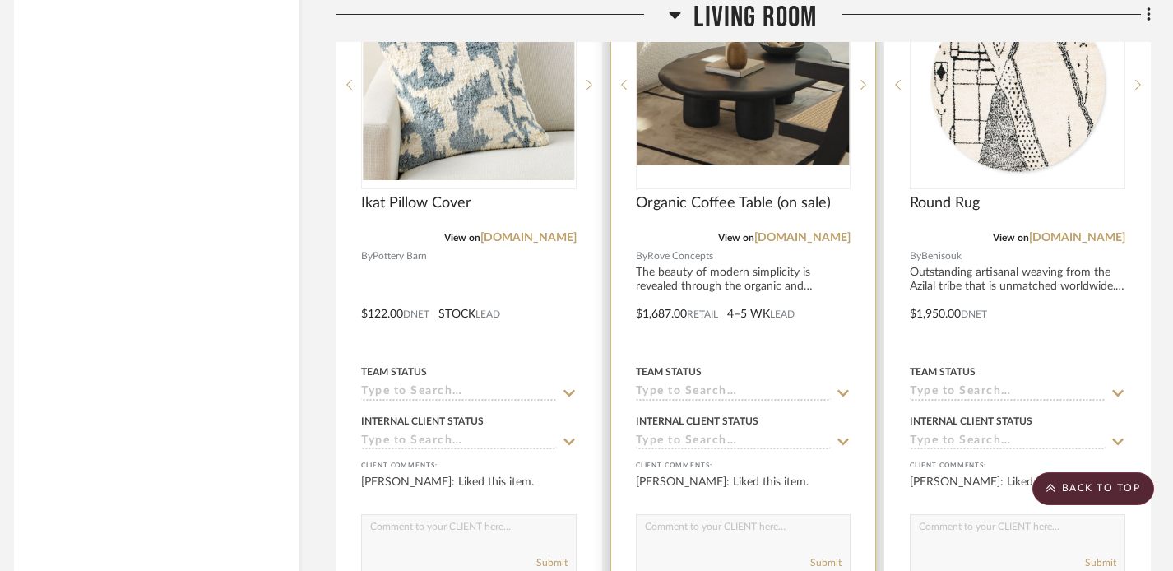
scroll to position [3622, 11]
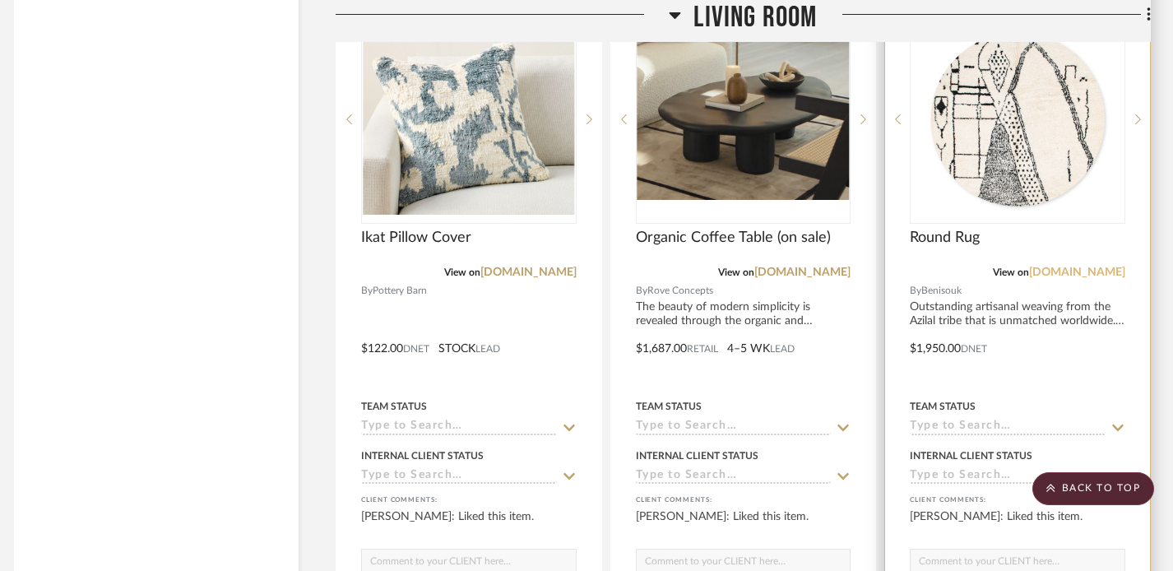
click at [996, 271] on link "benisouk.com" at bounding box center [1077, 273] width 96 height 12
click at [951, 240] on span "Round Rug" at bounding box center [945, 238] width 70 height 18
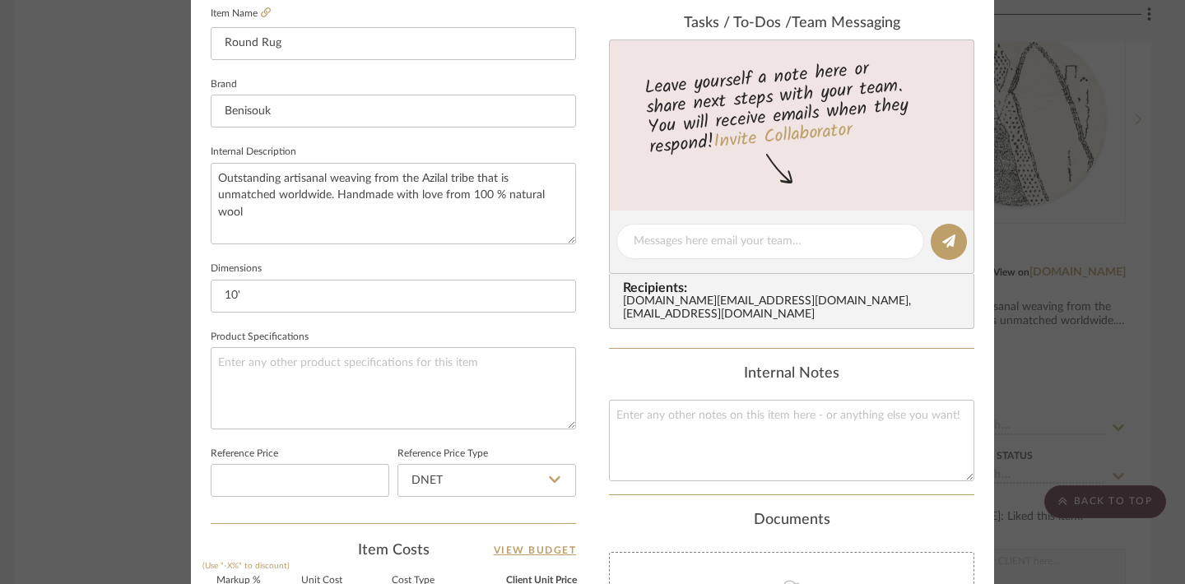
scroll to position [543, 0]
click at [441, 180] on textarea "Outstanding artisanal weaving from the Azilal tribe that is unmatched worldwide…" at bounding box center [393, 202] width 365 height 81
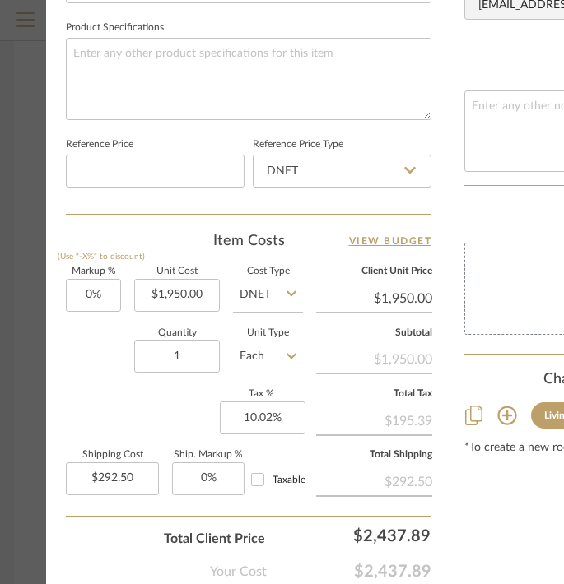
scroll to position [855, 0]
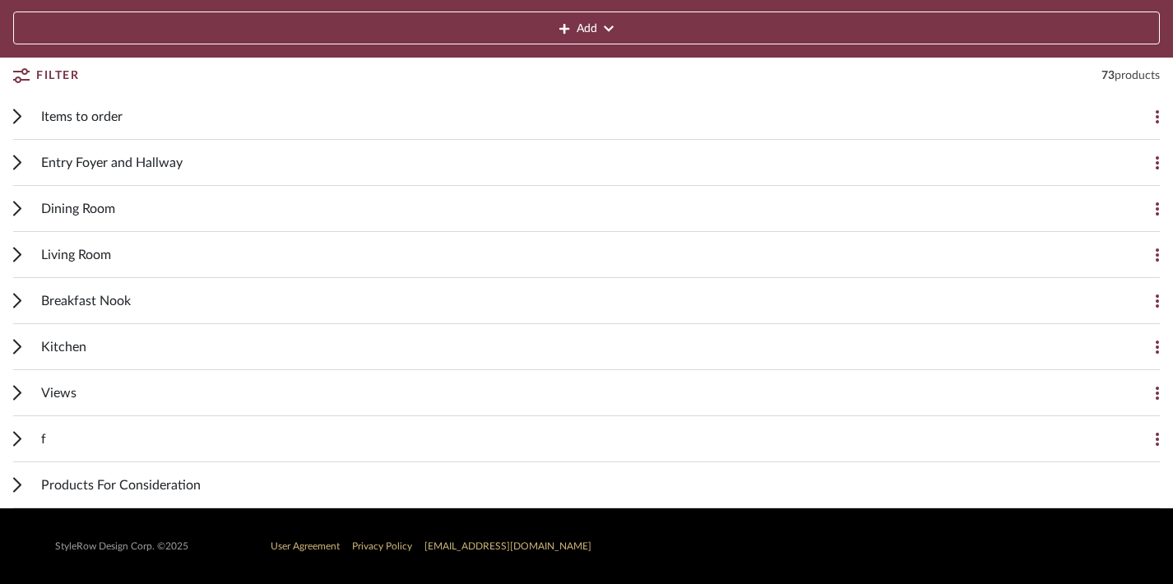
scroll to position [239, 0]
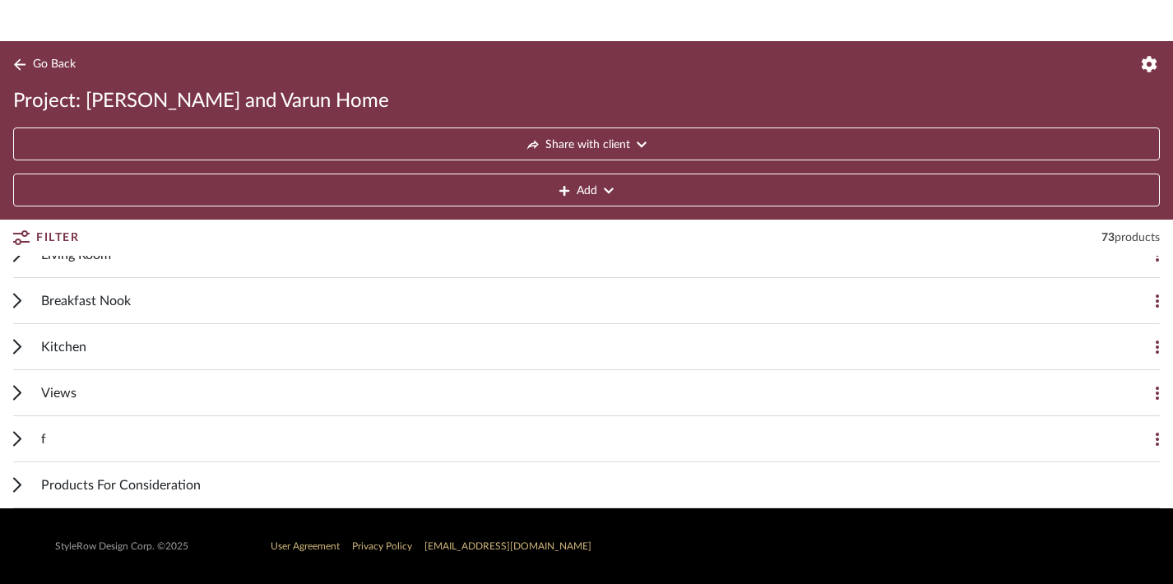
click at [17, 267] on div "Living Room Add Item" at bounding box center [586, 255] width 1147 height 46
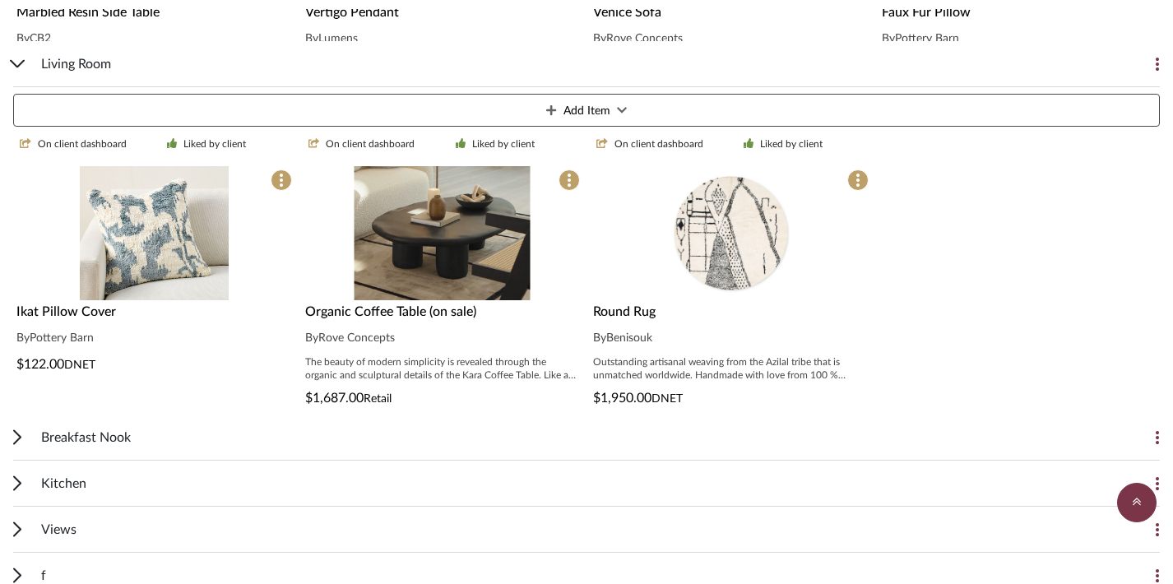
scroll to position [1344, 0]
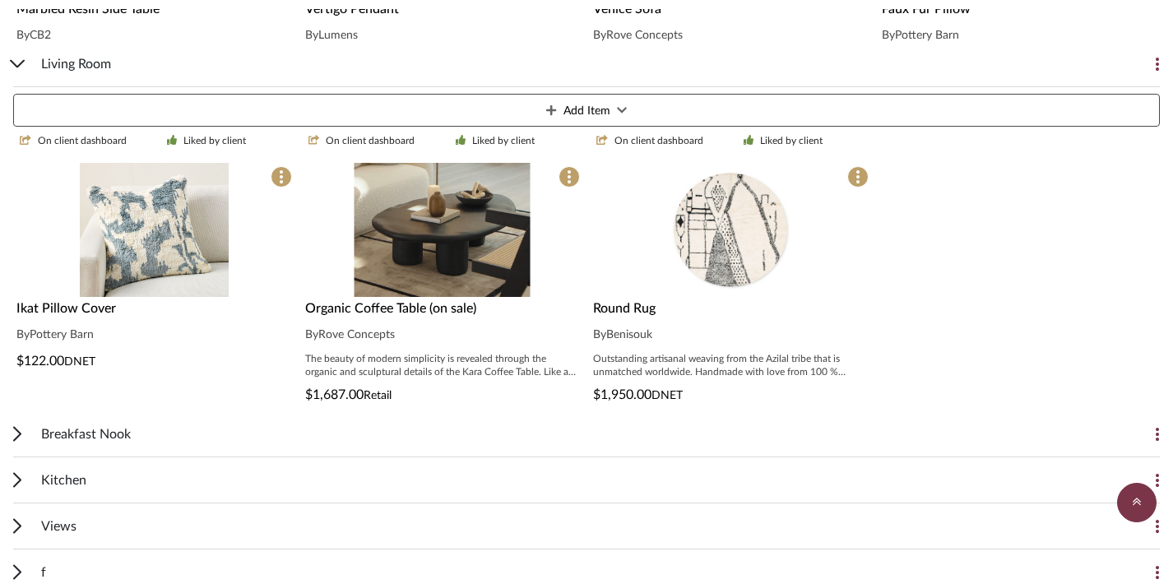
click at [563, 353] on div "Outstanding artisanal weaving from the Azilal tribe that is unmatched worldwide…" at bounding box center [731, 365] width 276 height 26
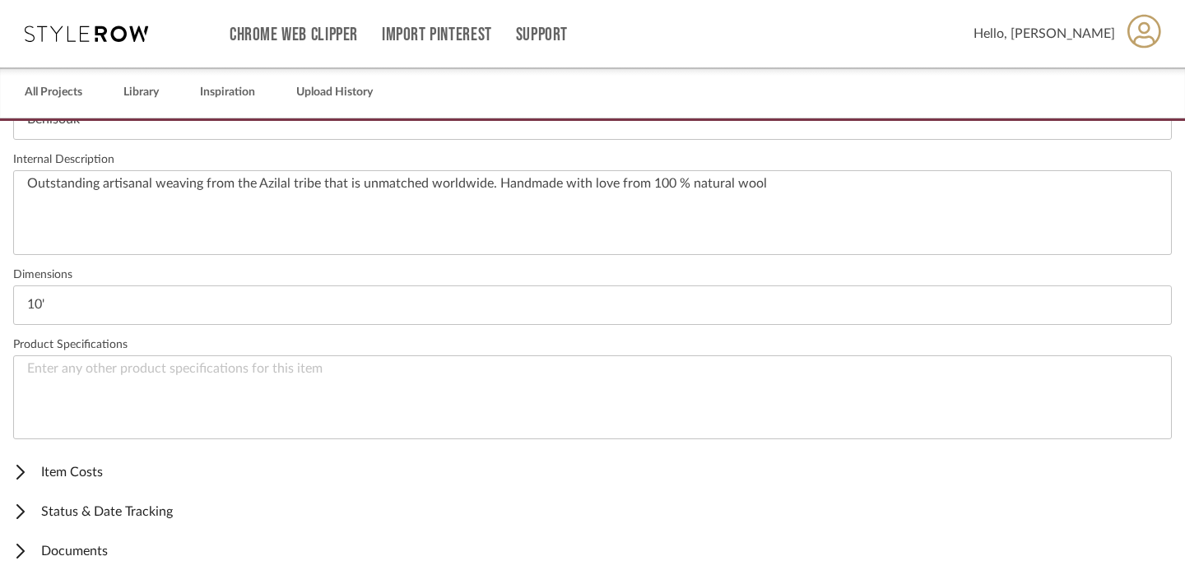
click at [22, 512] on icon at bounding box center [20, 511] width 8 height 15
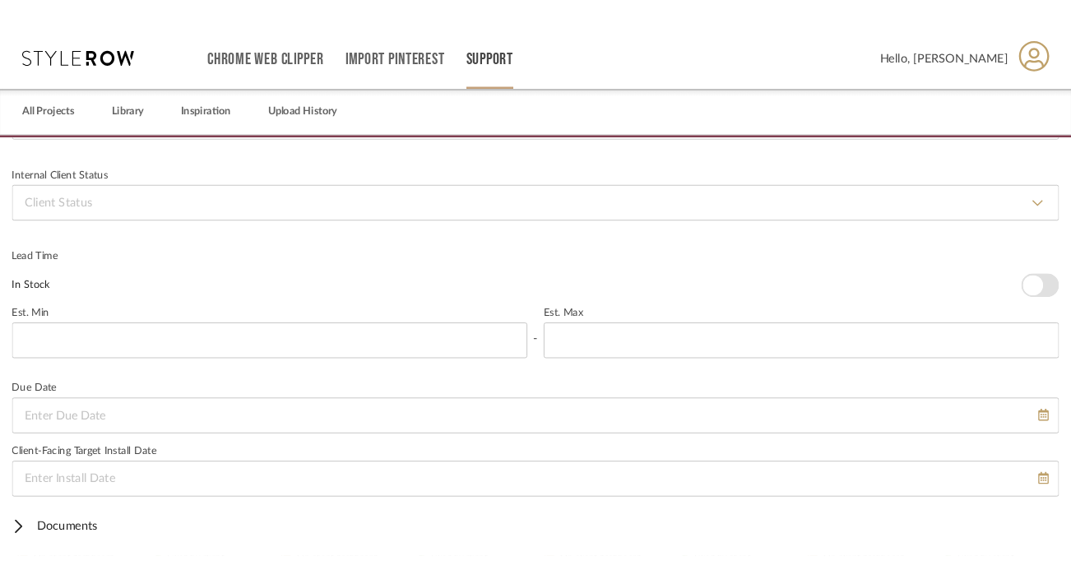
scroll to position [1061, 0]
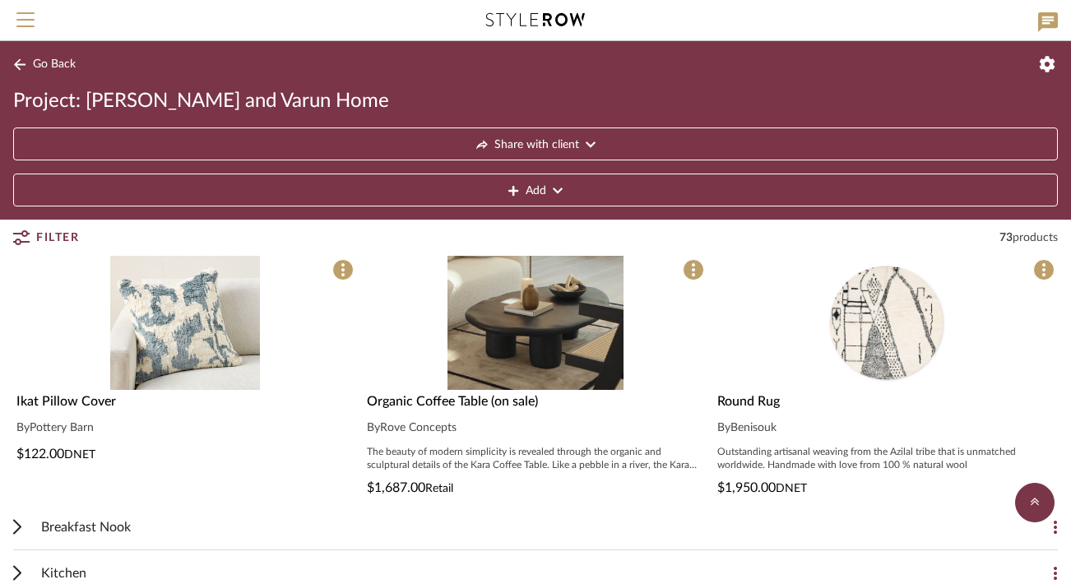
scroll to position [1472, 0]
click at [563, 350] on img "0" at bounding box center [886, 324] width 134 height 134
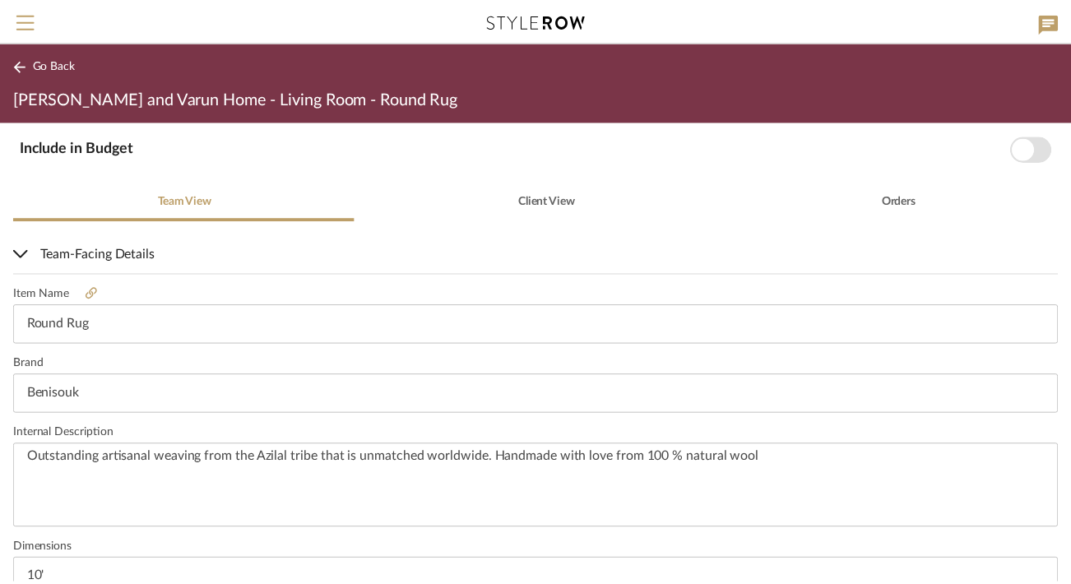
scroll to position [338, 0]
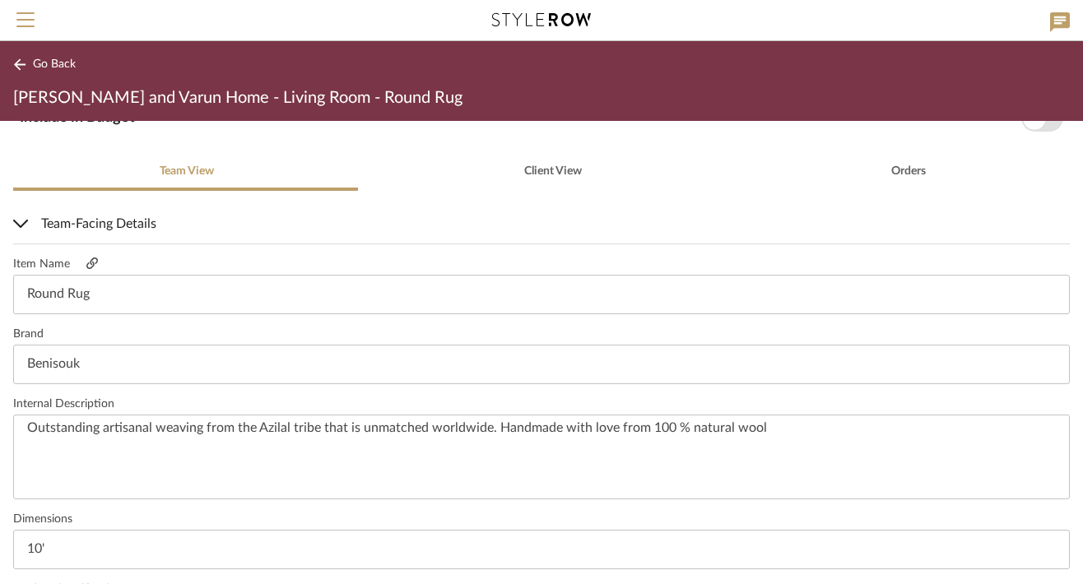
click at [91, 268] on icon at bounding box center [92, 264] width 12 height 12
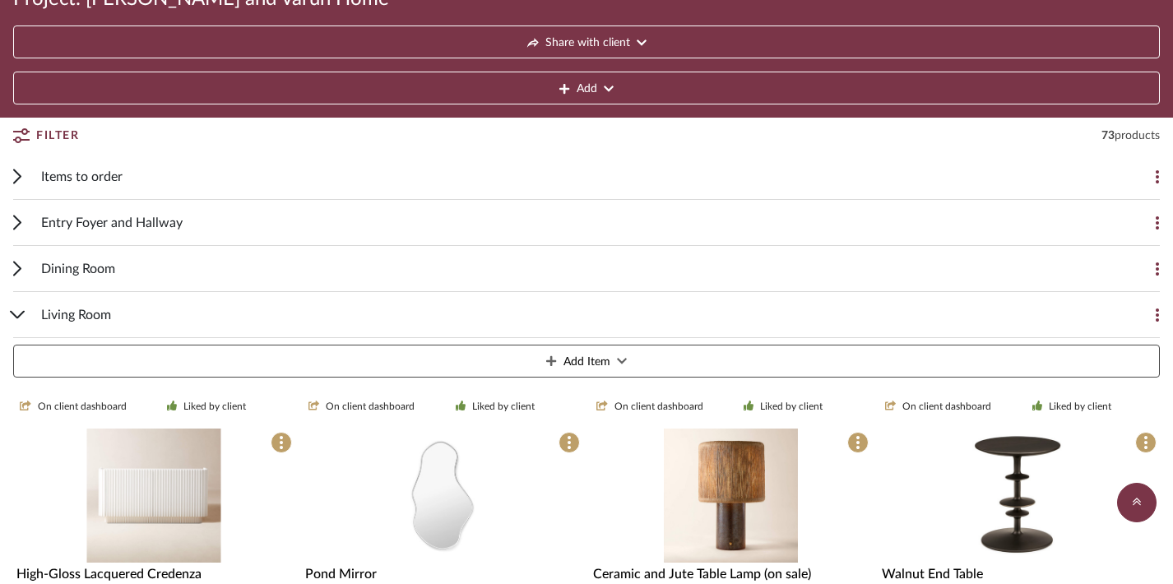
scroll to position [179, 0]
